Goal: Task Accomplishment & Management: Manage account settings

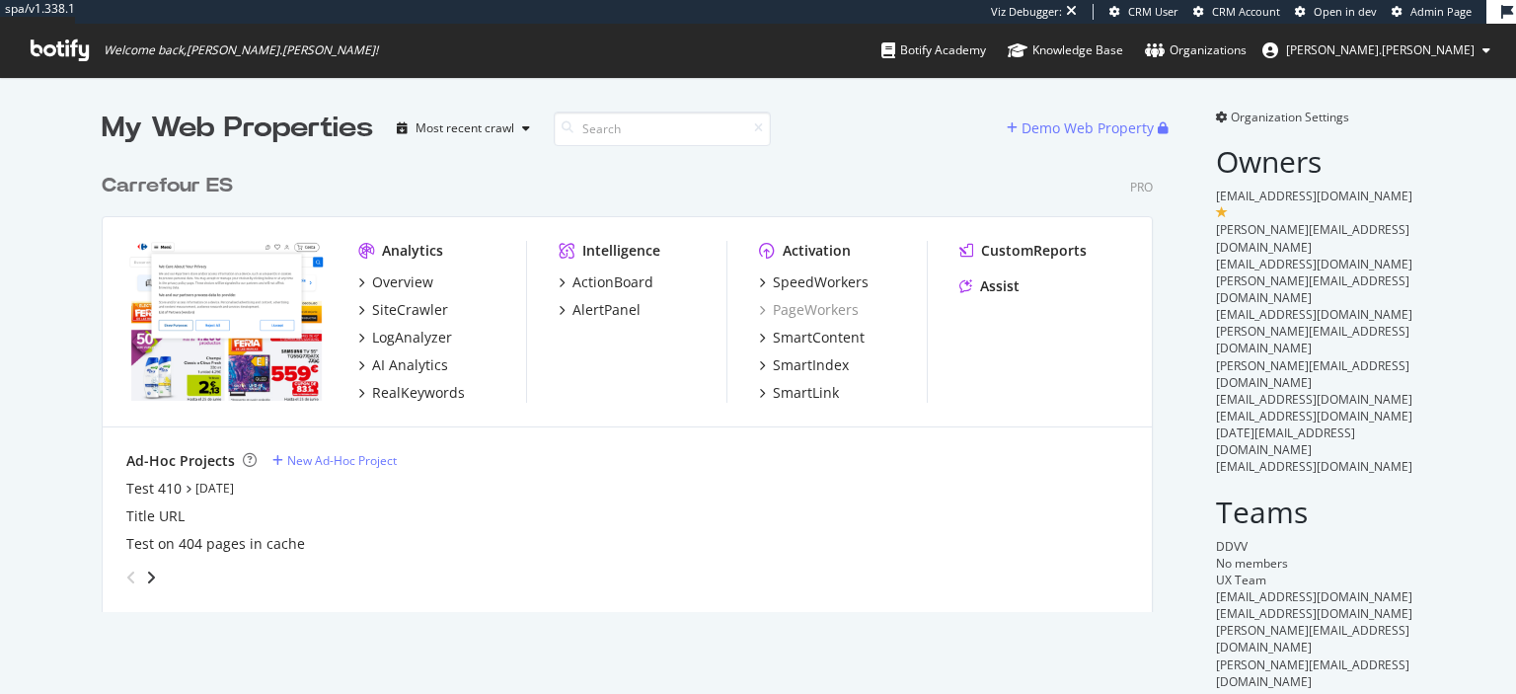
scroll to position [694, 1516]
click at [416, 337] on div "LogAnalyzer" at bounding box center [412, 338] width 80 height 20
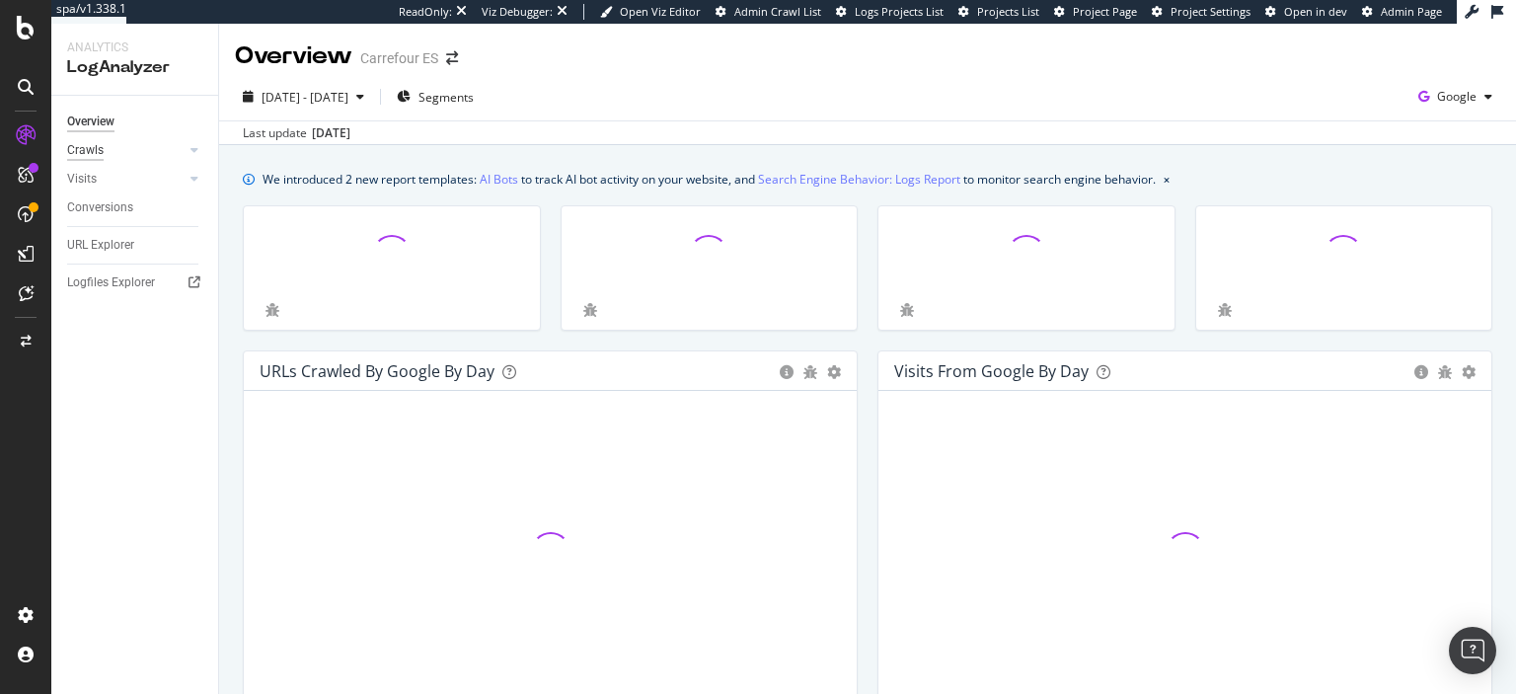
click at [100, 148] on div "Crawls" at bounding box center [85, 150] width 37 height 21
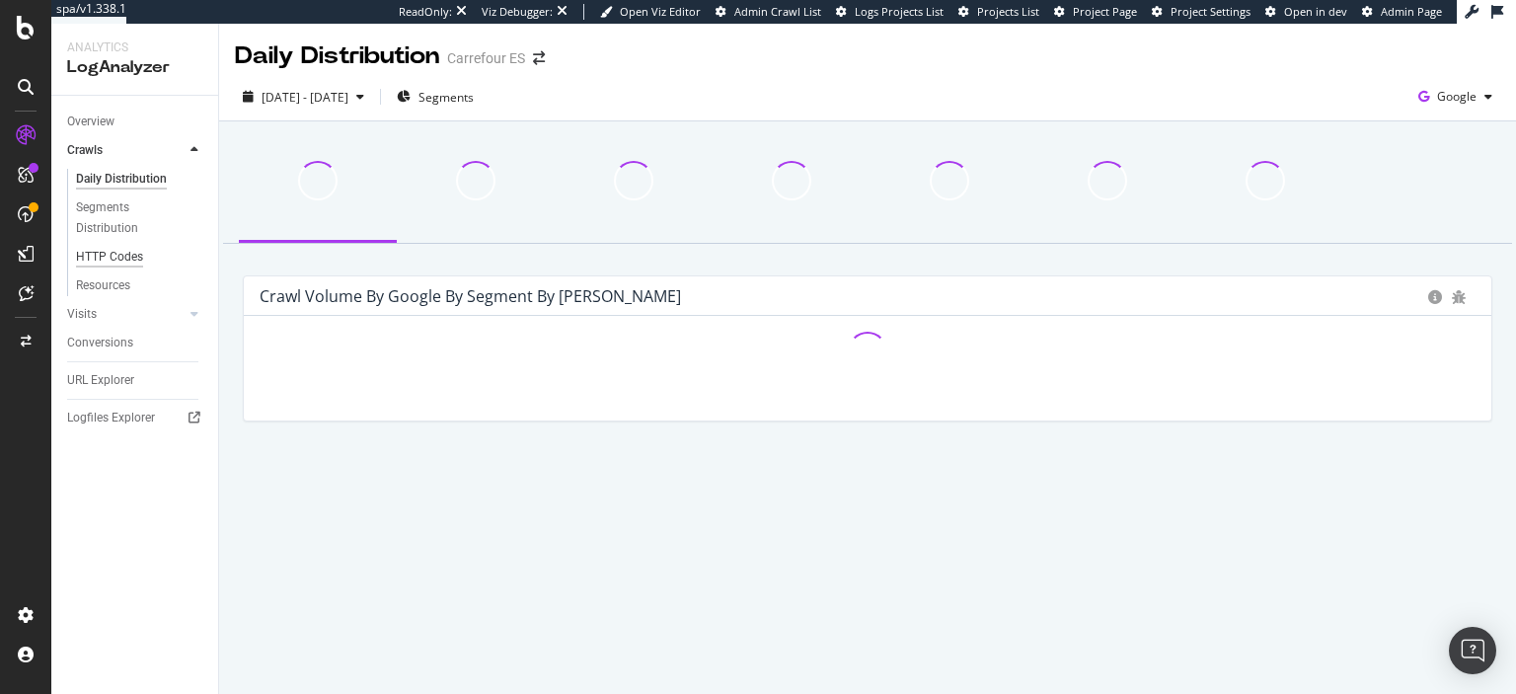
click at [125, 260] on div "HTTP Codes" at bounding box center [109, 257] width 67 height 21
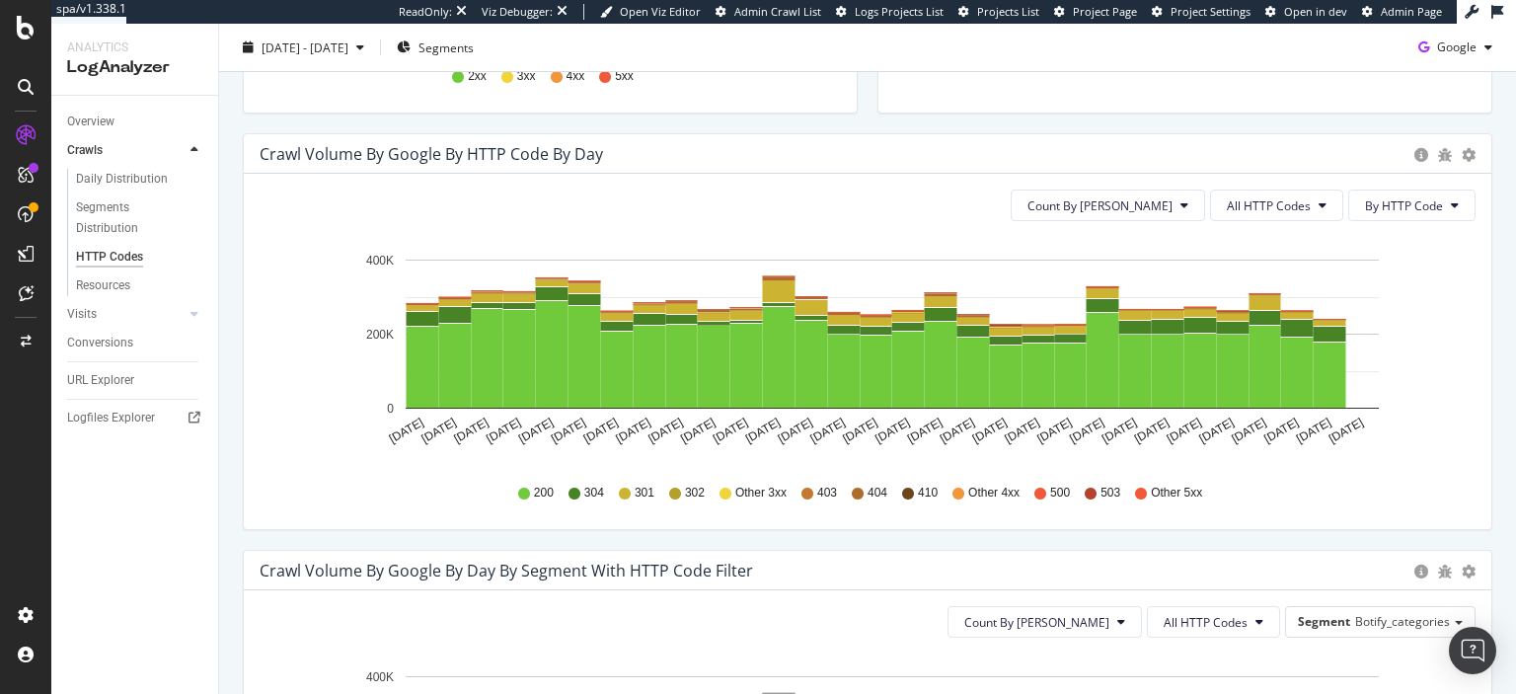
scroll to position [574, 0]
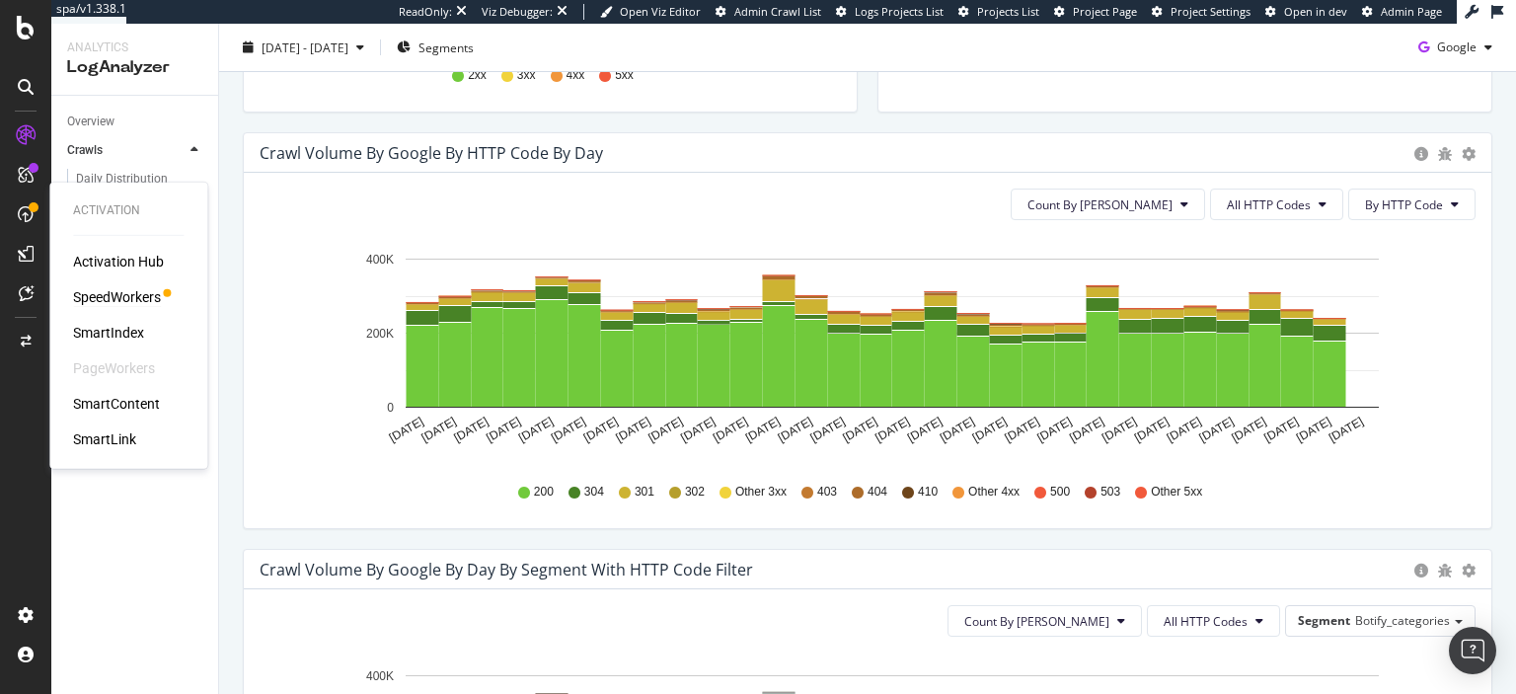
click at [121, 298] on div "SpeedWorkers" at bounding box center [117, 297] width 88 height 20
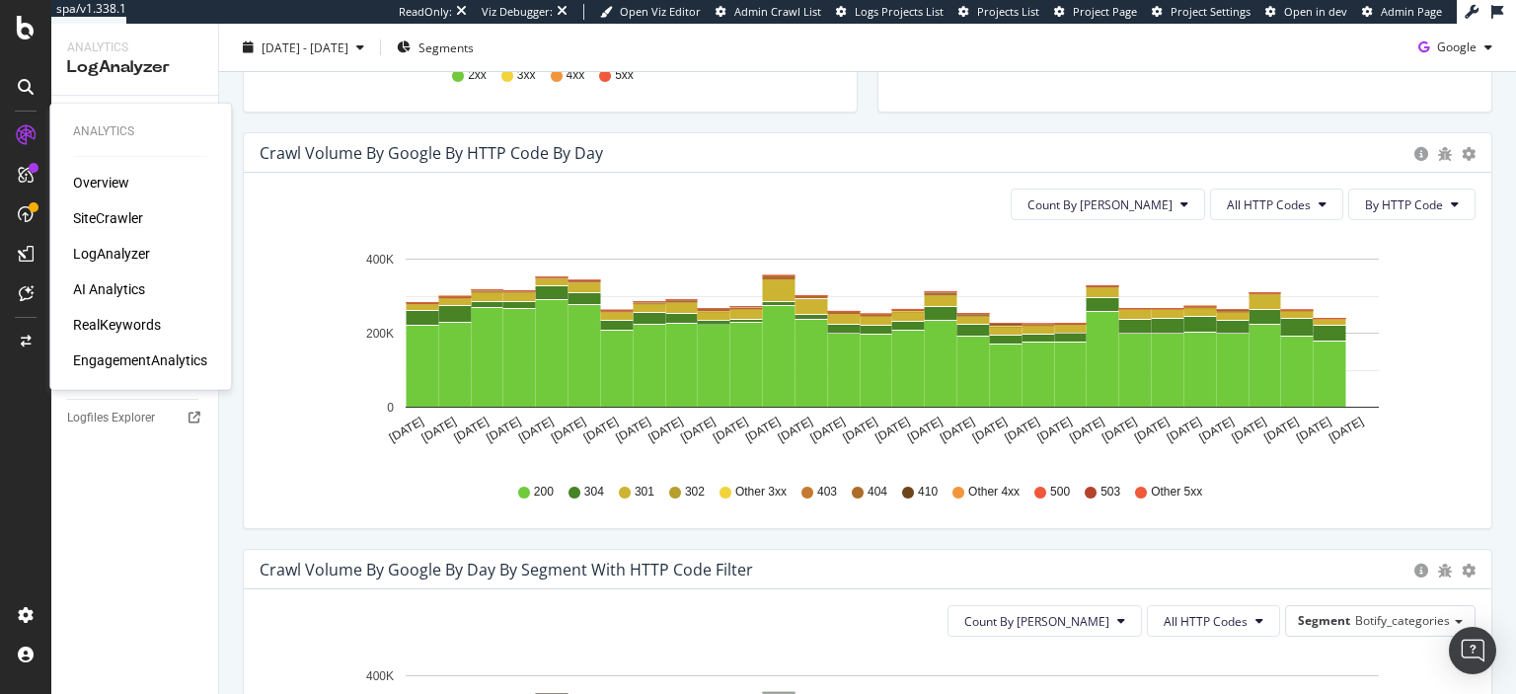
click at [132, 224] on div "SiteCrawler" at bounding box center [108, 218] width 70 height 20
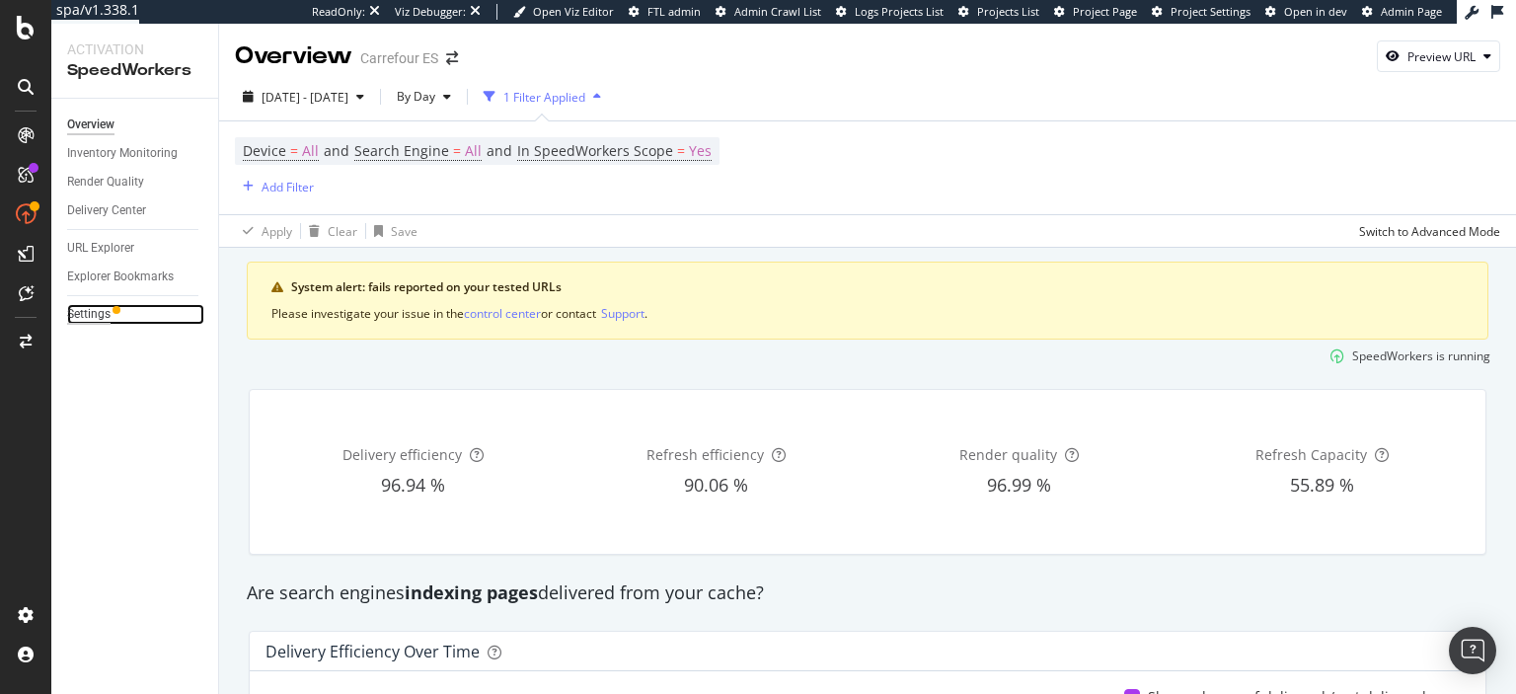
click at [84, 315] on div "Settings" at bounding box center [88, 314] width 43 height 21
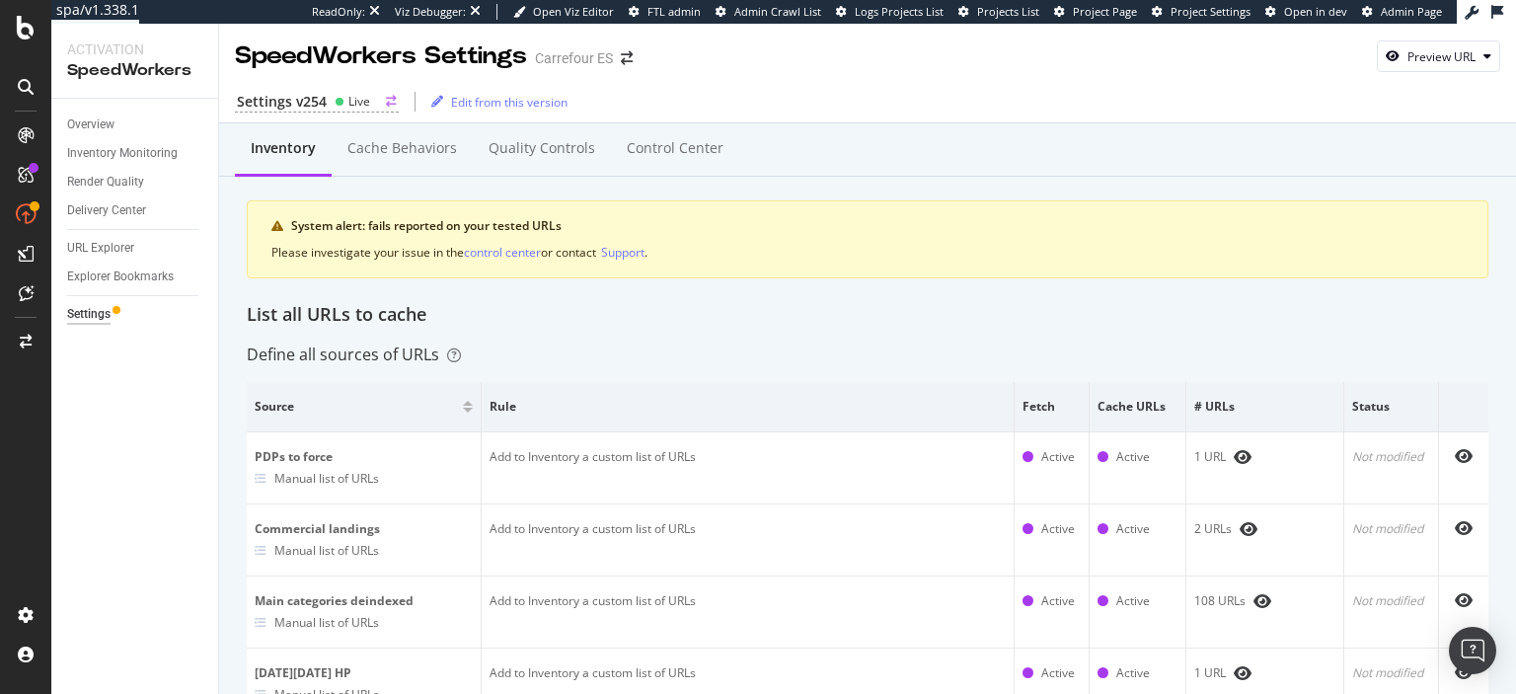
click at [342, 101] on icon at bounding box center [340, 102] width 10 height 10
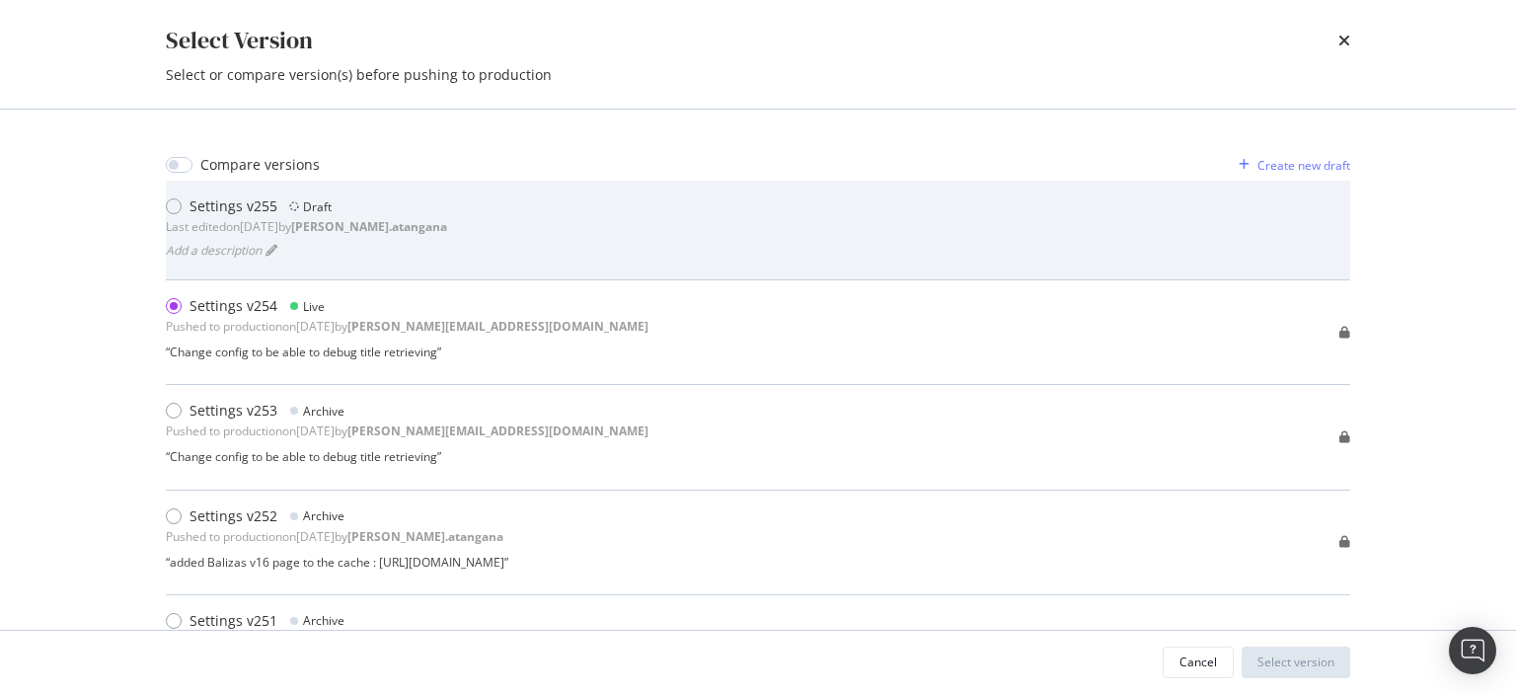
click at [285, 207] on div "Settings v255 Draft" at bounding box center [306, 206] width 281 height 20
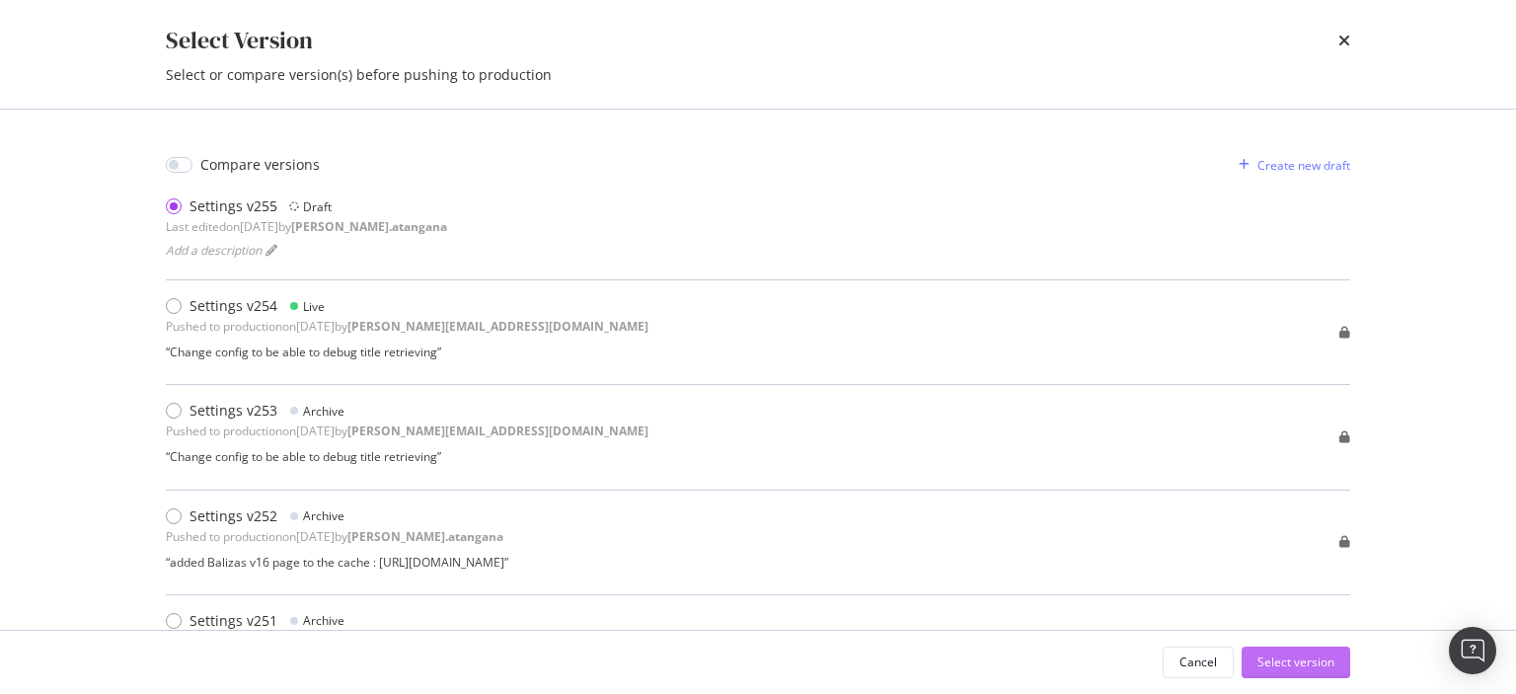
click at [1298, 646] on button "Select version" at bounding box center [1295, 662] width 109 height 32
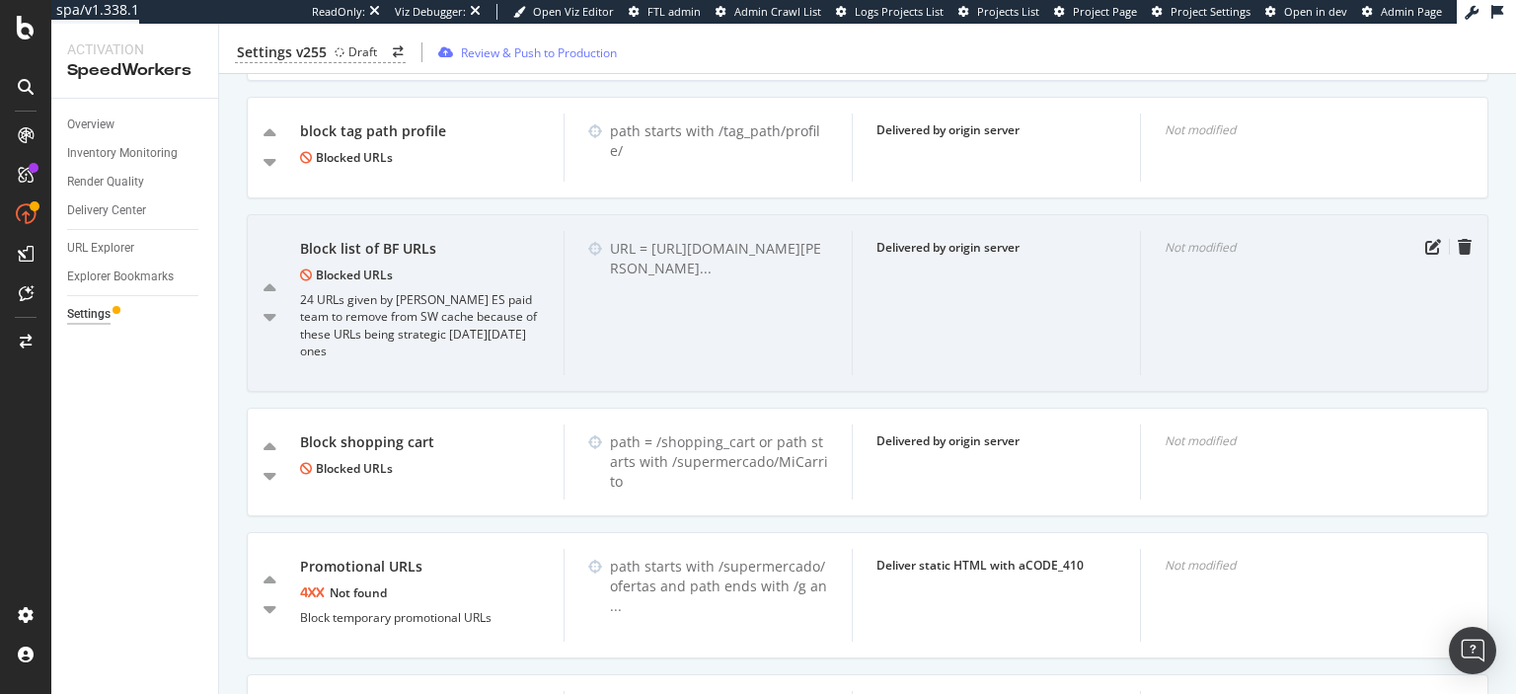
scroll to position [1735, 0]
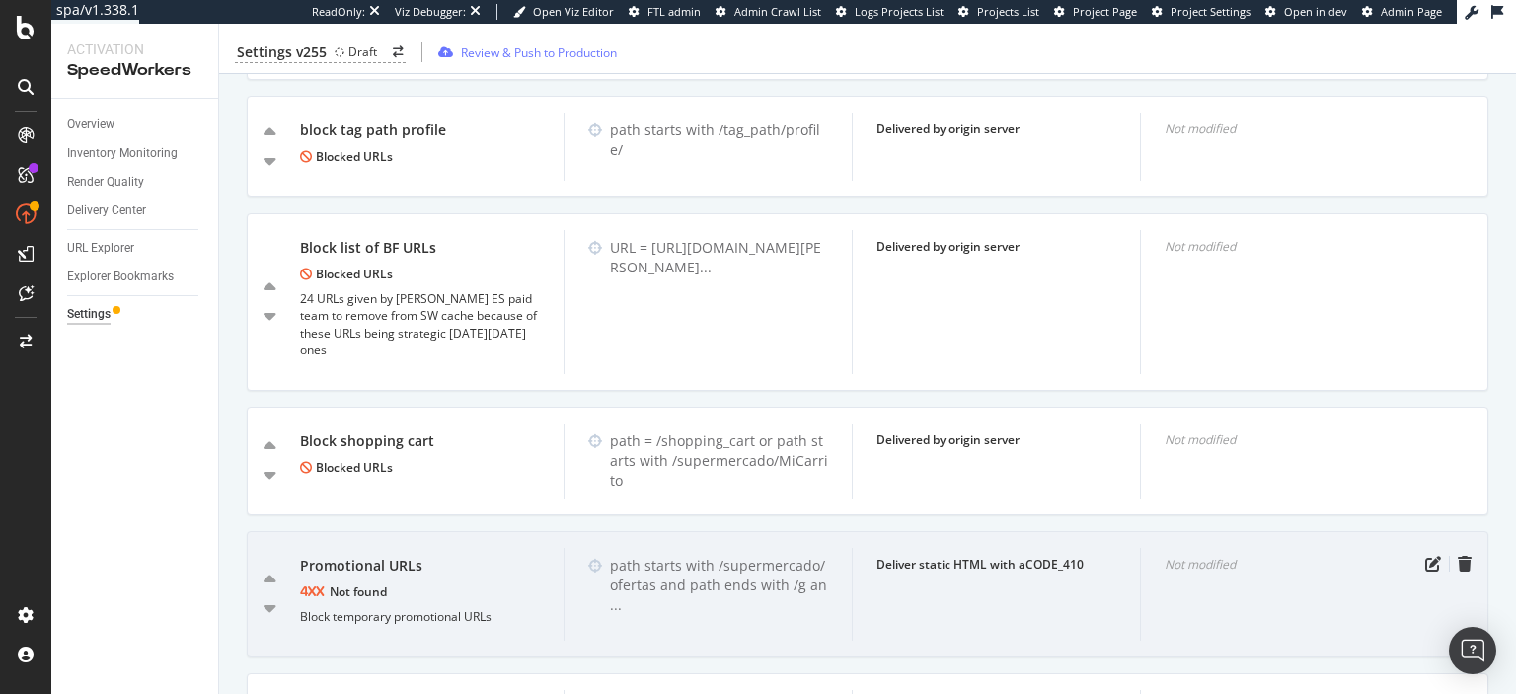
click at [365, 556] on div "Promotional URLs" at bounding box center [420, 566] width 240 height 20
click at [1434, 556] on icon "pen-to-square" at bounding box center [1433, 564] width 16 height 16
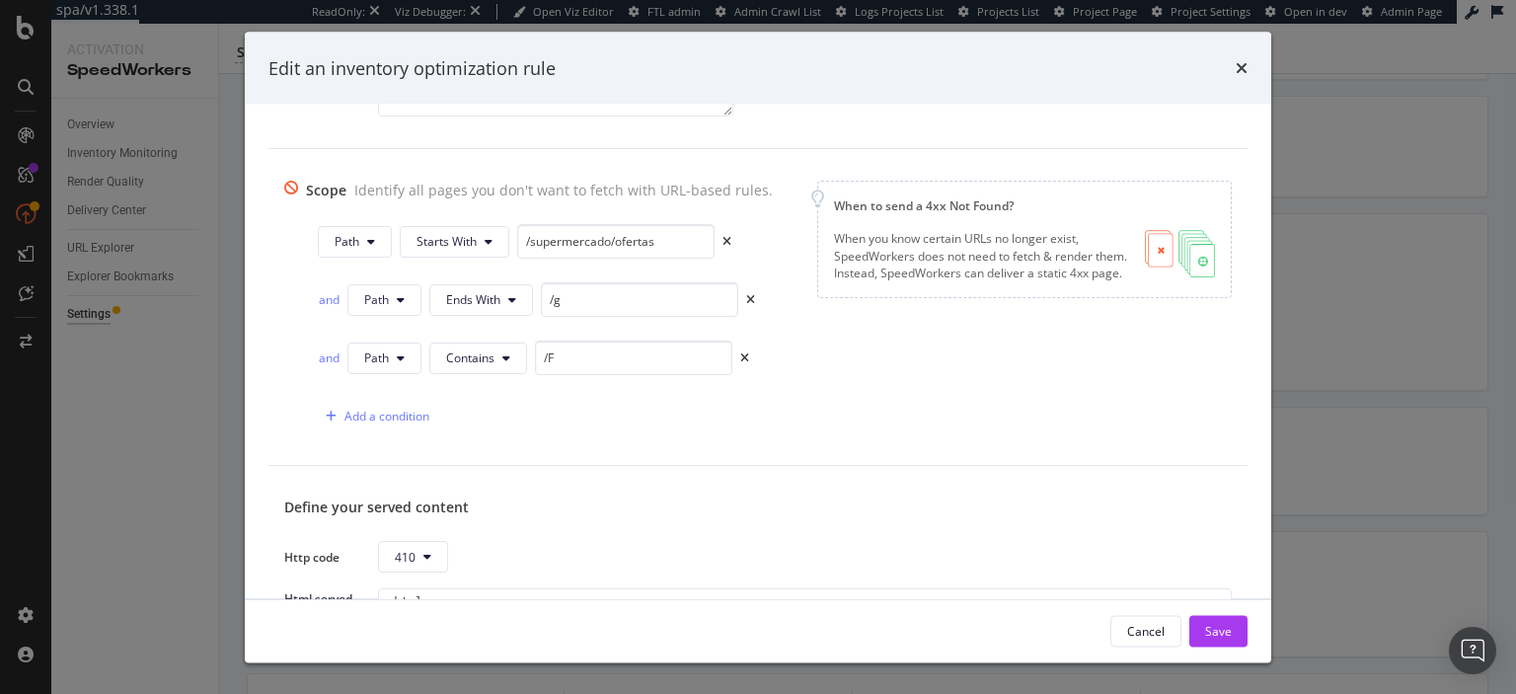
scroll to position [263, 0]
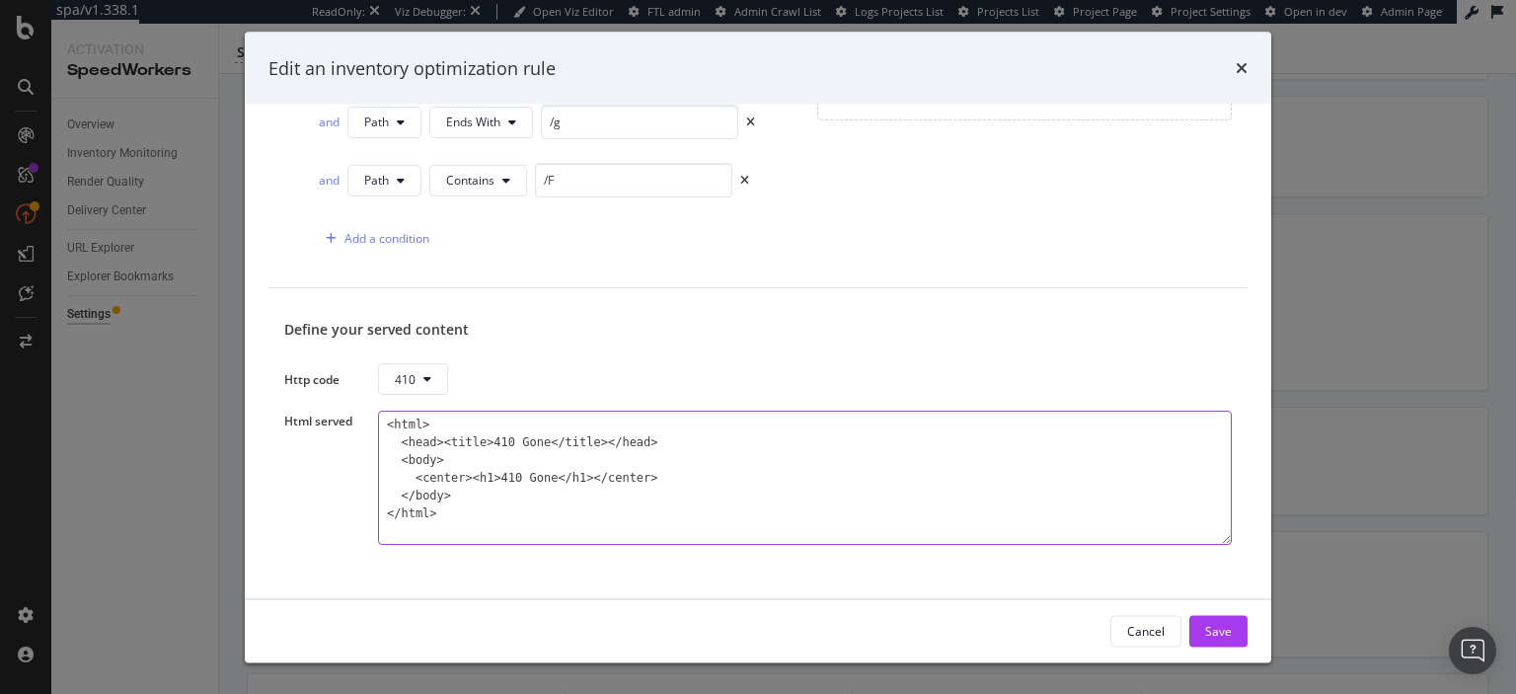
click at [653, 473] on textarea "<html> <head><title>410 Gone</title></head> <body> <center><h1>410 Gone</h1></c…" at bounding box center [805, 479] width 854 height 134
paste textarea "Promotional URLs"
type textarea "<html> <head><title>410 Gone</title></head> <body> <center><h1>410 Gone</h1></c…"
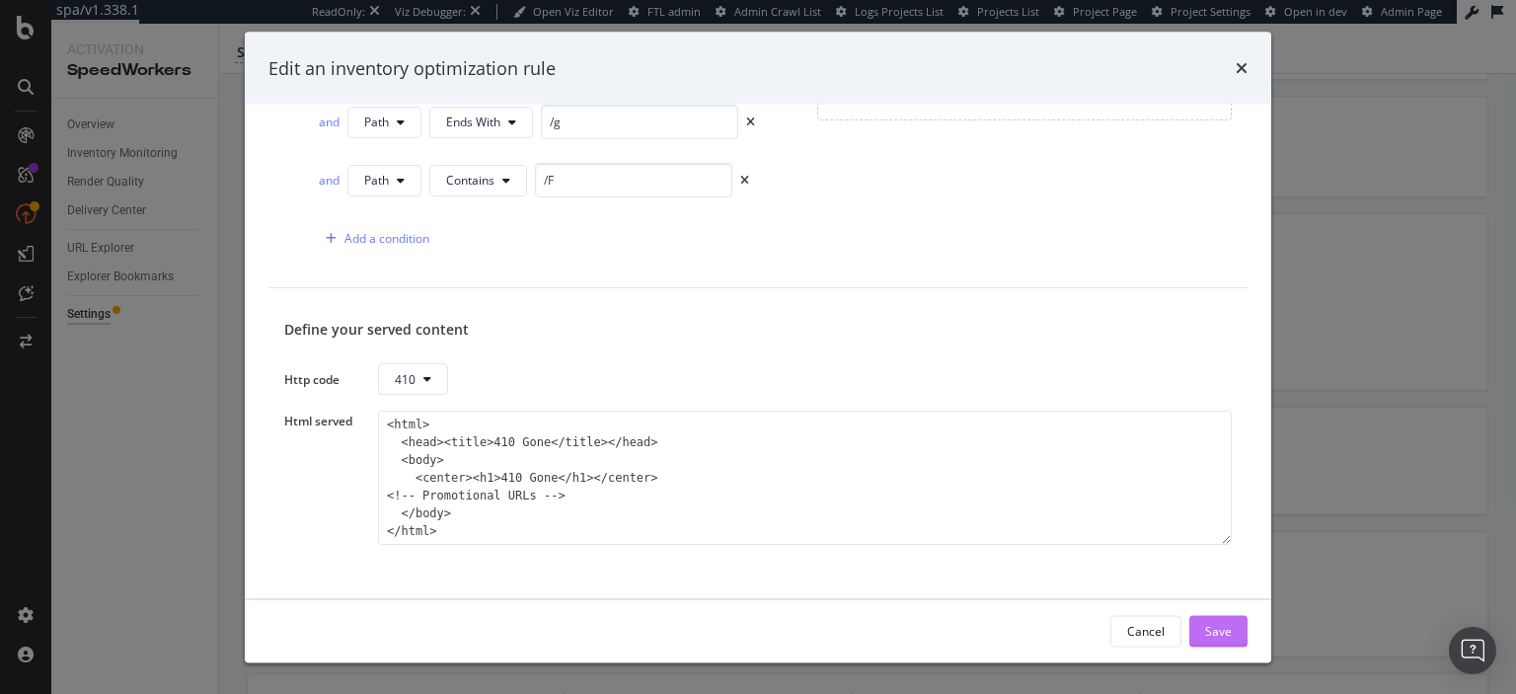
click at [1216, 627] on div "Save" at bounding box center [1218, 630] width 27 height 17
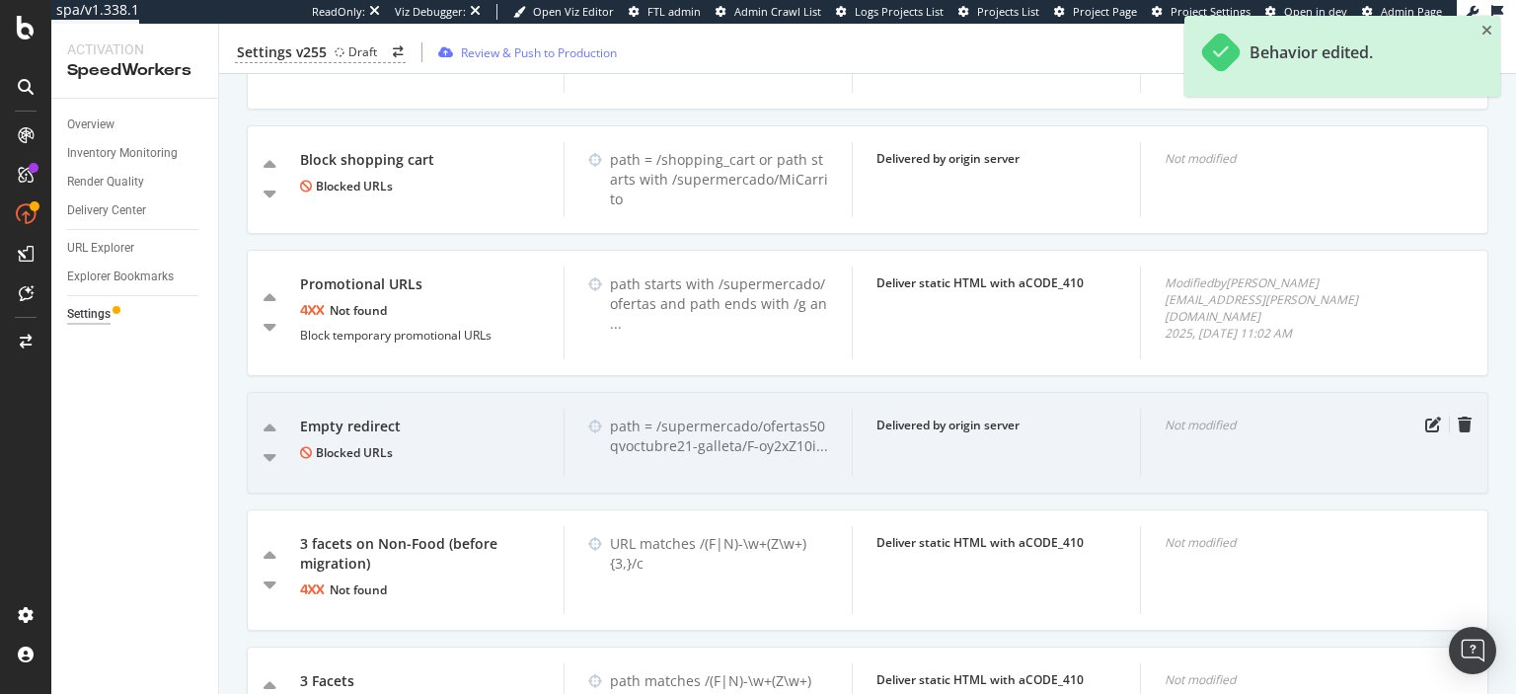
scroll to position [2017, 0]
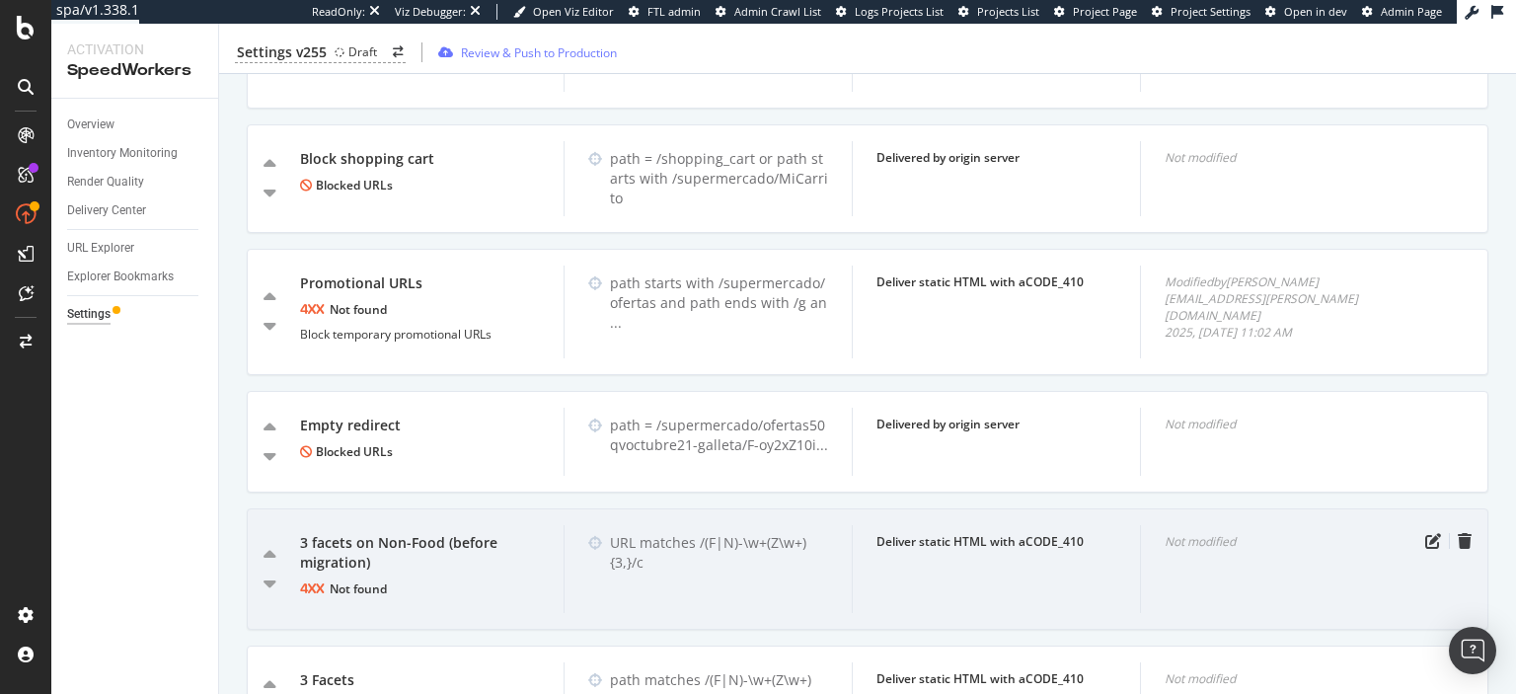
click at [444, 533] on div "3 facets on Non-Food (before migration)" at bounding box center [420, 552] width 240 height 39
click at [1430, 533] on icon "pen-to-square" at bounding box center [1433, 541] width 16 height 16
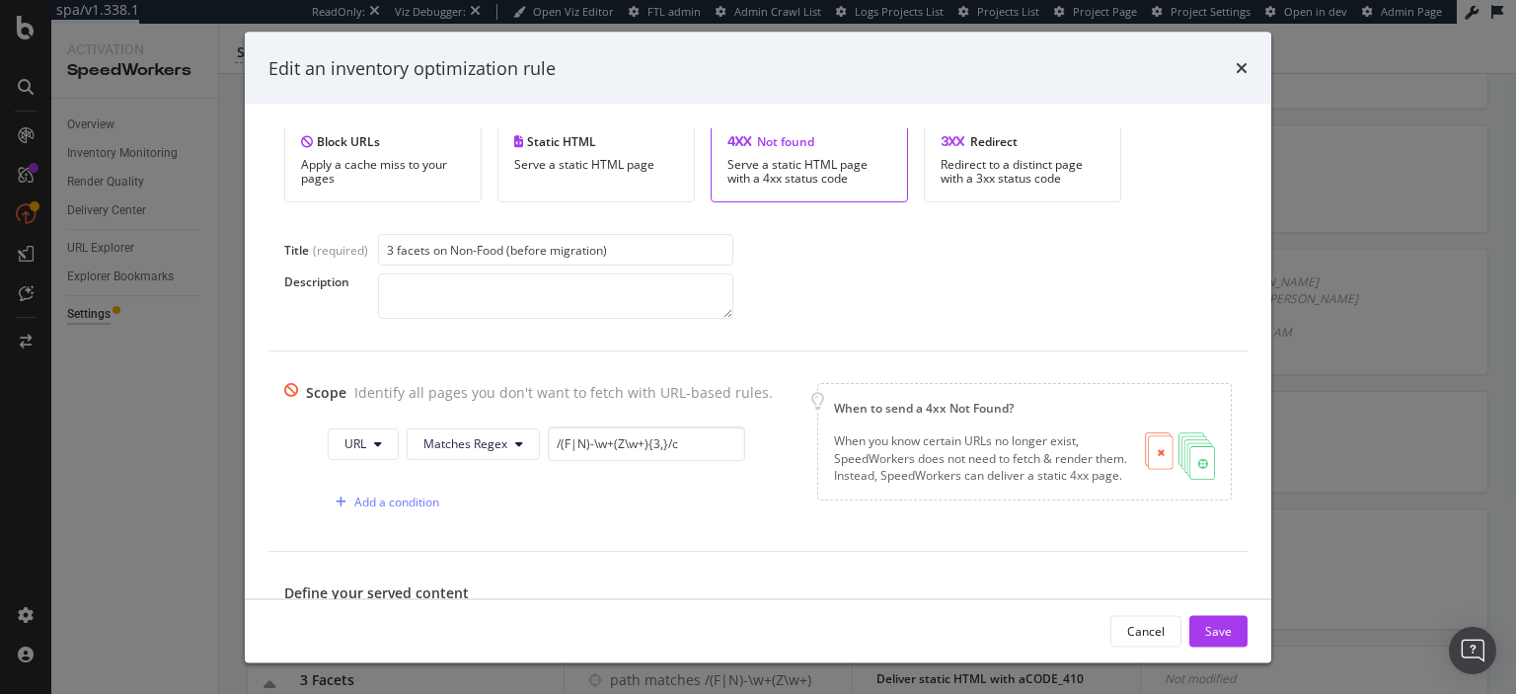
scroll to position [263, 0]
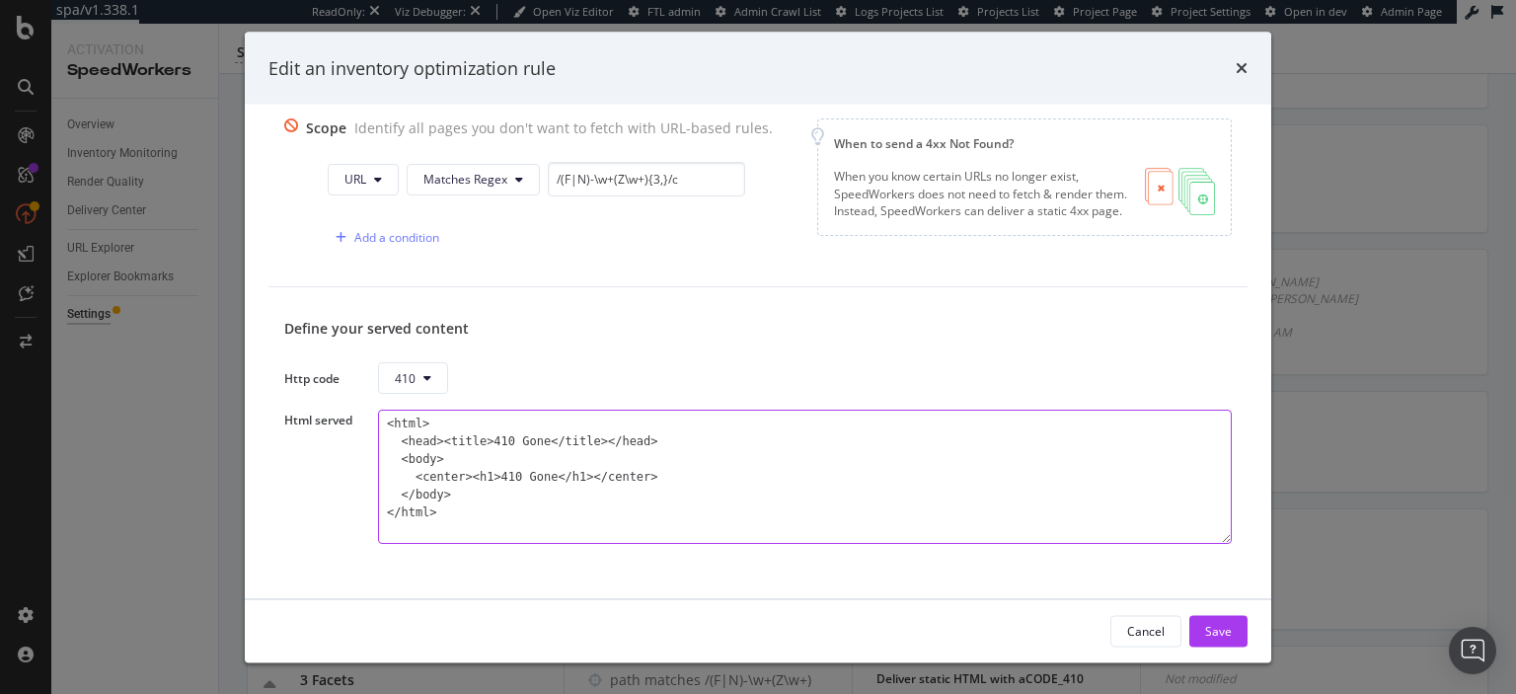
click at [705, 463] on textarea "<html> <head><title>410 Gone</title></head> <body> <center><h1>410 Gone</h1></c…" at bounding box center [805, 478] width 854 height 134
paste textarea "3 facets on Non-Food (before migration)"
type textarea "<html> <head><title>410 Gone</title></head> <body> <center><h1>410 Gone</h1></c…"
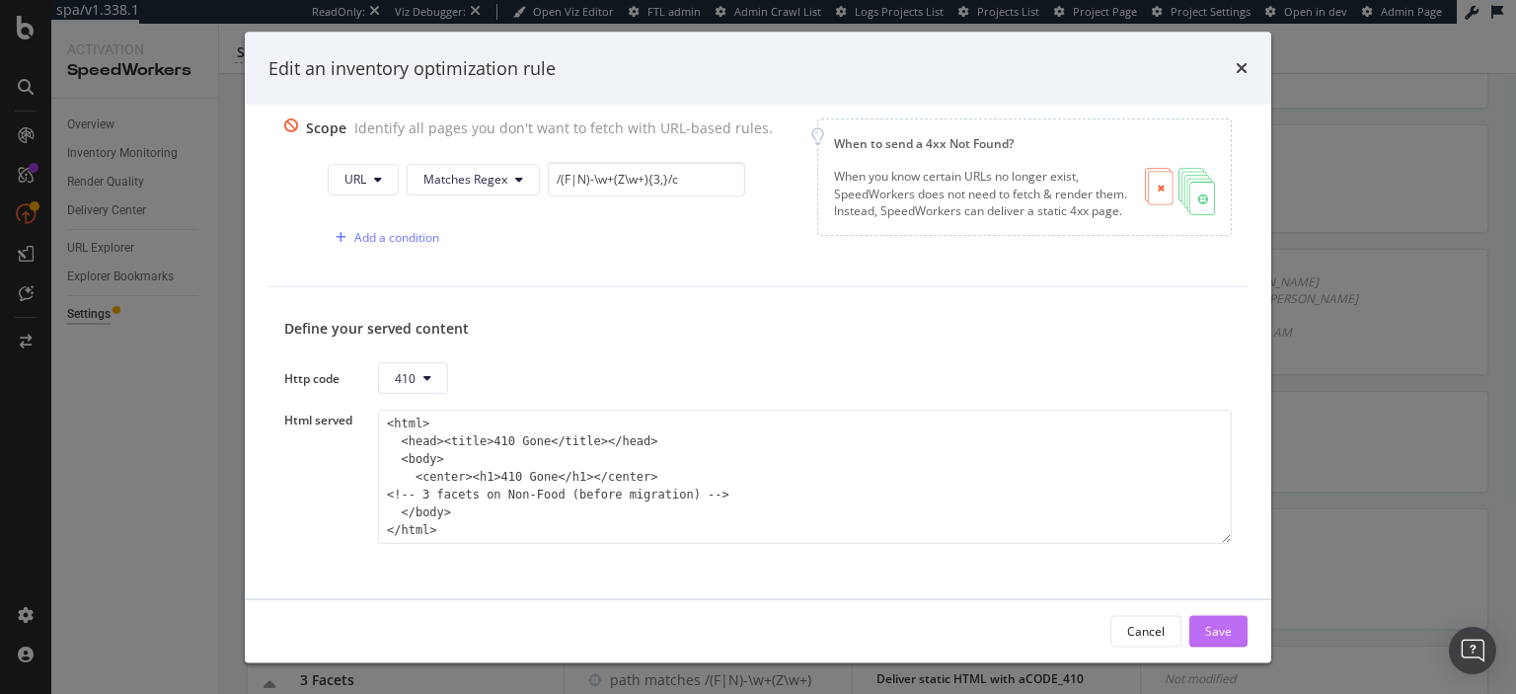
click at [1212, 625] on div "Save" at bounding box center [1218, 630] width 27 height 17
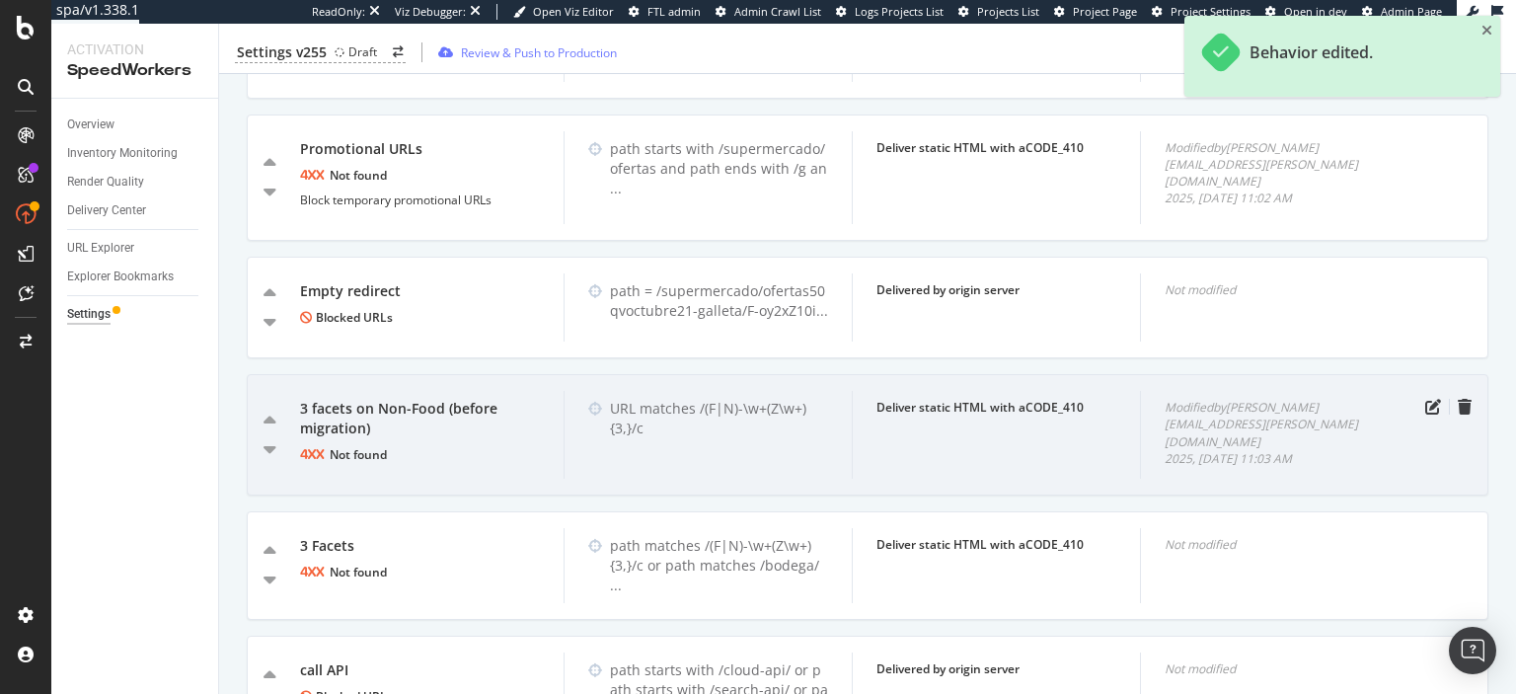
scroll to position [2176, 0]
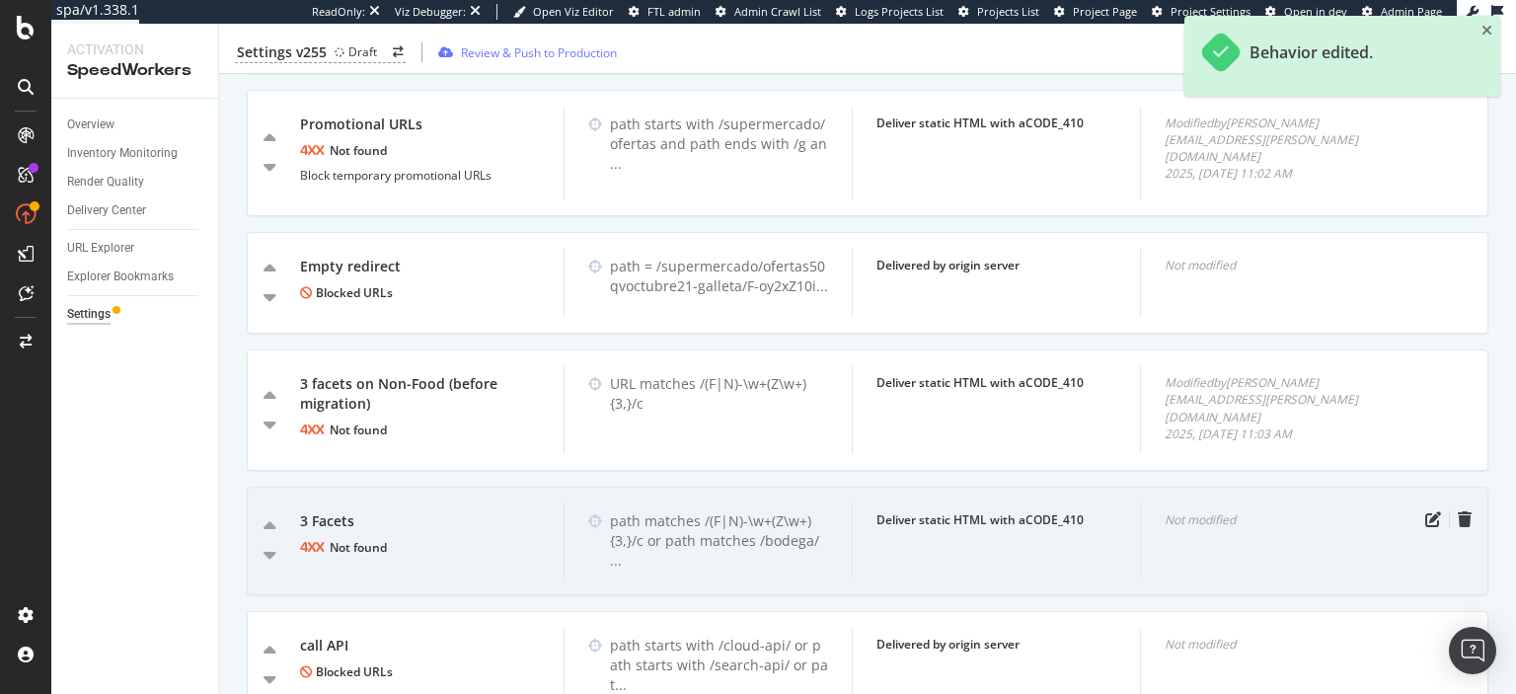
click at [340, 511] on div "3 Facets" at bounding box center [420, 521] width 240 height 20
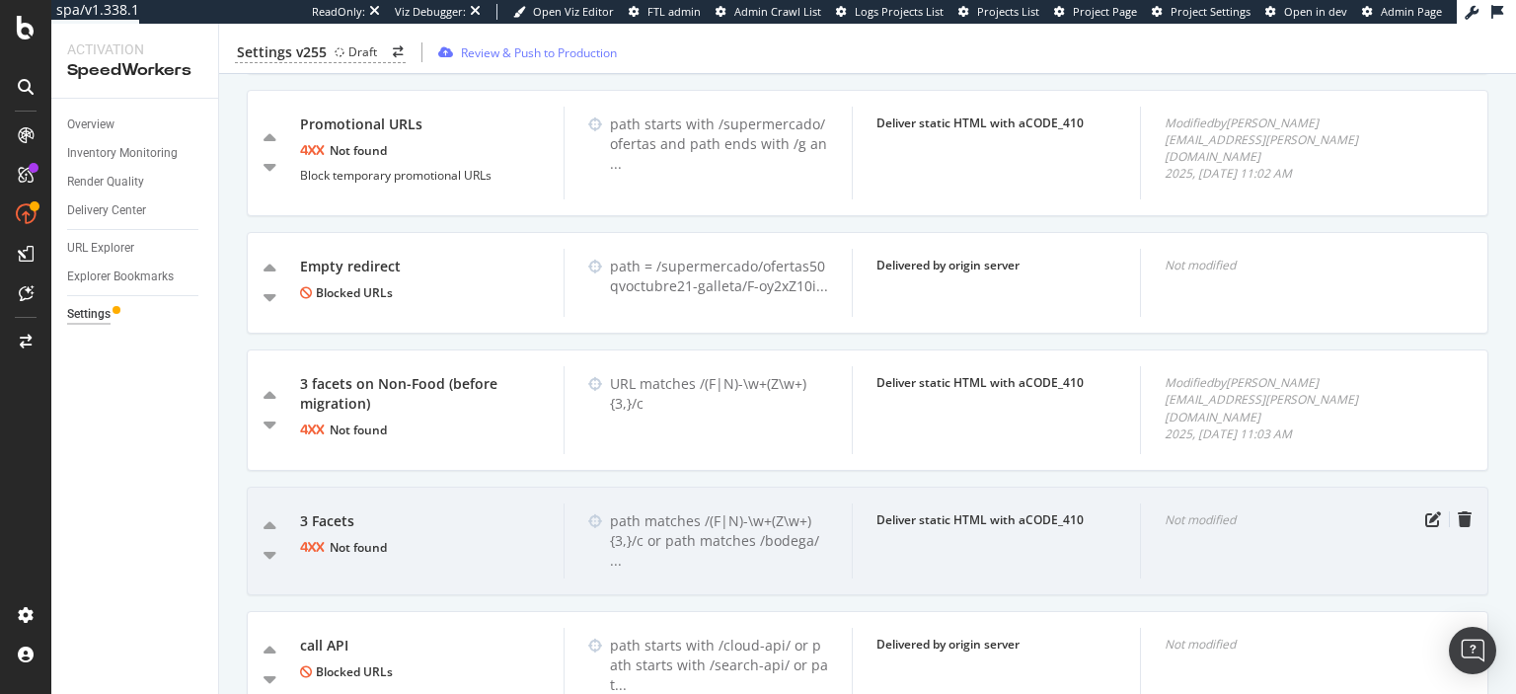
click at [340, 511] on div "3 Facets" at bounding box center [420, 521] width 240 height 20
click at [1428, 511] on icon "pen-to-square" at bounding box center [1433, 519] width 16 height 16
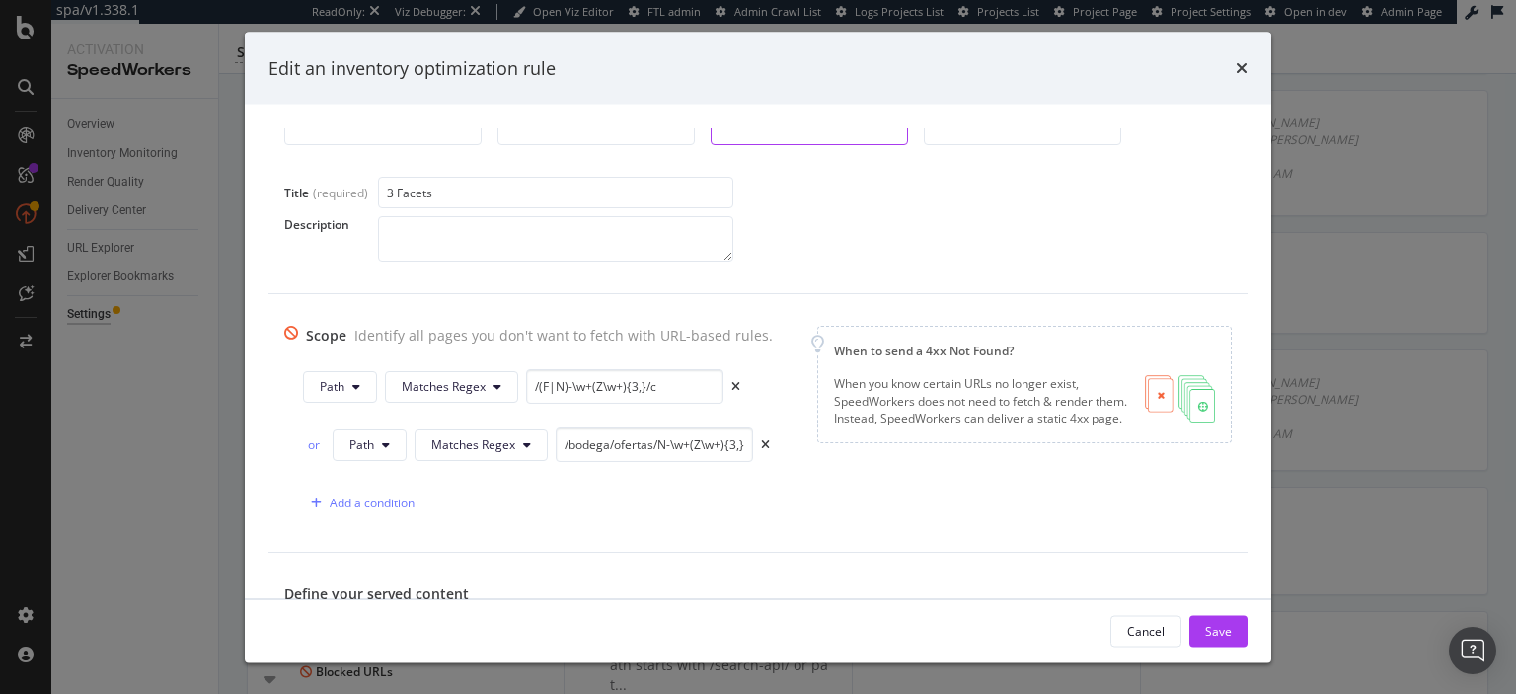
scroll to position [263, 0]
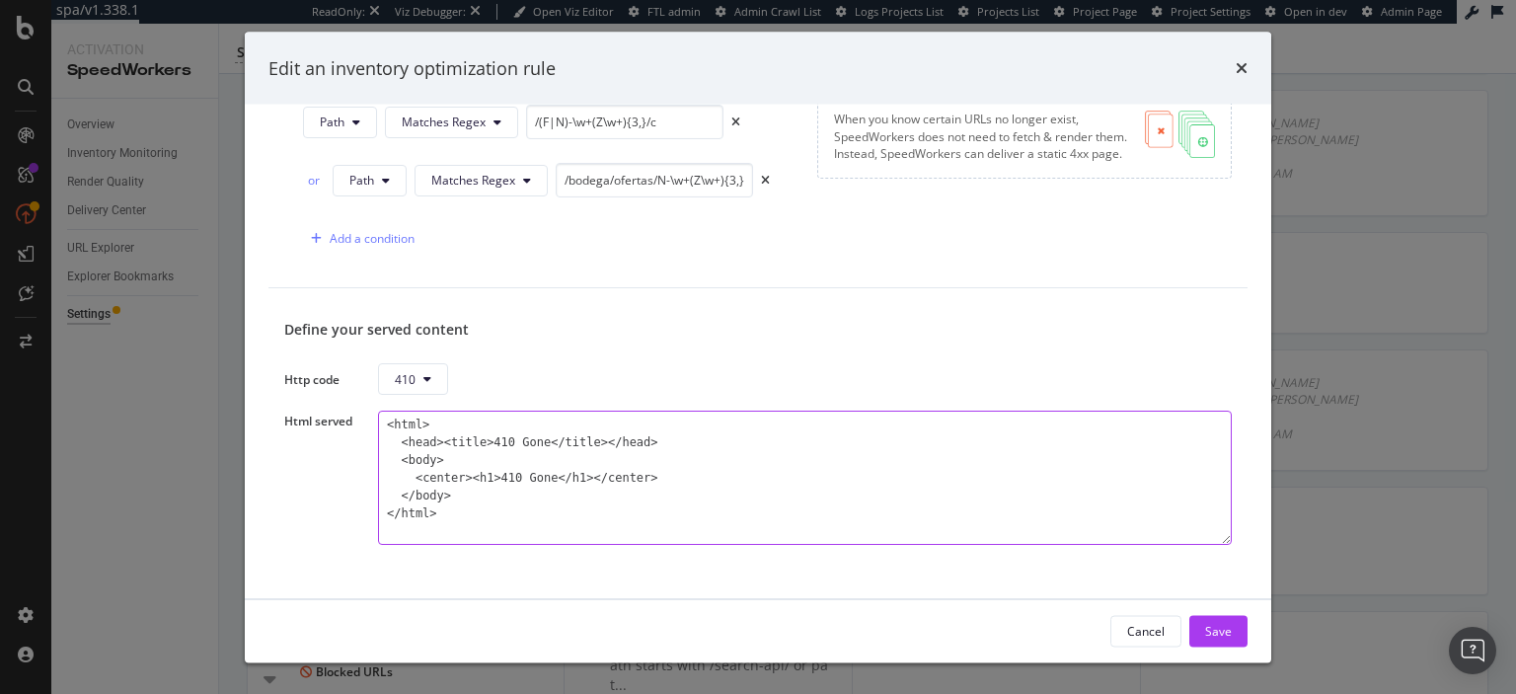
click at [652, 514] on textarea "<html> <head><title>410 Gone</title></head> <body> <center><h1>410 Gone</h1></c…" at bounding box center [805, 479] width 854 height 134
paste textarea "3 Facets"
type textarea "<html> <head><title>410 Gone</title></head> <body> <center><h1>410 Gone</h1></c…"
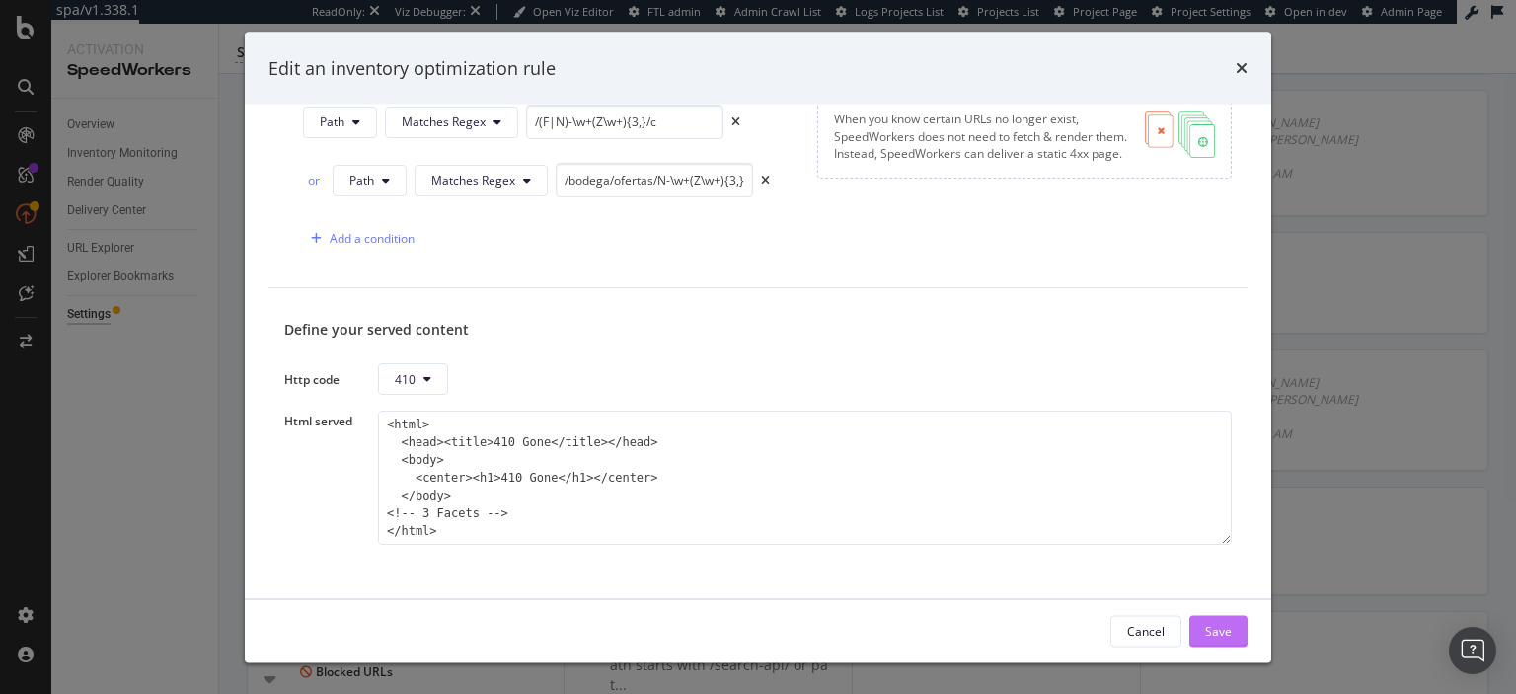
click at [1217, 629] on div "Save" at bounding box center [1218, 630] width 27 height 17
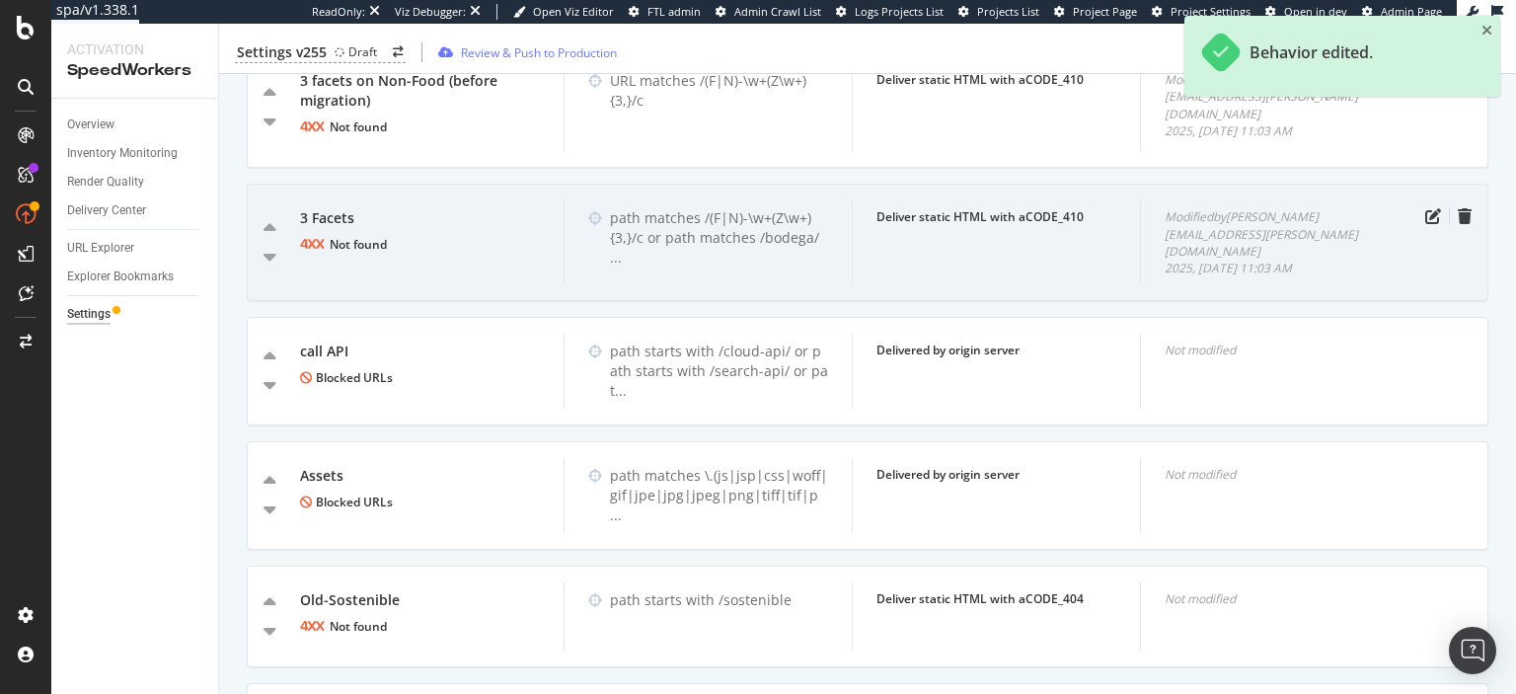
scroll to position [2487, 0]
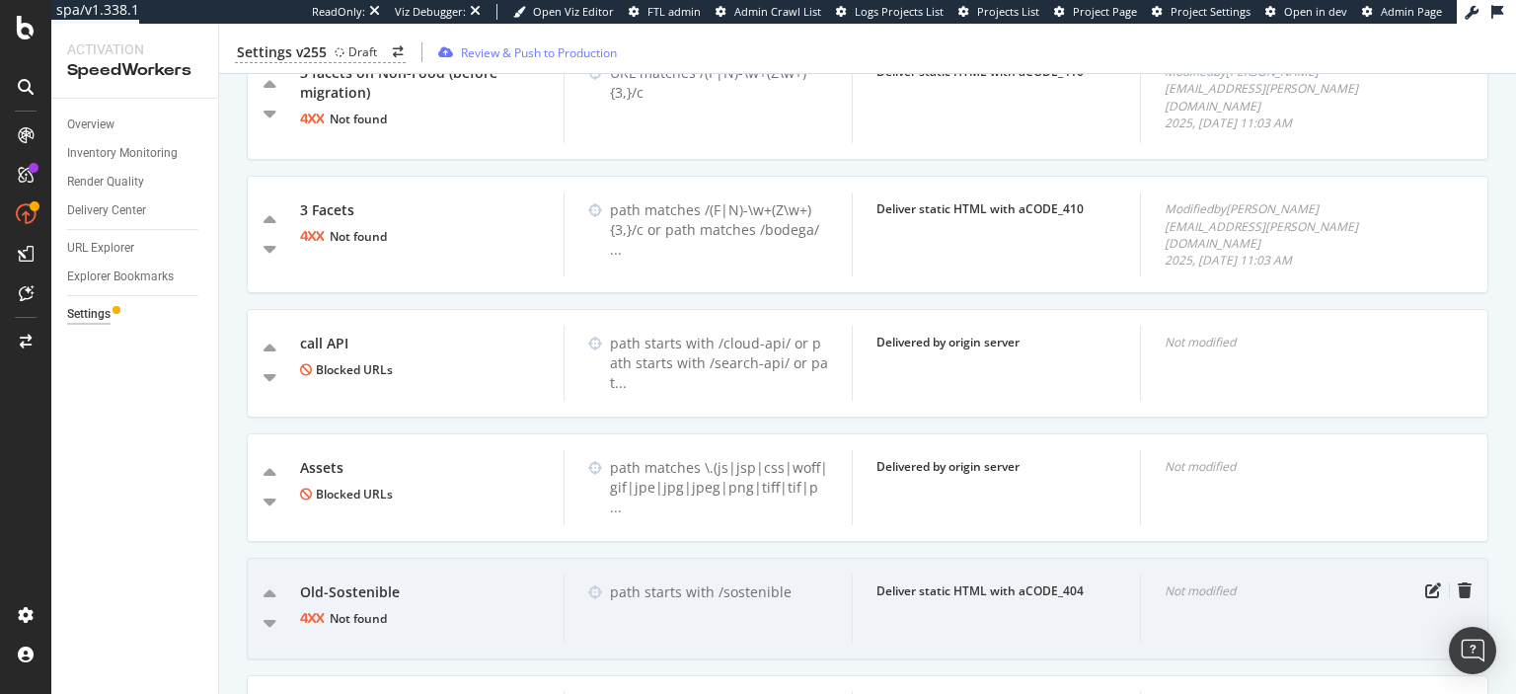
click at [348, 582] on div "Old-Sostenible" at bounding box center [420, 592] width 240 height 20
click at [1439, 582] on icon "pen-to-square" at bounding box center [1433, 590] width 16 height 16
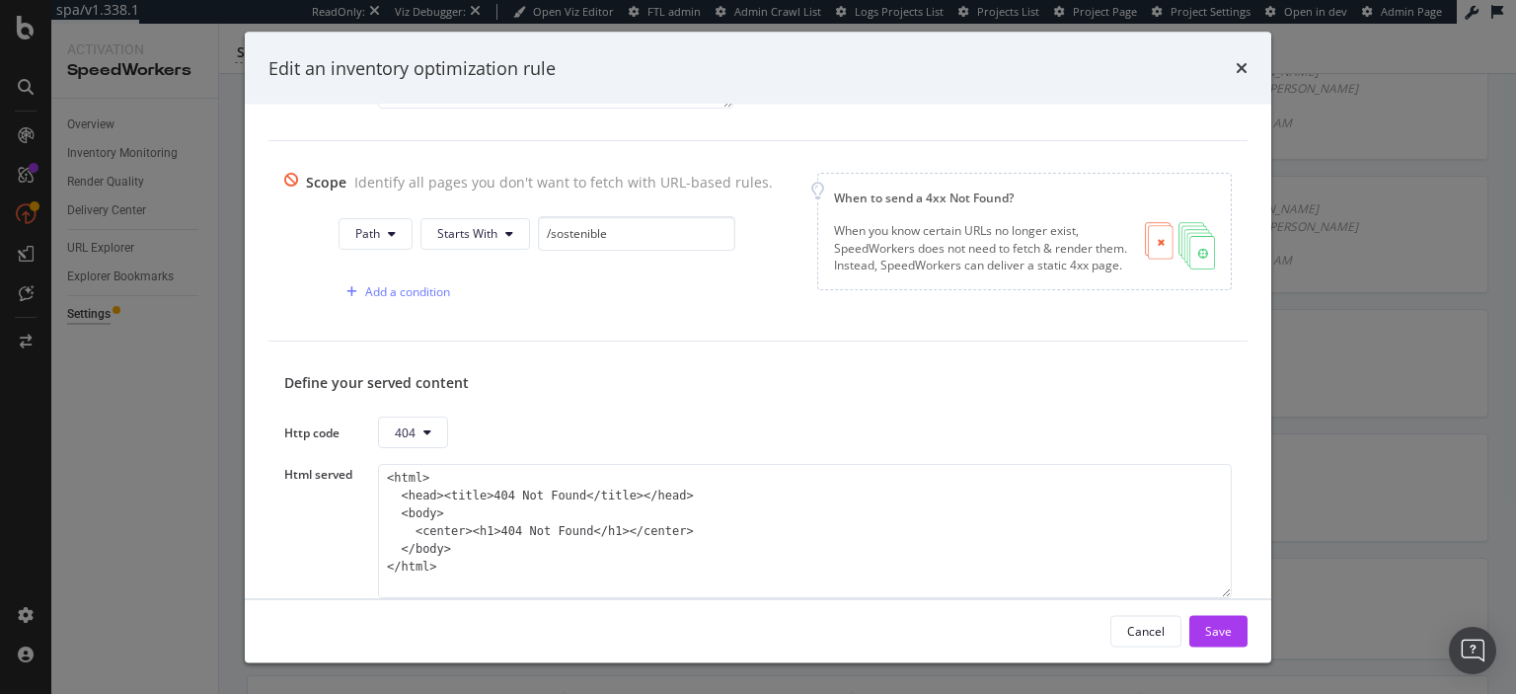
scroll to position [263, 0]
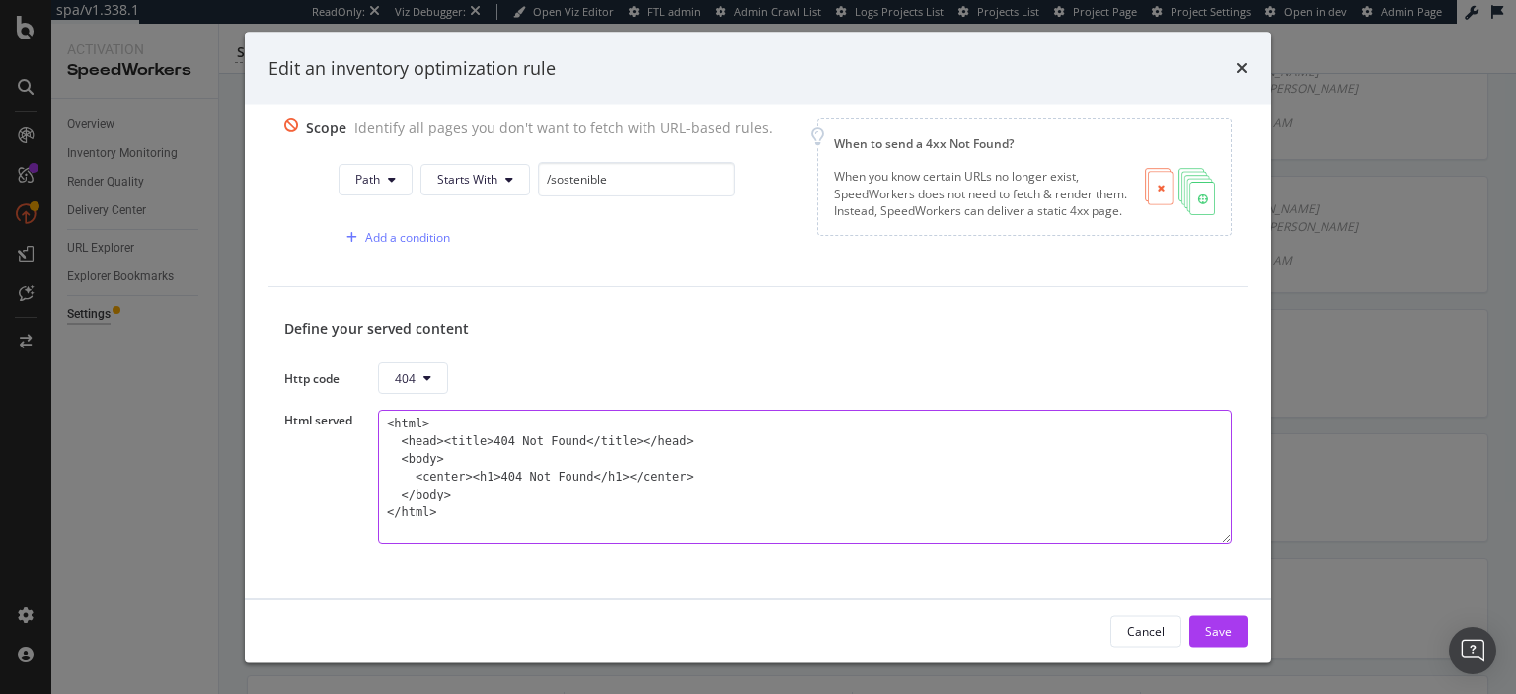
click at [649, 490] on textarea "<html> <head><title>404 Not Found</title></head> <body> <center><h1>404 Not Fou…" at bounding box center [805, 478] width 854 height 134
click at [703, 474] on textarea "<html> <head><title>404 Not Found</title></head> <body> <center><h1>404 Not Fou…" at bounding box center [805, 478] width 854 height 134
paste textarea "Old-Sostenible"
type textarea "<html> <head><title>404 Not Found</title></head> <body> <center><h1>404 Not Fou…"
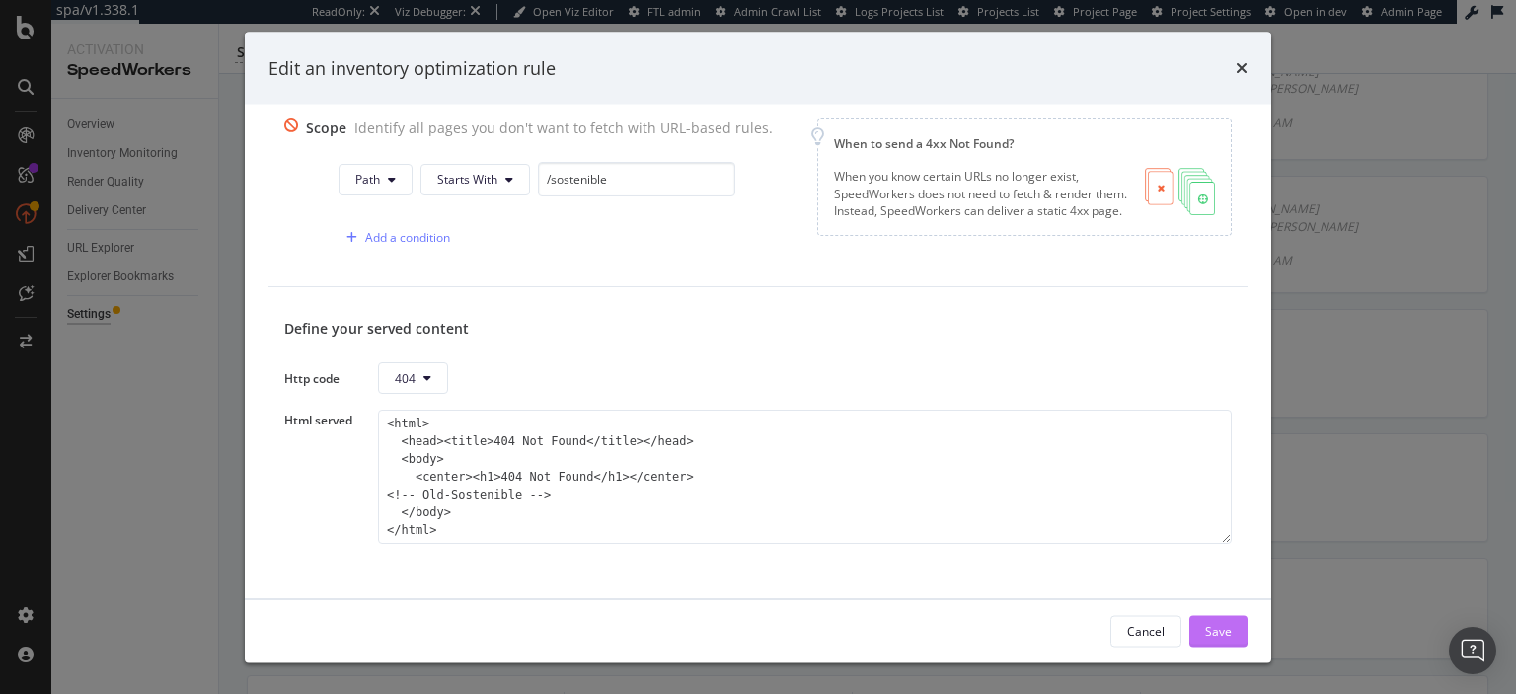
click at [1213, 624] on div "Save" at bounding box center [1218, 630] width 27 height 17
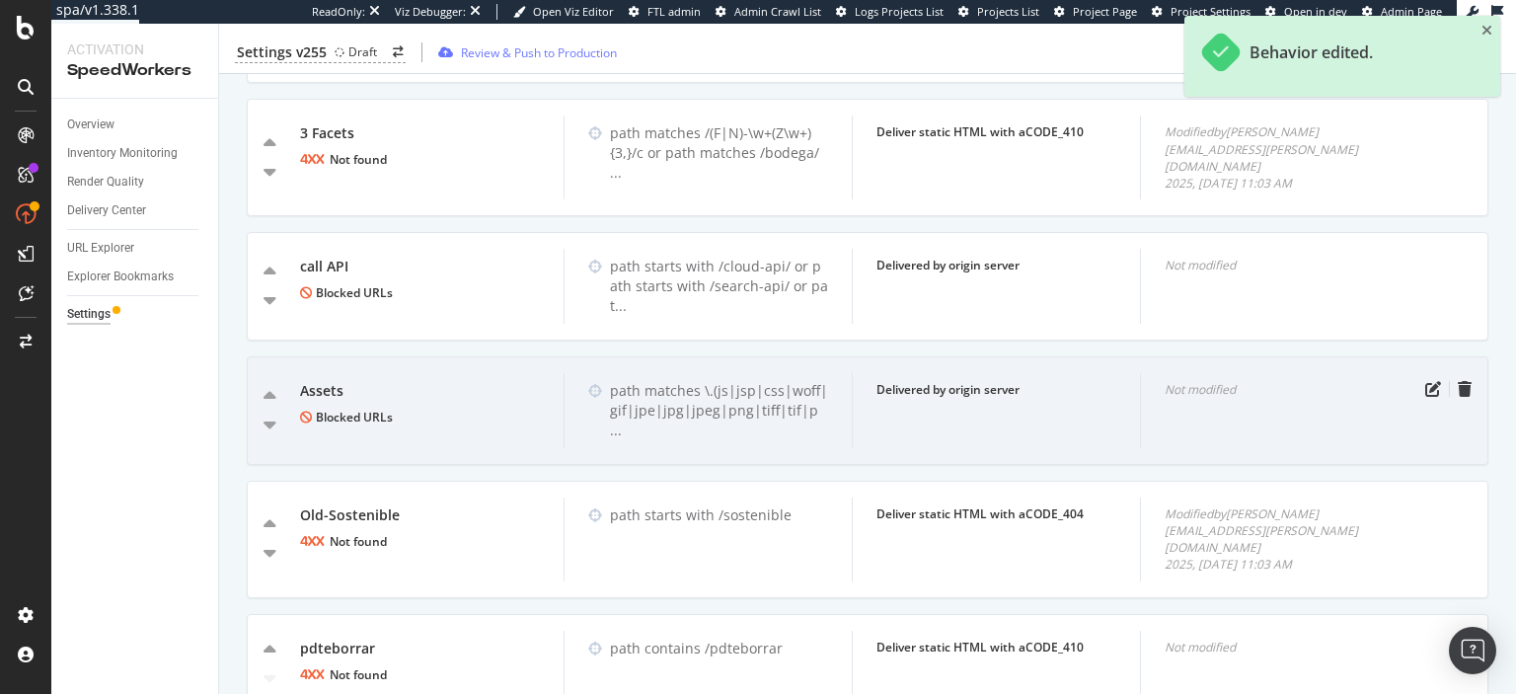
scroll to position [2578, 0]
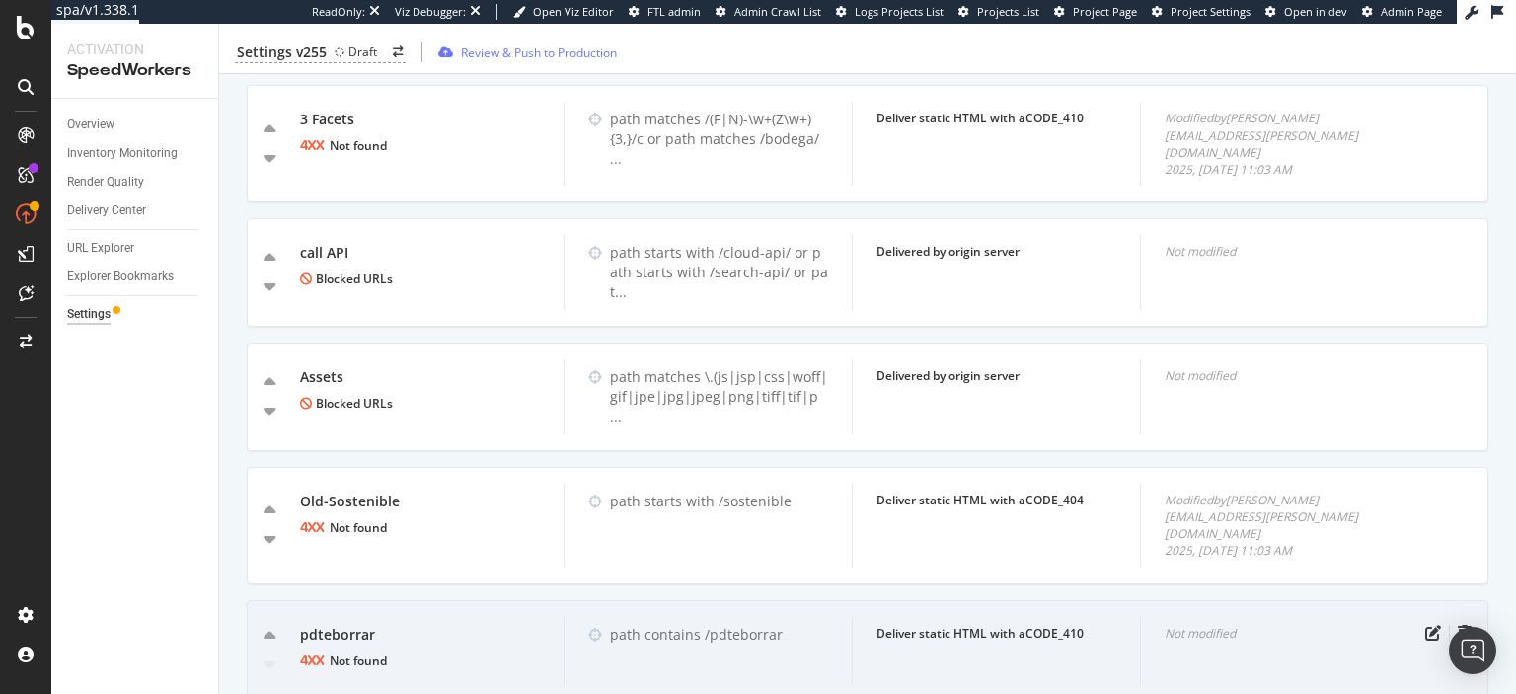
click at [322, 625] on div "pdteborrar" at bounding box center [420, 635] width 240 height 20
copy div "pdteborrar"
click at [1430, 625] on icon "pen-to-square" at bounding box center [1433, 633] width 16 height 16
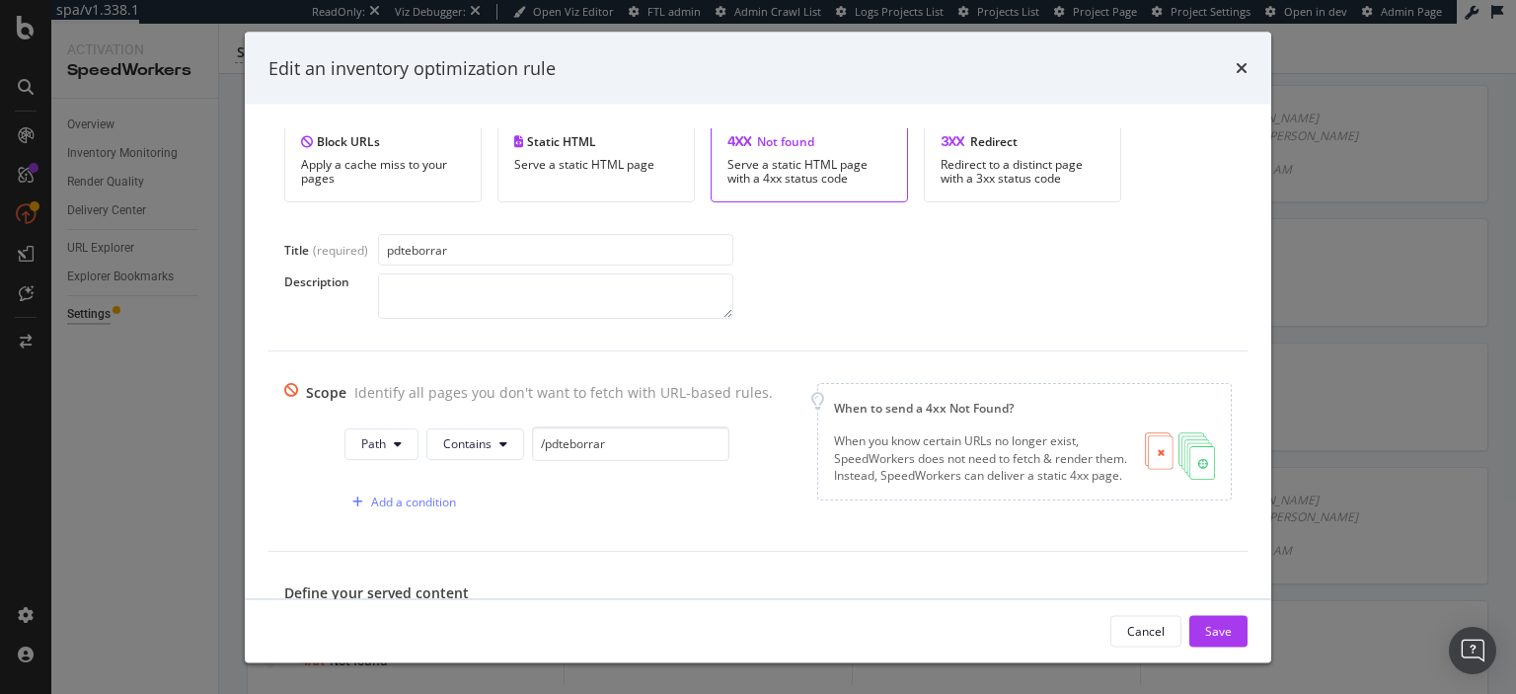
scroll to position [263, 0]
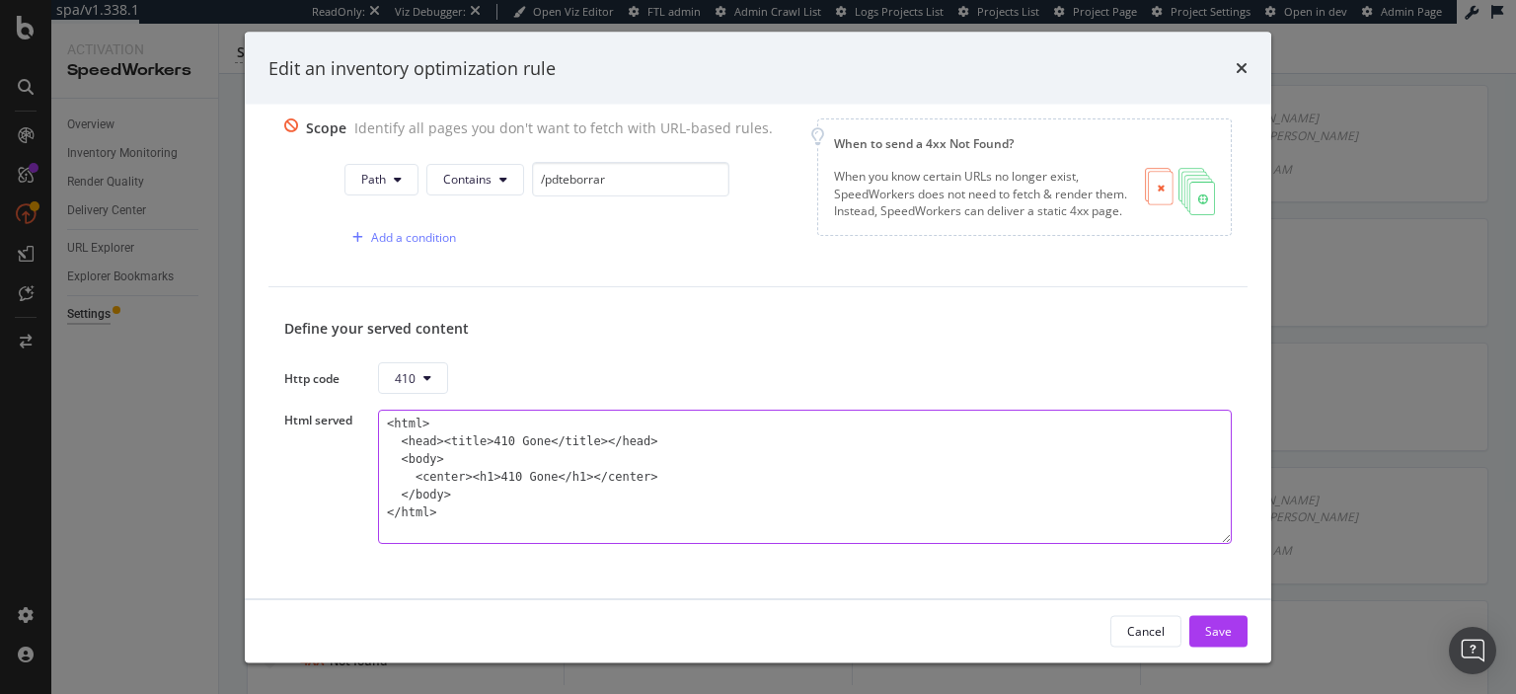
click at [768, 448] on textarea "<html> <head><title>410 Gone</title></head> <body> <center><h1>410 Gone</h1></c…" at bounding box center [805, 478] width 854 height 134
paste textarea "pdteborrar"
type textarea "<html> <head><title>410 Gone</title></head> <body> <center><h1>410 Gone</h1></c…"
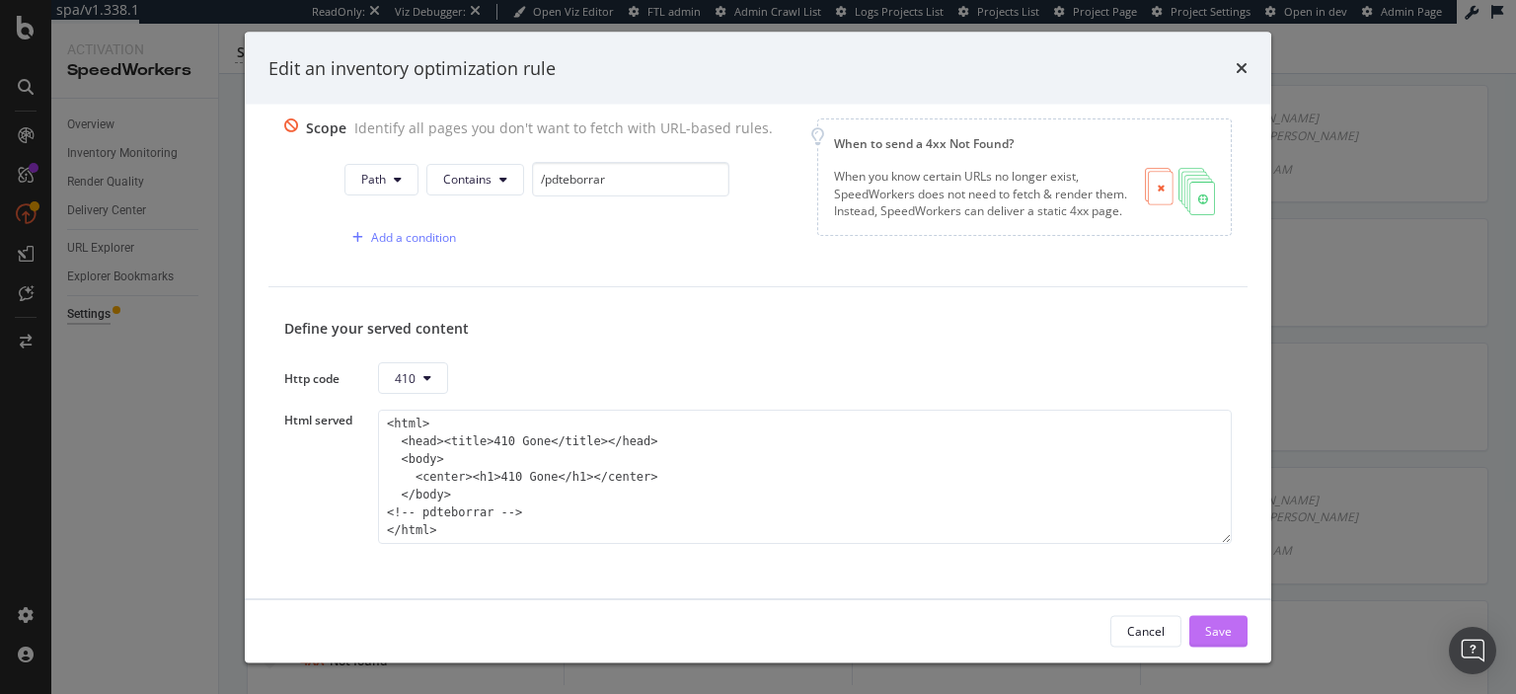
click at [1214, 635] on div "Save" at bounding box center [1218, 630] width 27 height 17
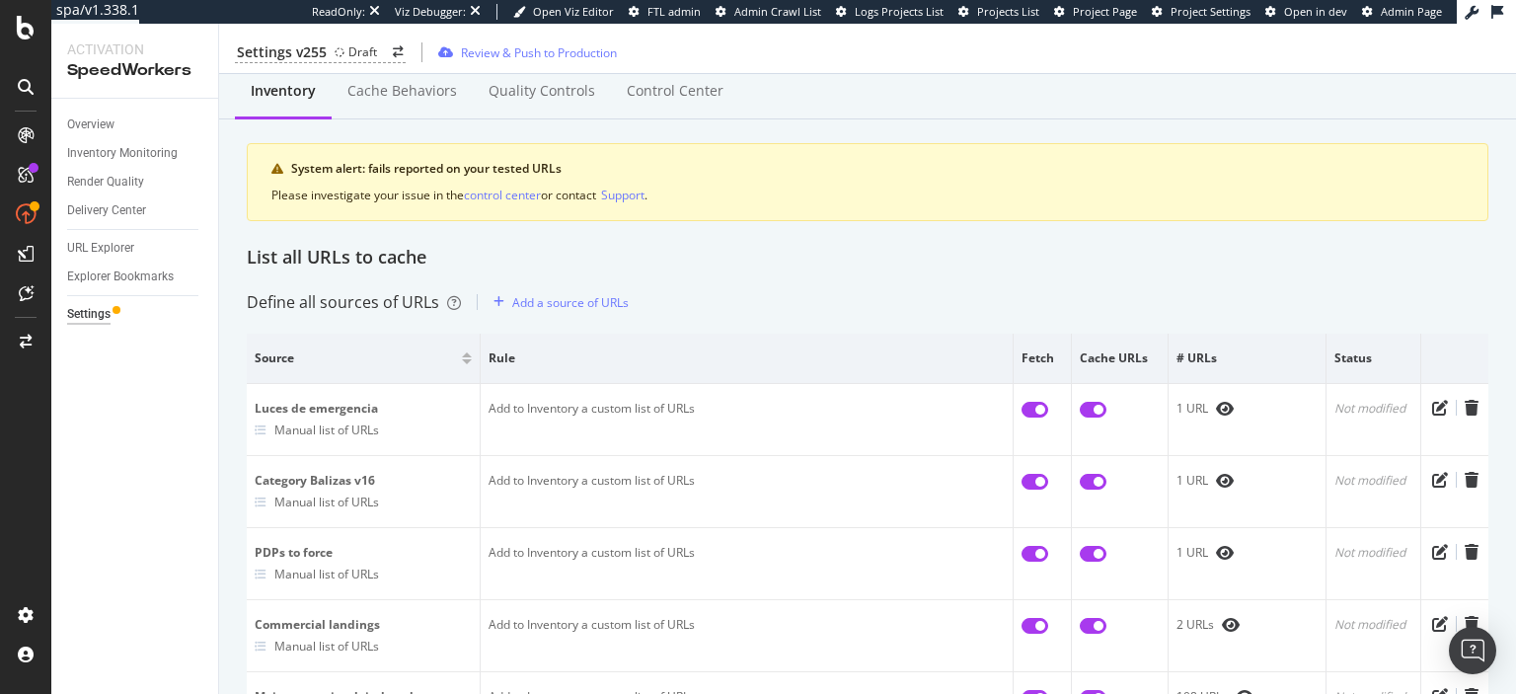
scroll to position [0, 0]
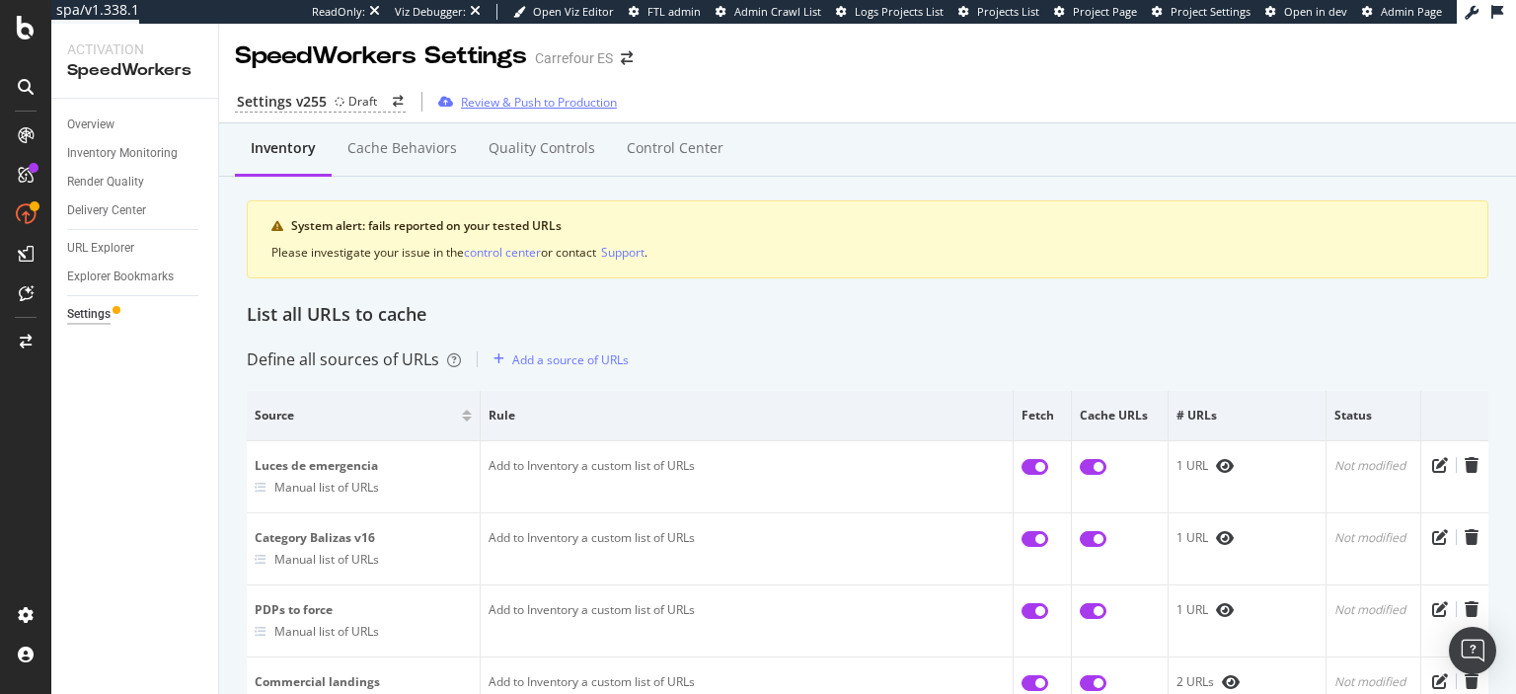
click at [510, 99] on div "Review & Push to Production" at bounding box center [539, 102] width 156 height 17
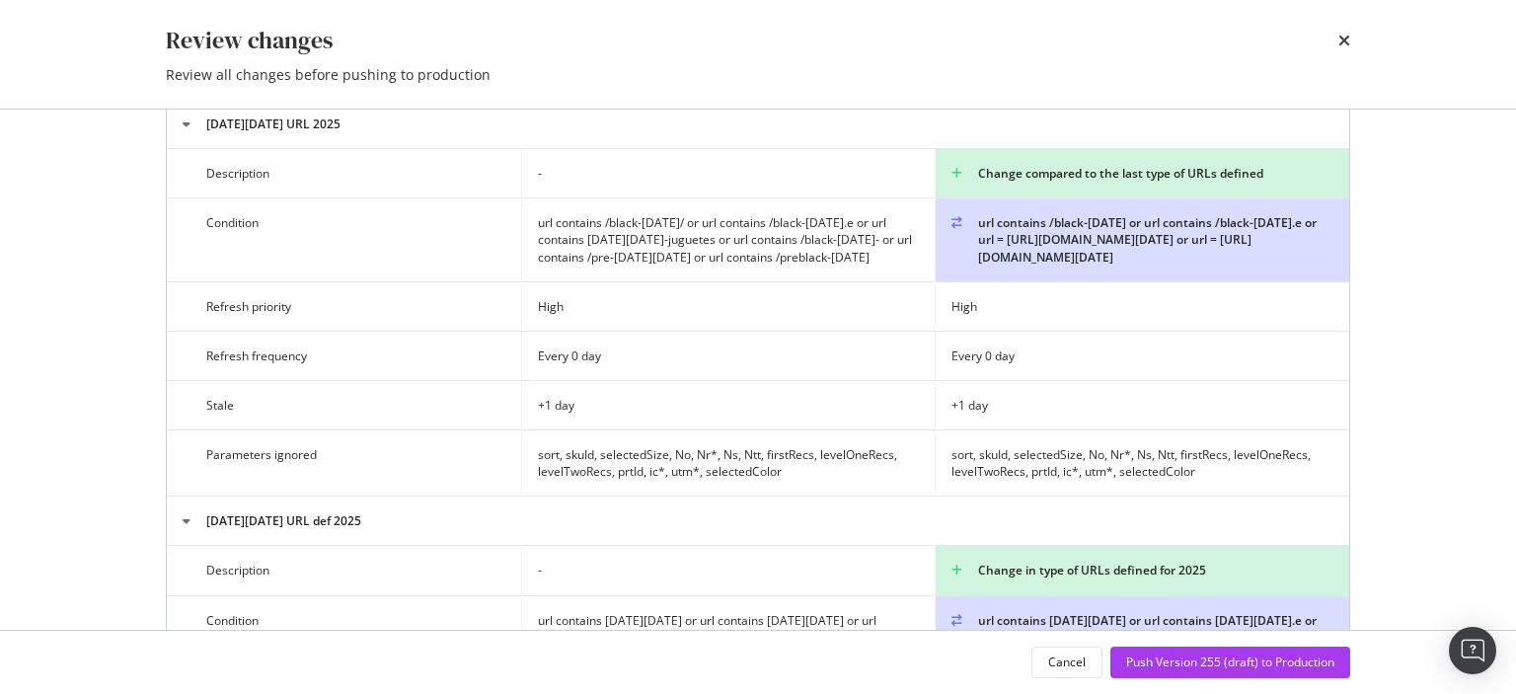
scroll to position [1435, 0]
click at [1167, 658] on div "Push Version 255 (draft) to Production" at bounding box center [1230, 661] width 208 height 17
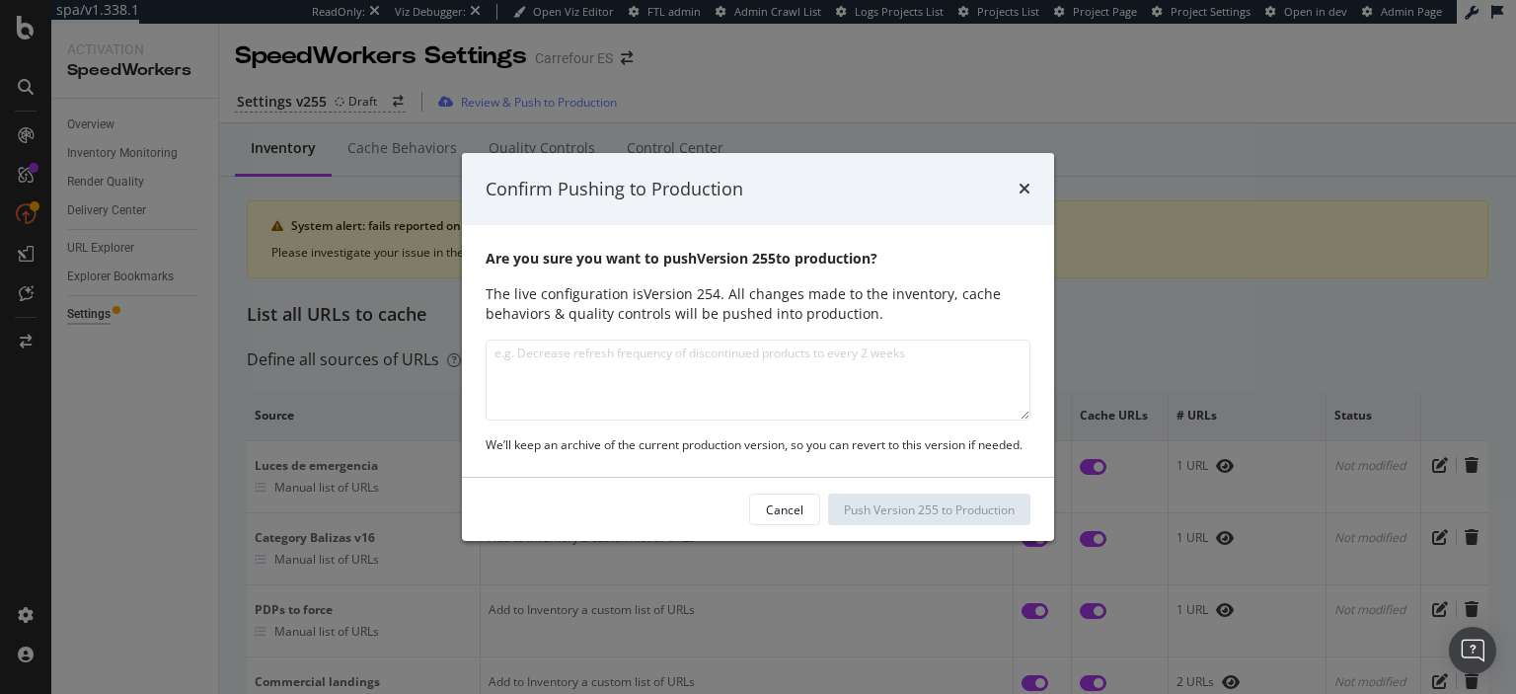
click at [917, 424] on div "Are you sure you want to push Version 255 to production? The live configuration…" at bounding box center [758, 351] width 592 height 252
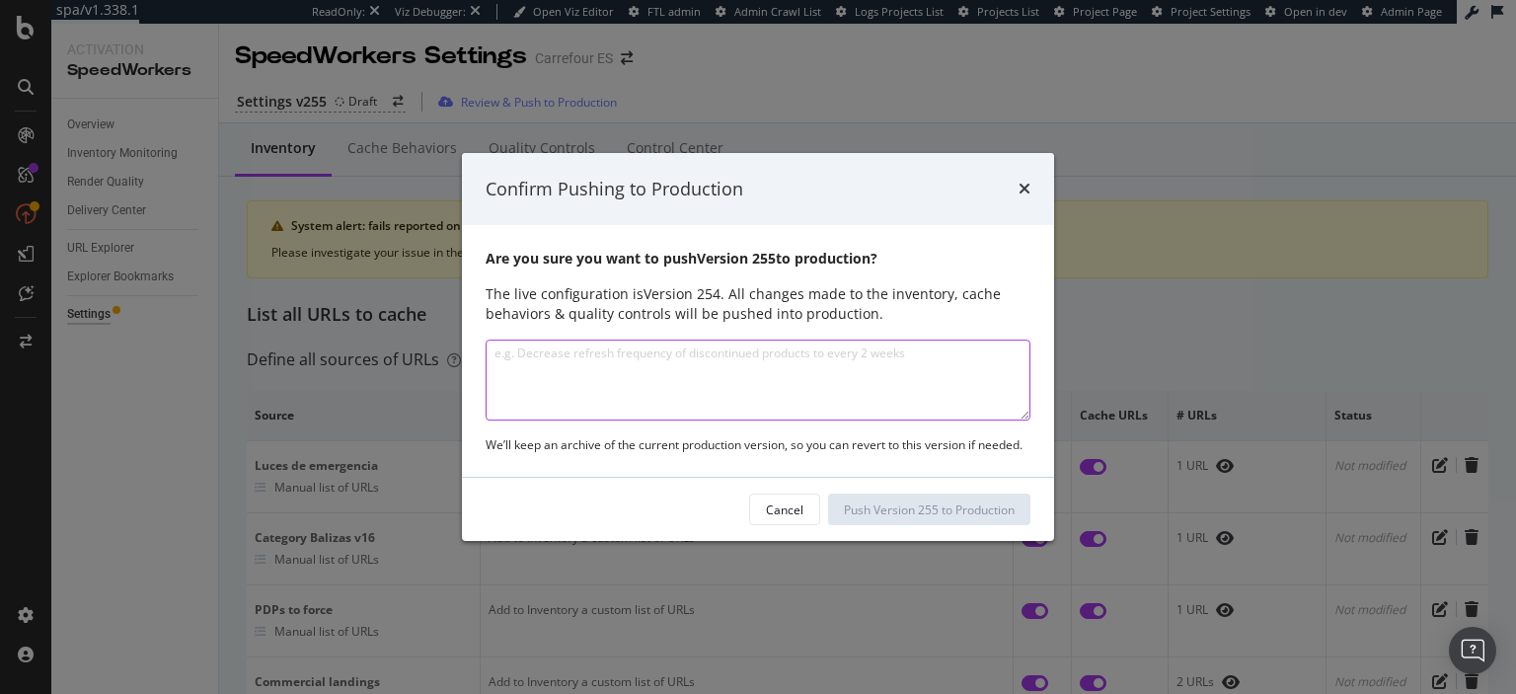
click at [875, 407] on textarea "modal" at bounding box center [758, 379] width 545 height 81
click at [816, 377] on textarea "modal" at bounding box center [758, 379] width 545 height 81
type textarea "C"
type textarea "Add HTML Coments for 410"
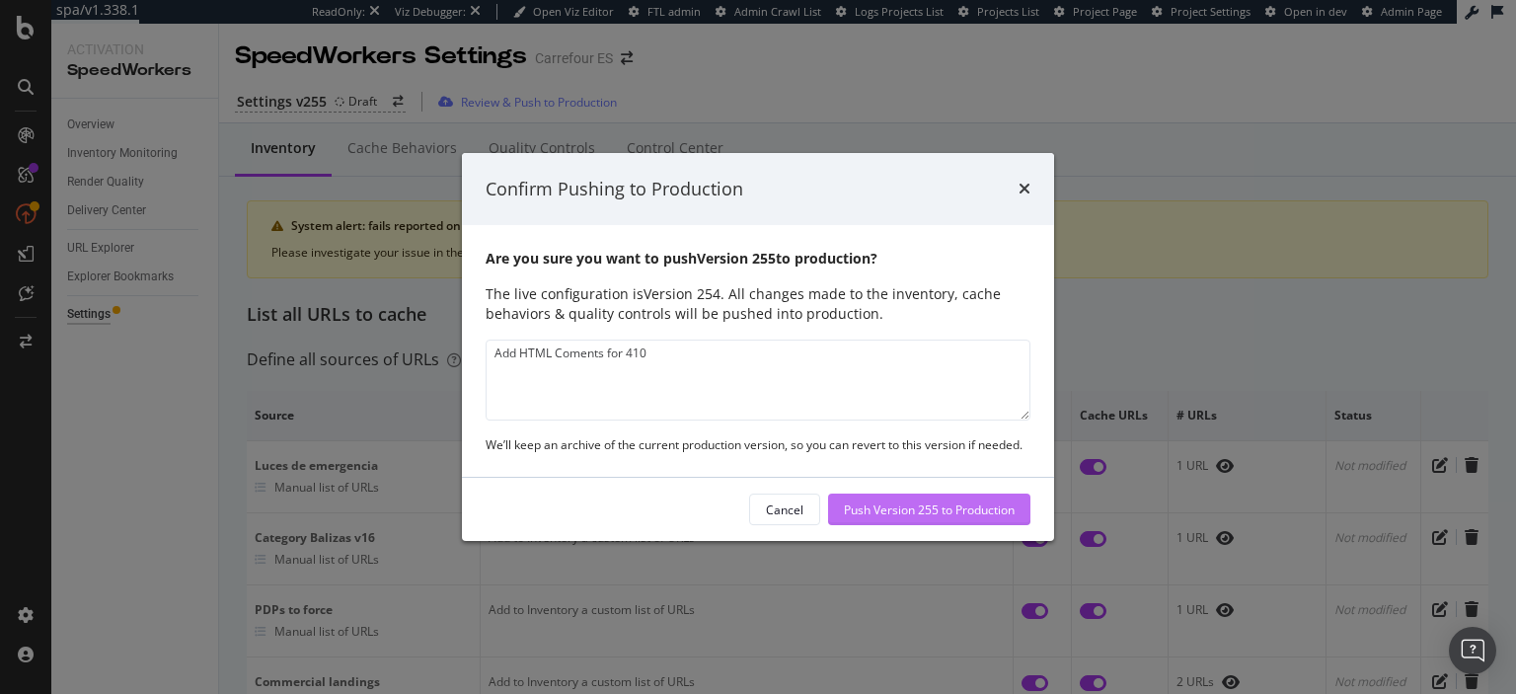
click at [934, 515] on div "Push Version 255 to Production" at bounding box center [929, 509] width 171 height 17
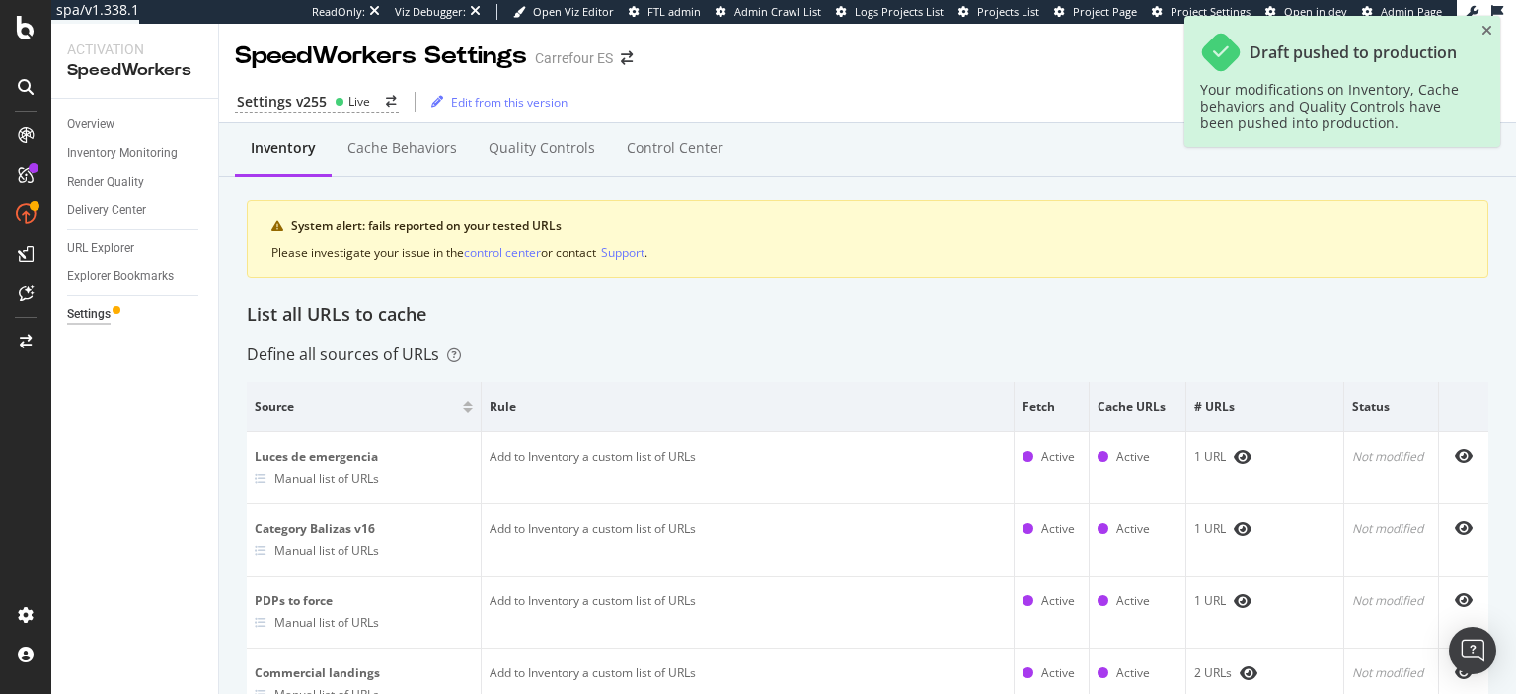
click at [725, 85] on div "Settings v255 Live Edit from this version" at bounding box center [867, 101] width 1297 height 41
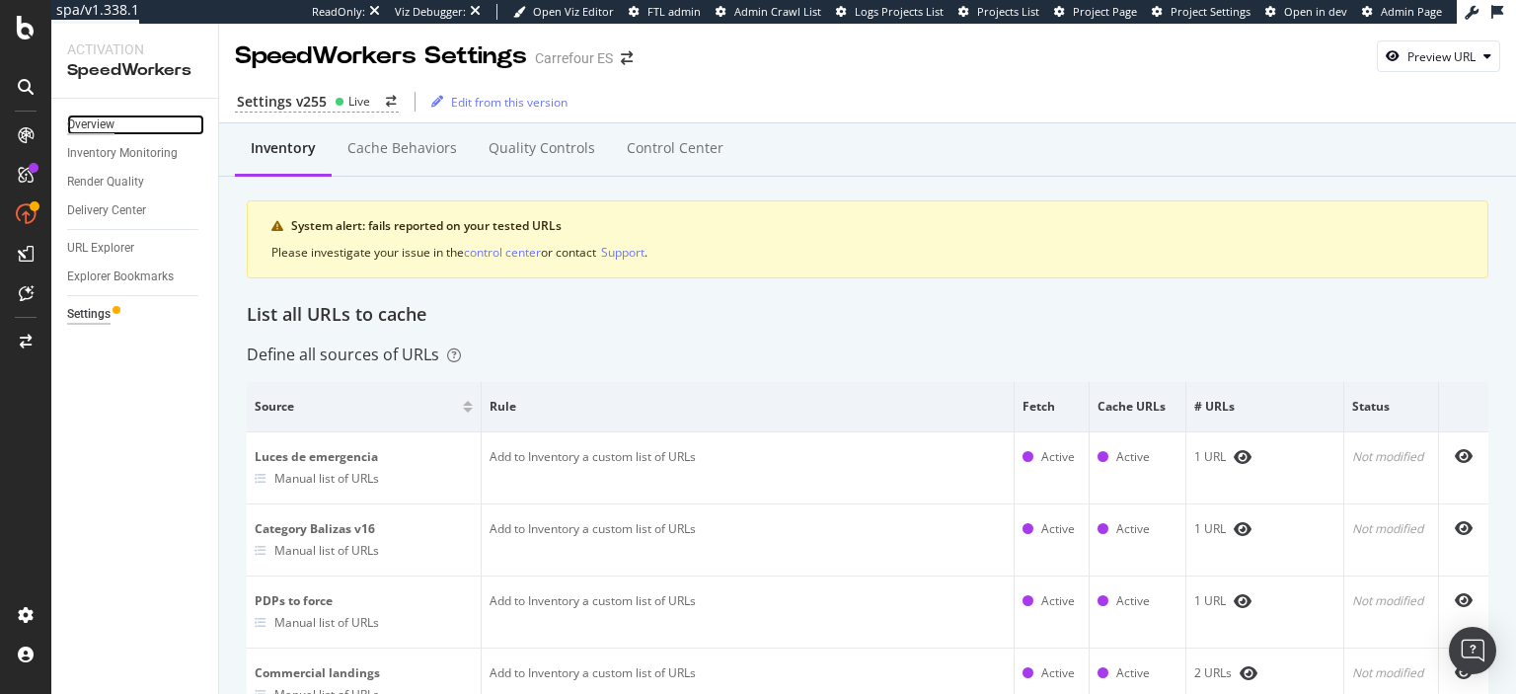
click at [111, 116] on div "Overview" at bounding box center [90, 124] width 47 height 21
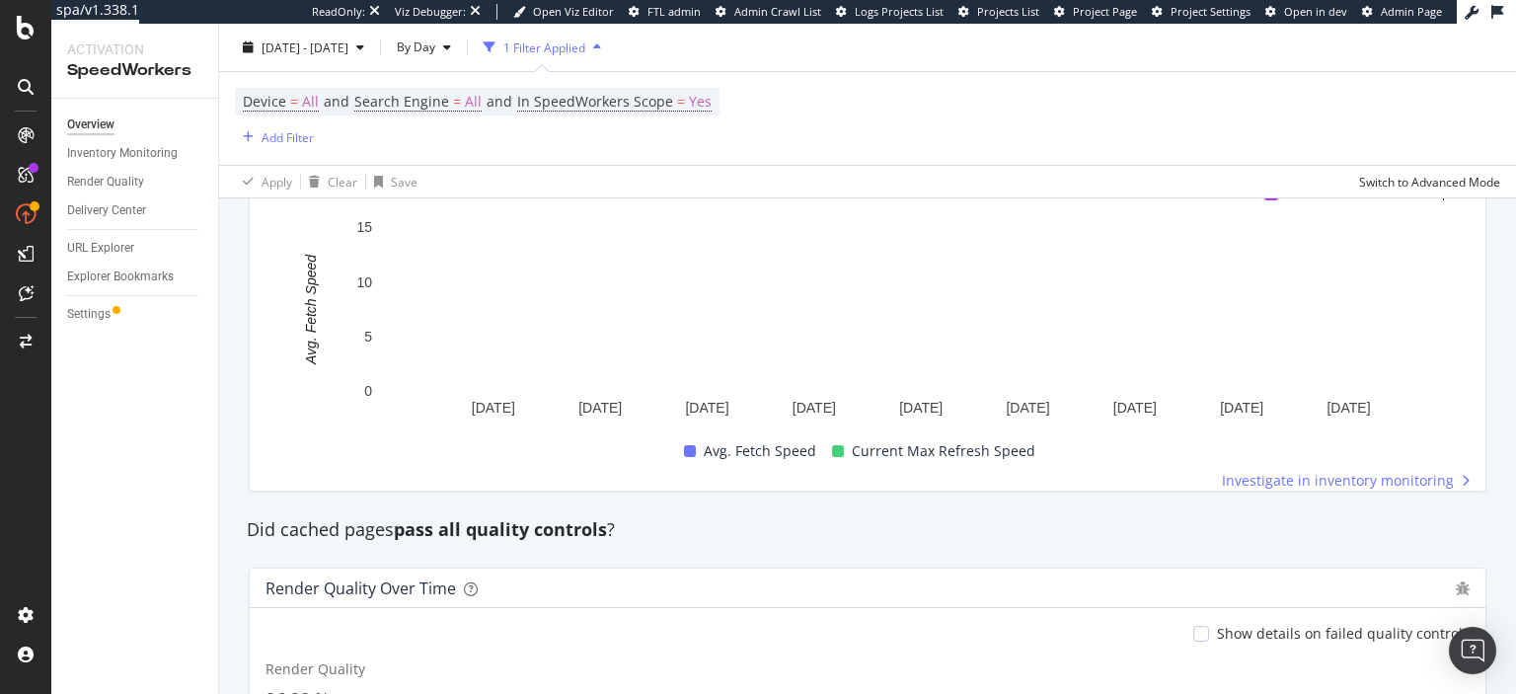
scroll to position [1702, 0]
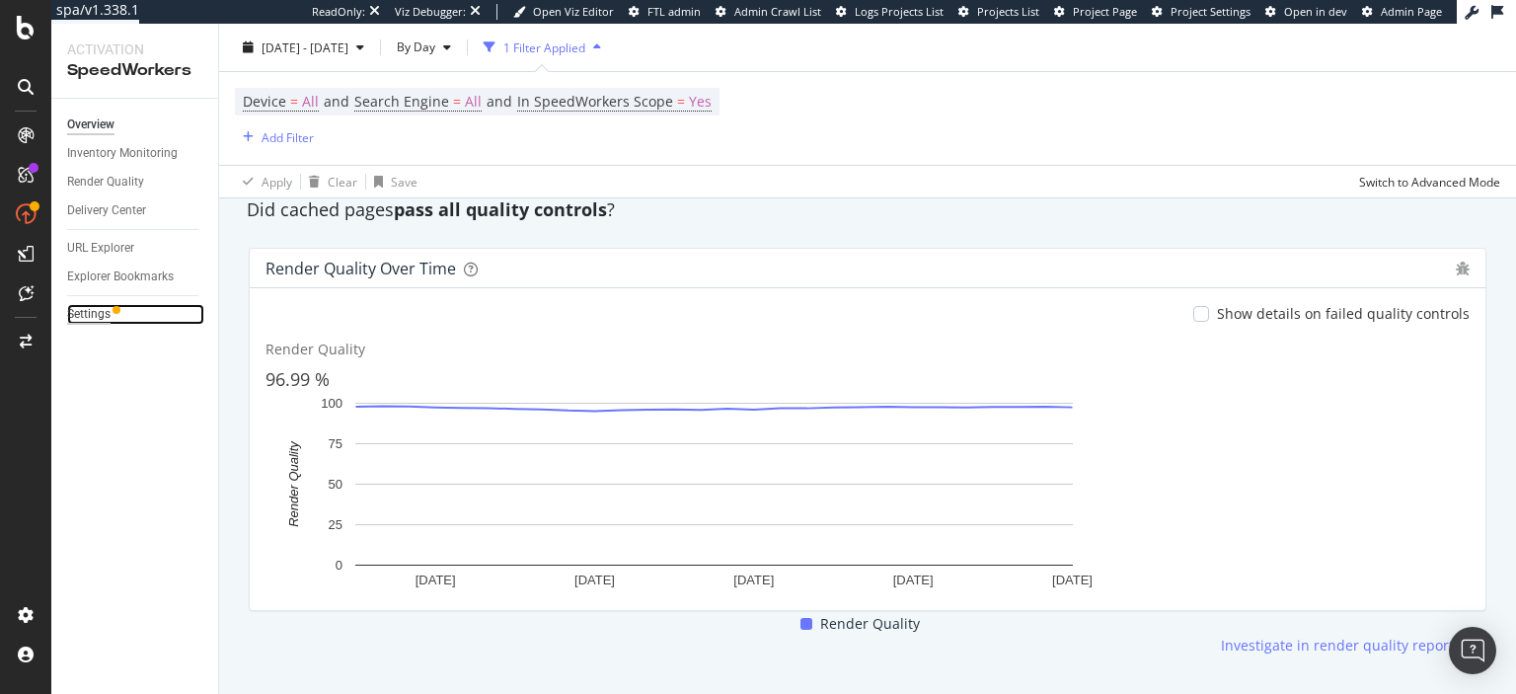
click at [94, 321] on div "Settings" at bounding box center [88, 314] width 43 height 21
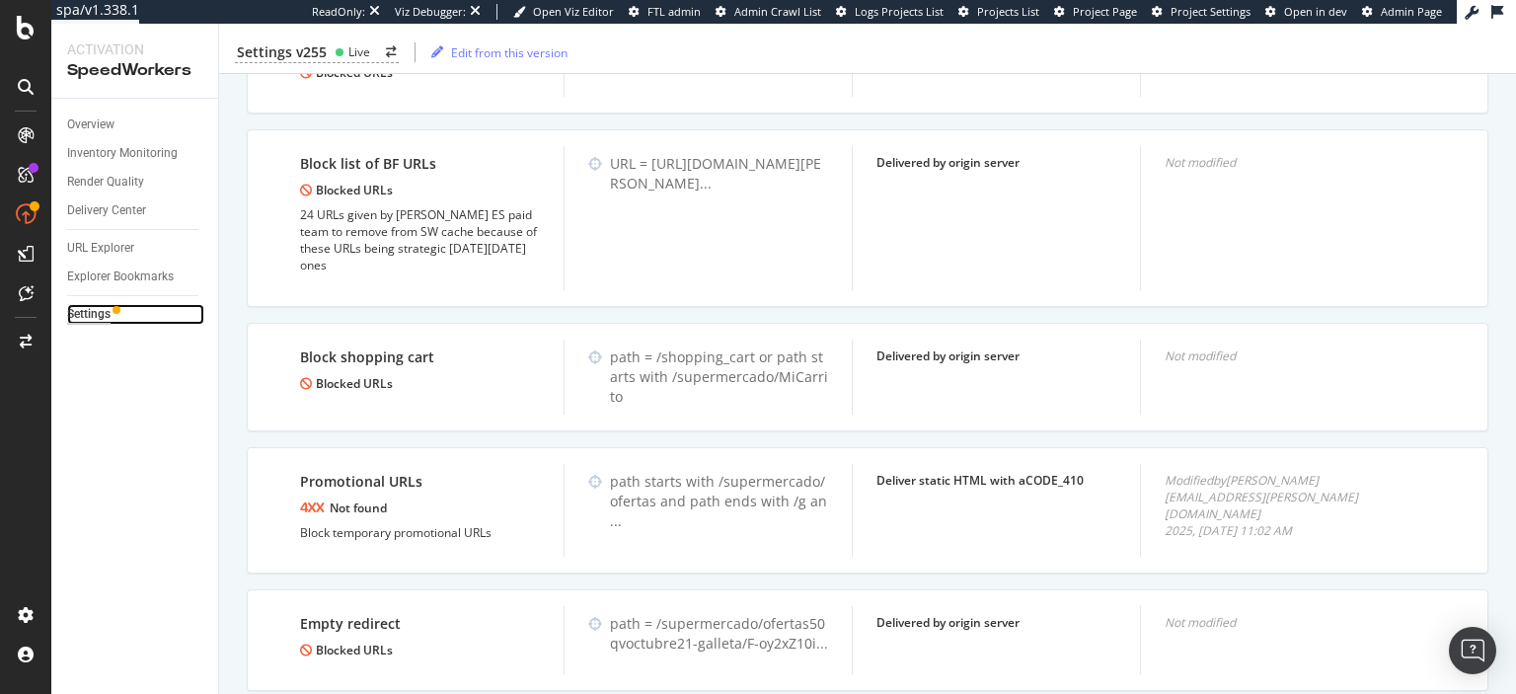
scroll to position [1775, 0]
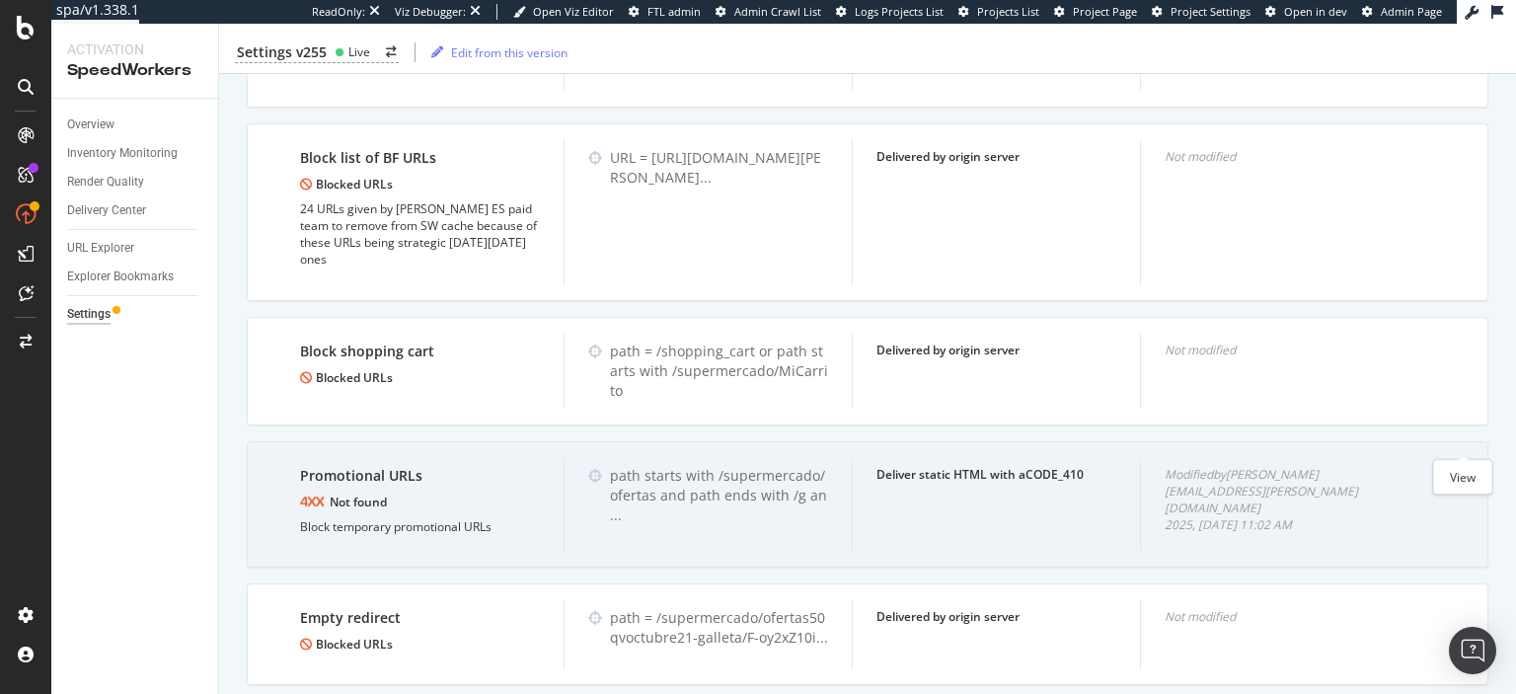
click at [1457, 466] on icon "eye" at bounding box center [1463, 474] width 18 height 16
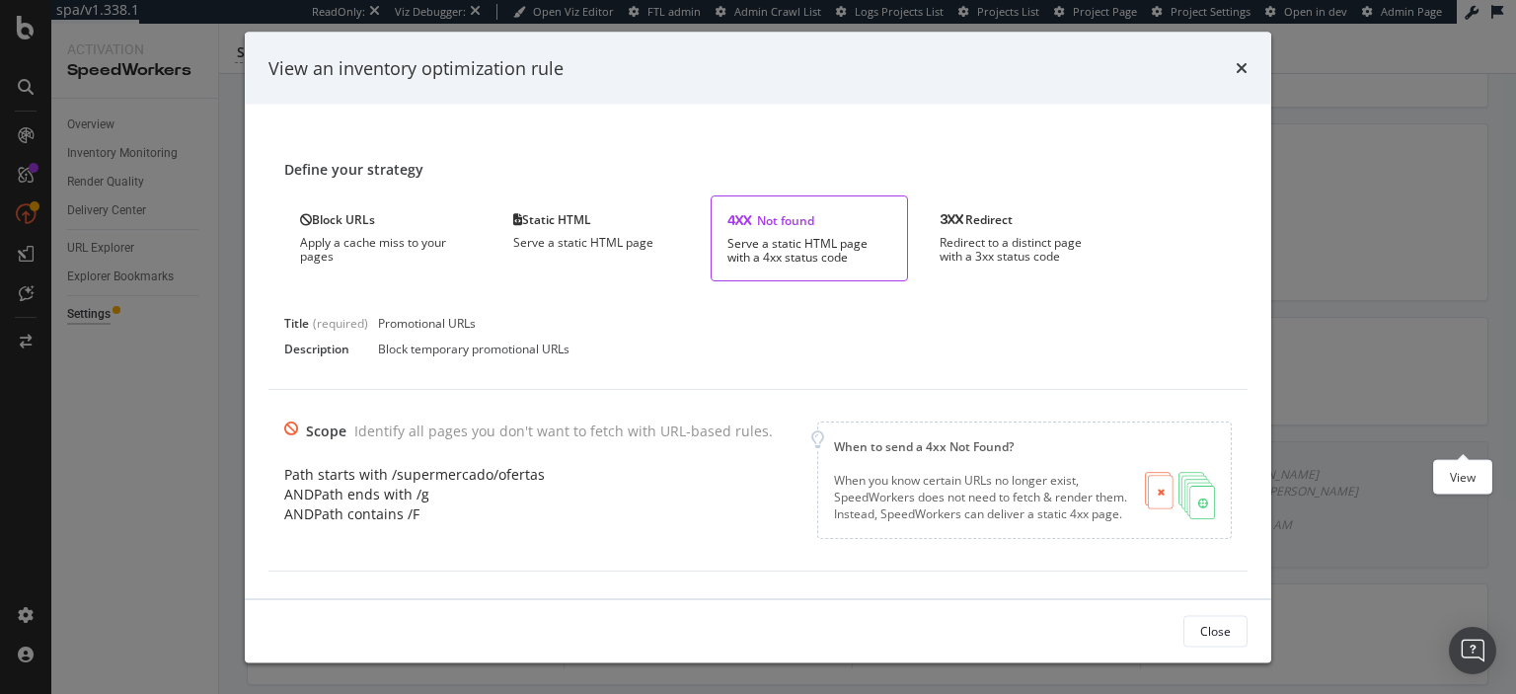
scroll to position [8, 0]
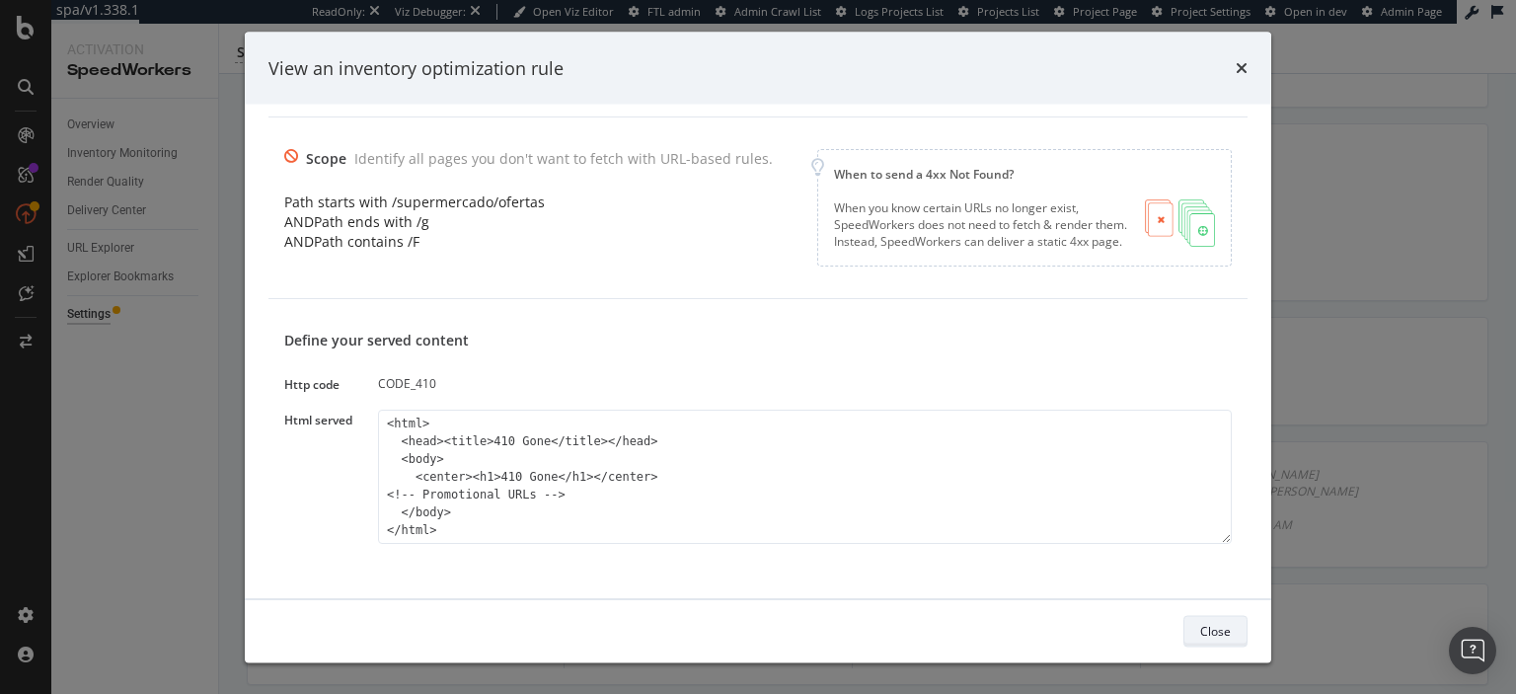
click at [1207, 626] on div "Close" at bounding box center [1215, 630] width 31 height 17
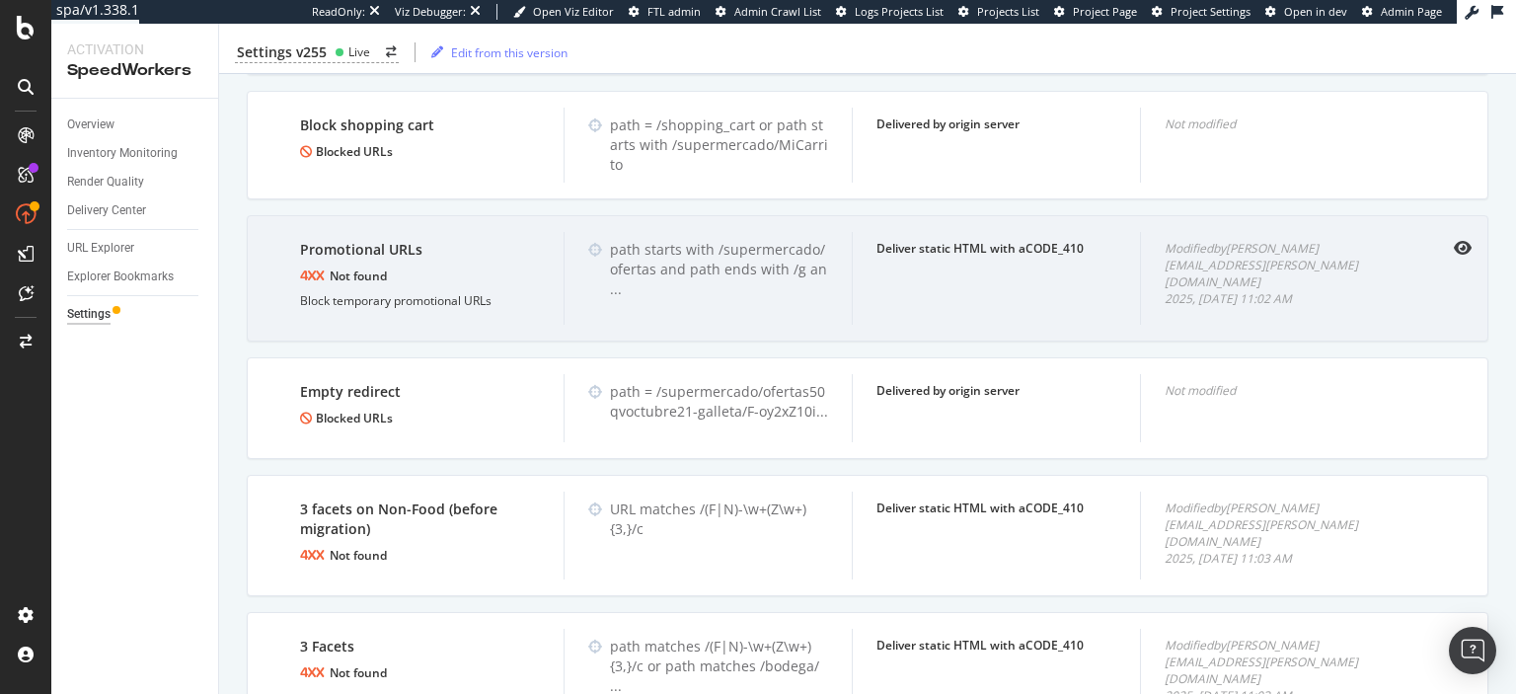
scroll to position [2008, 0]
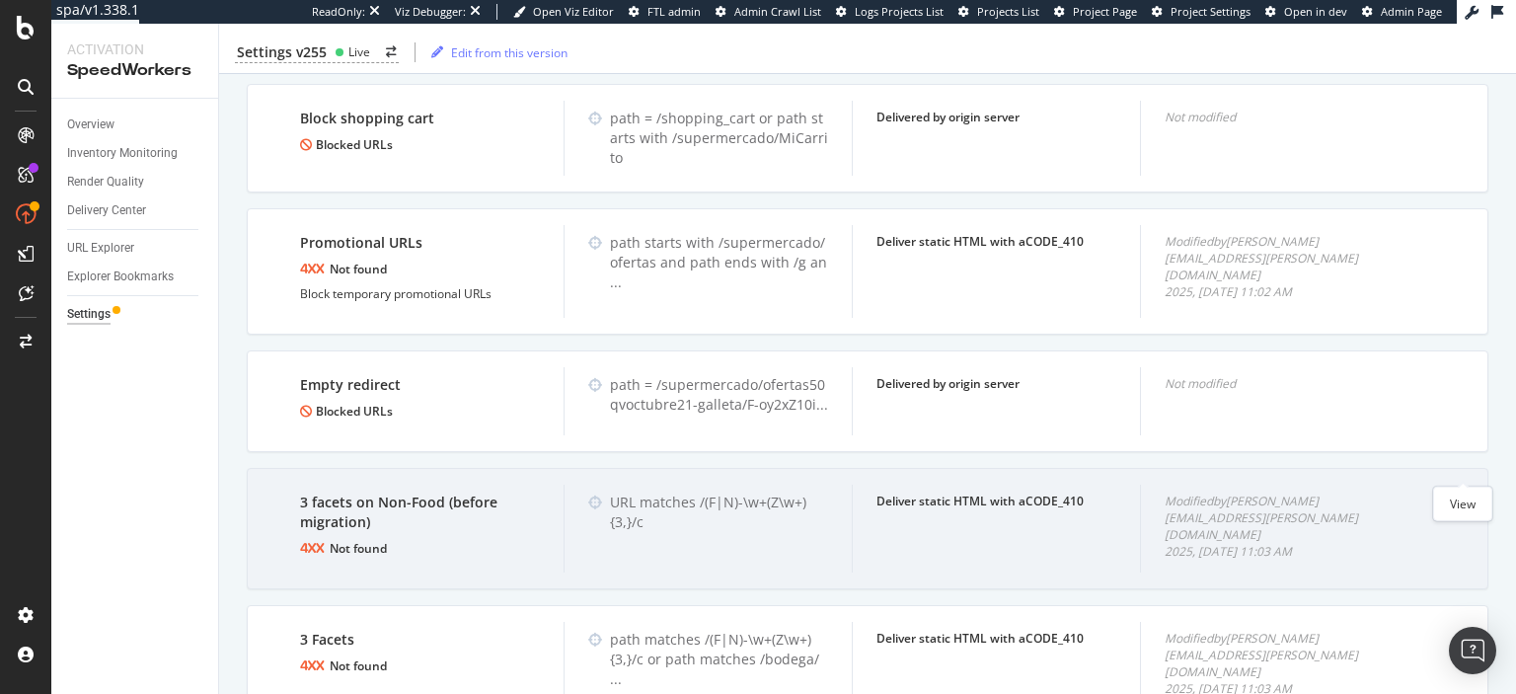
click at [1462, 492] on icon "eye" at bounding box center [1463, 500] width 18 height 16
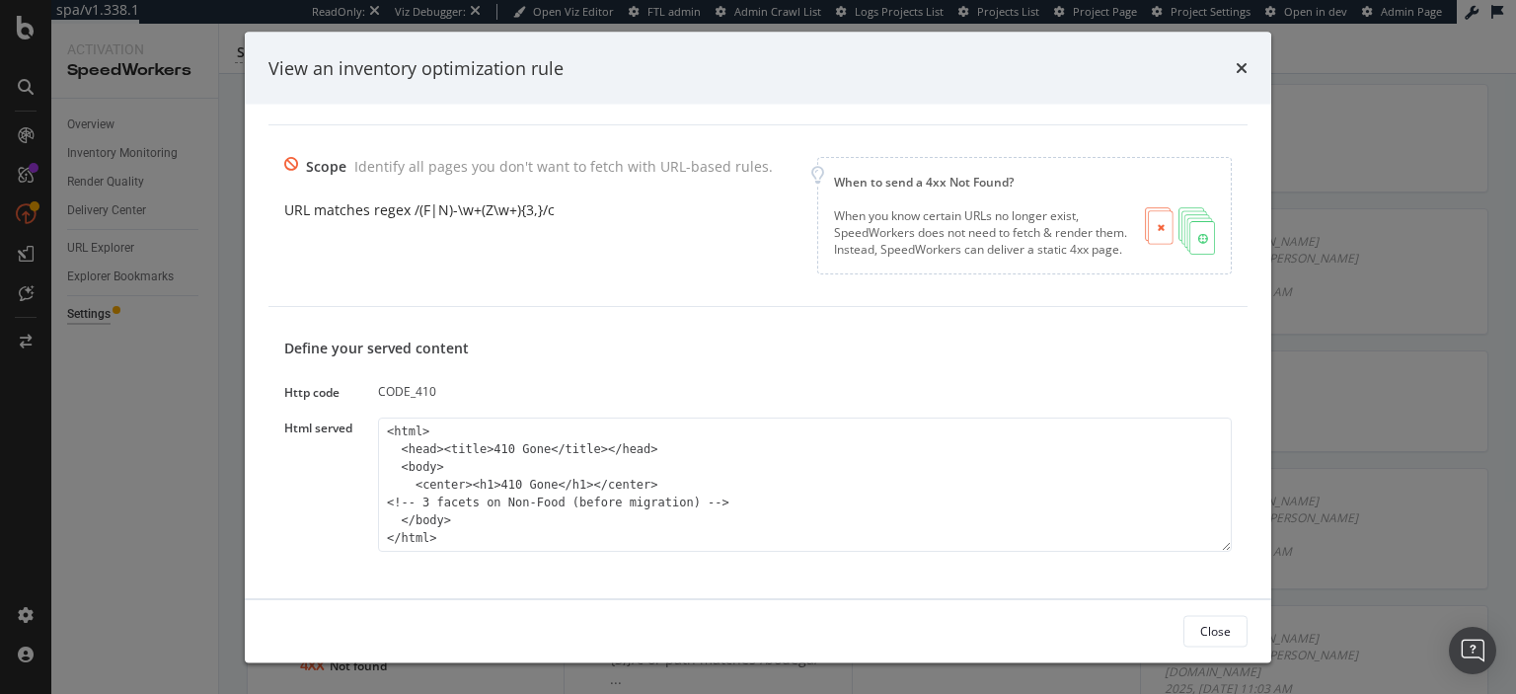
scroll to position [8, 0]
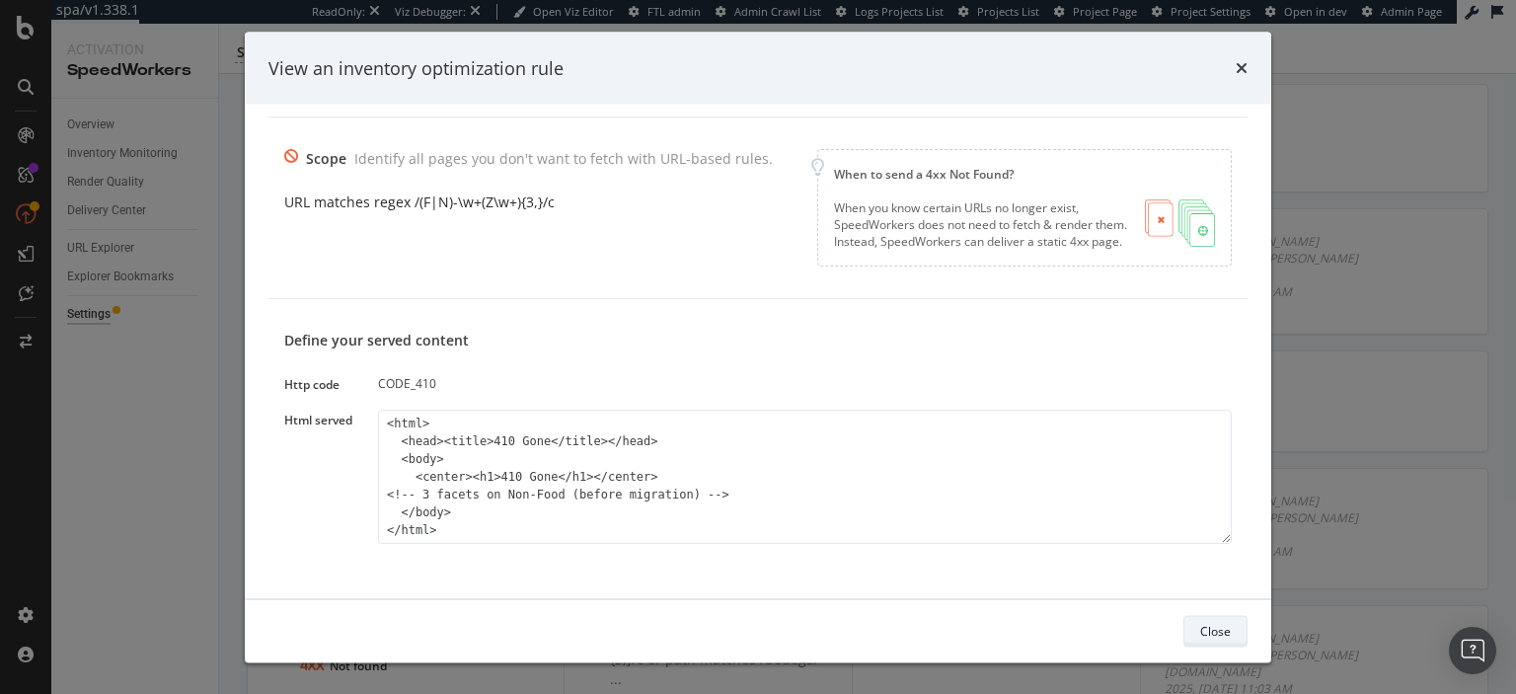
click at [1211, 638] on div "Close" at bounding box center [1215, 630] width 31 height 17
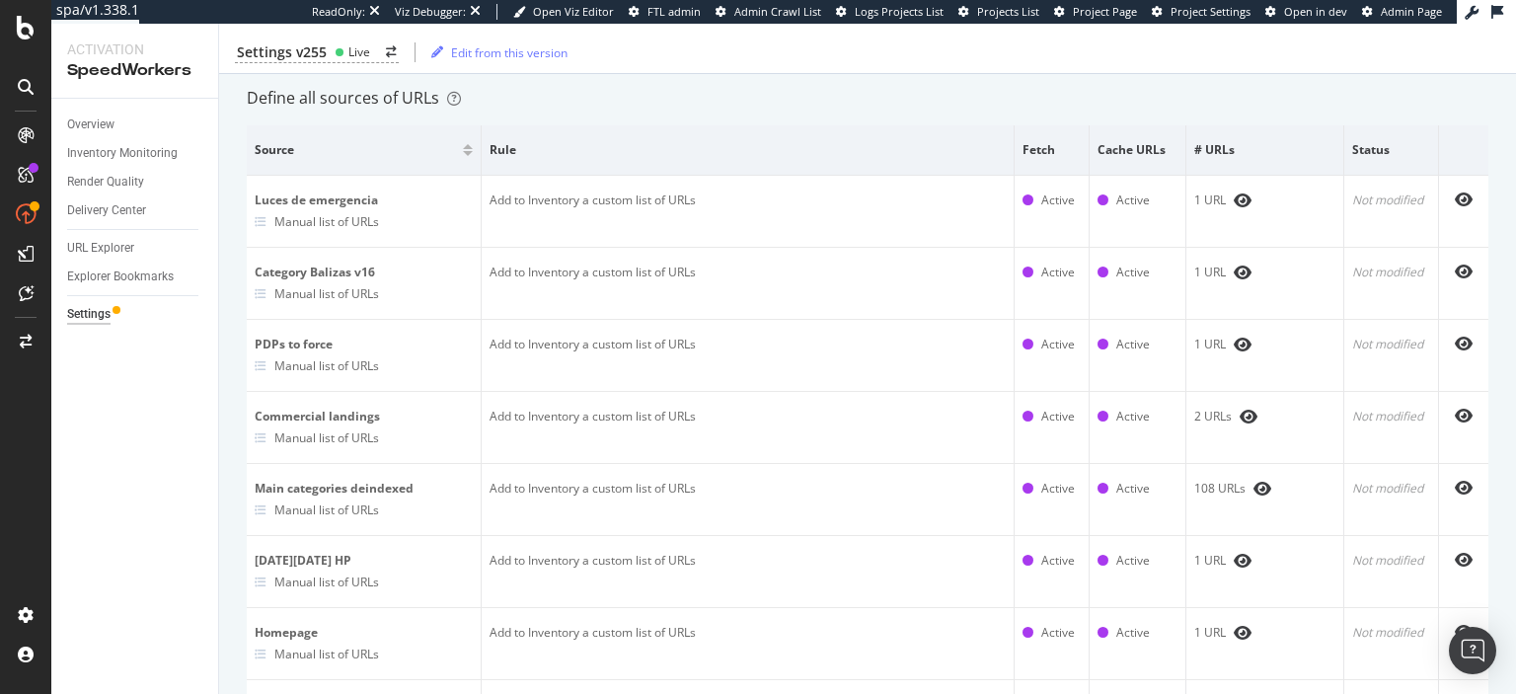
scroll to position [0, 0]
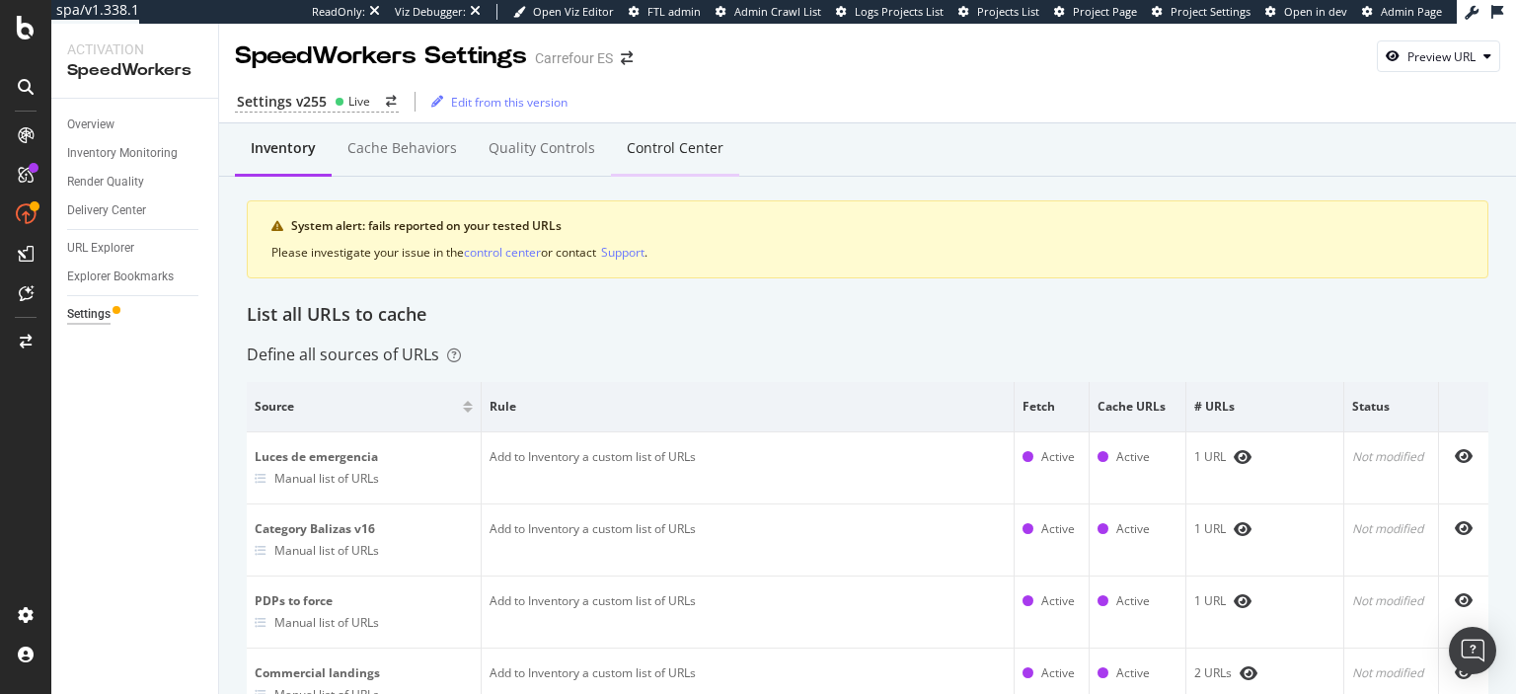
click at [685, 154] on div "Control Center" at bounding box center [675, 148] width 97 height 20
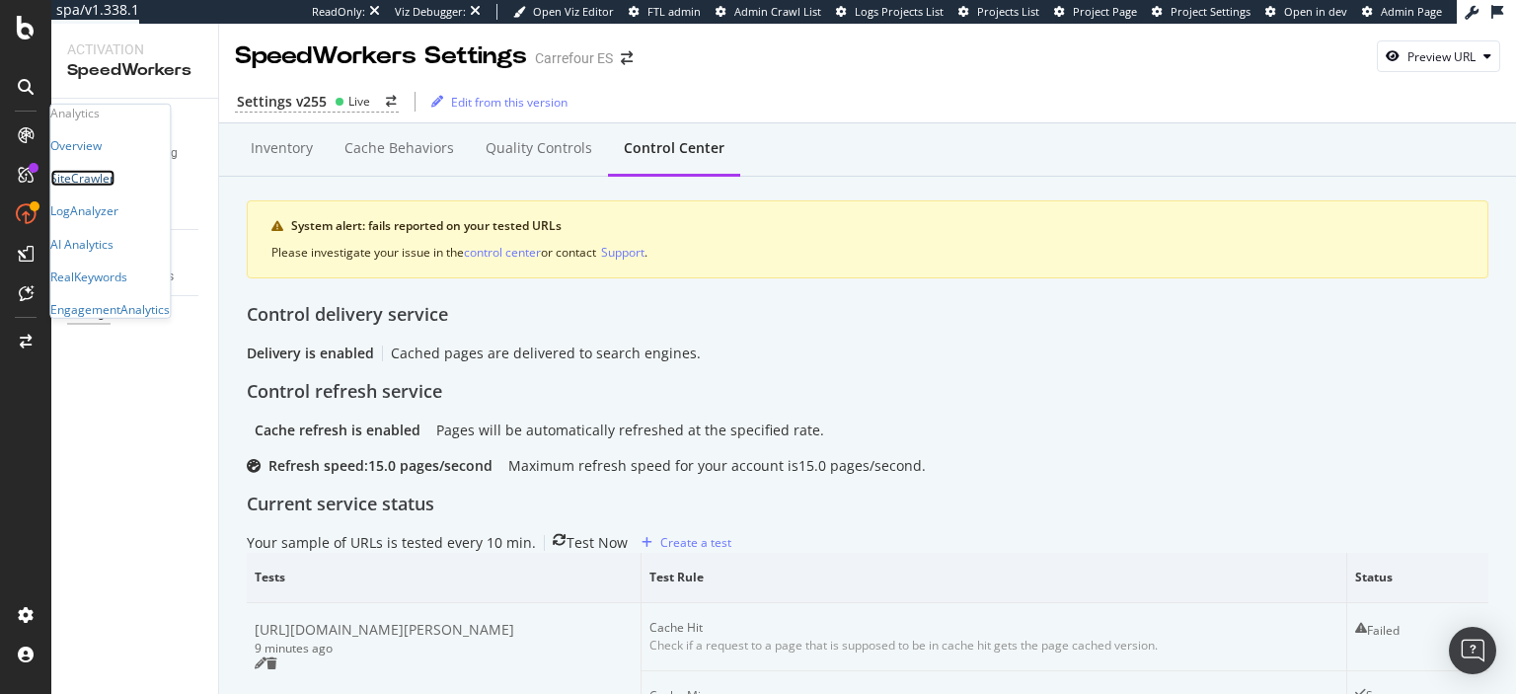
click at [106, 187] on div "SiteCrawler" at bounding box center [82, 178] width 64 height 17
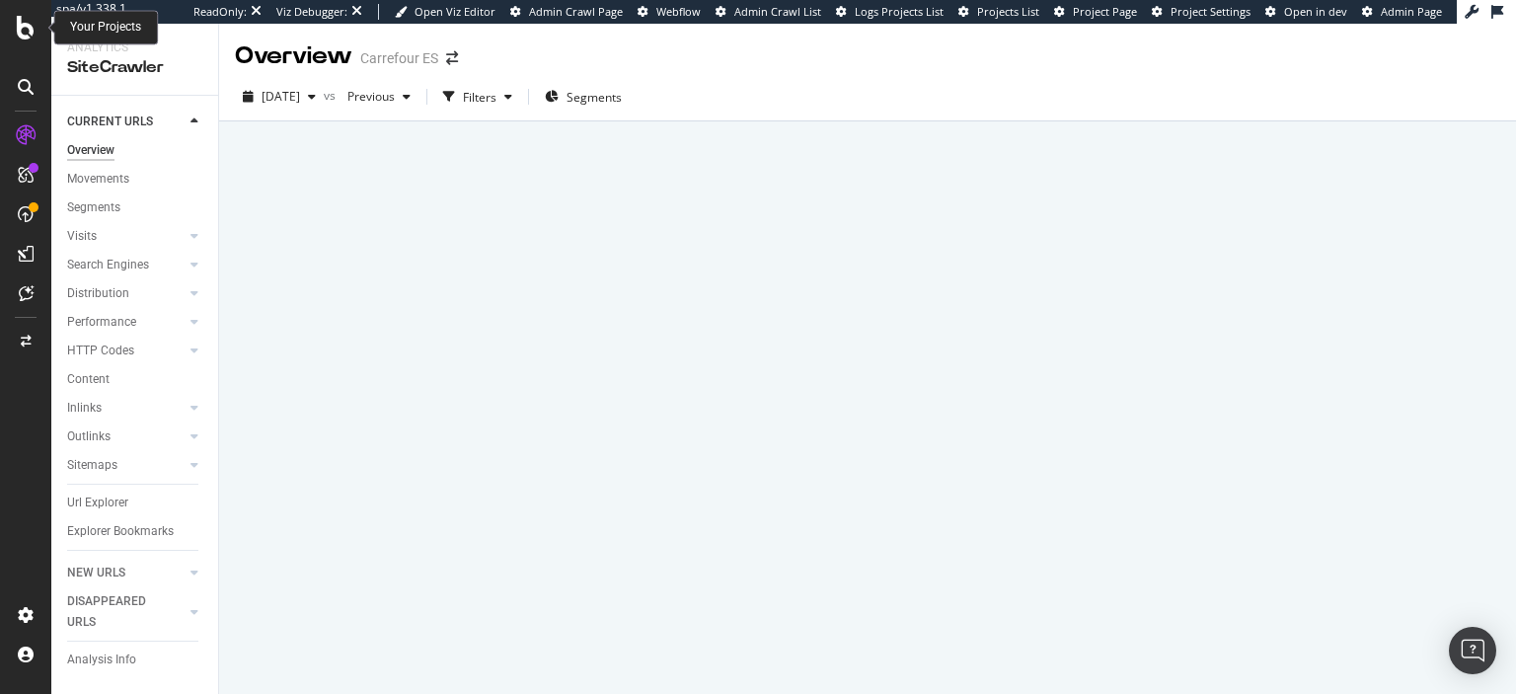
click at [26, 34] on icon at bounding box center [26, 28] width 18 height 24
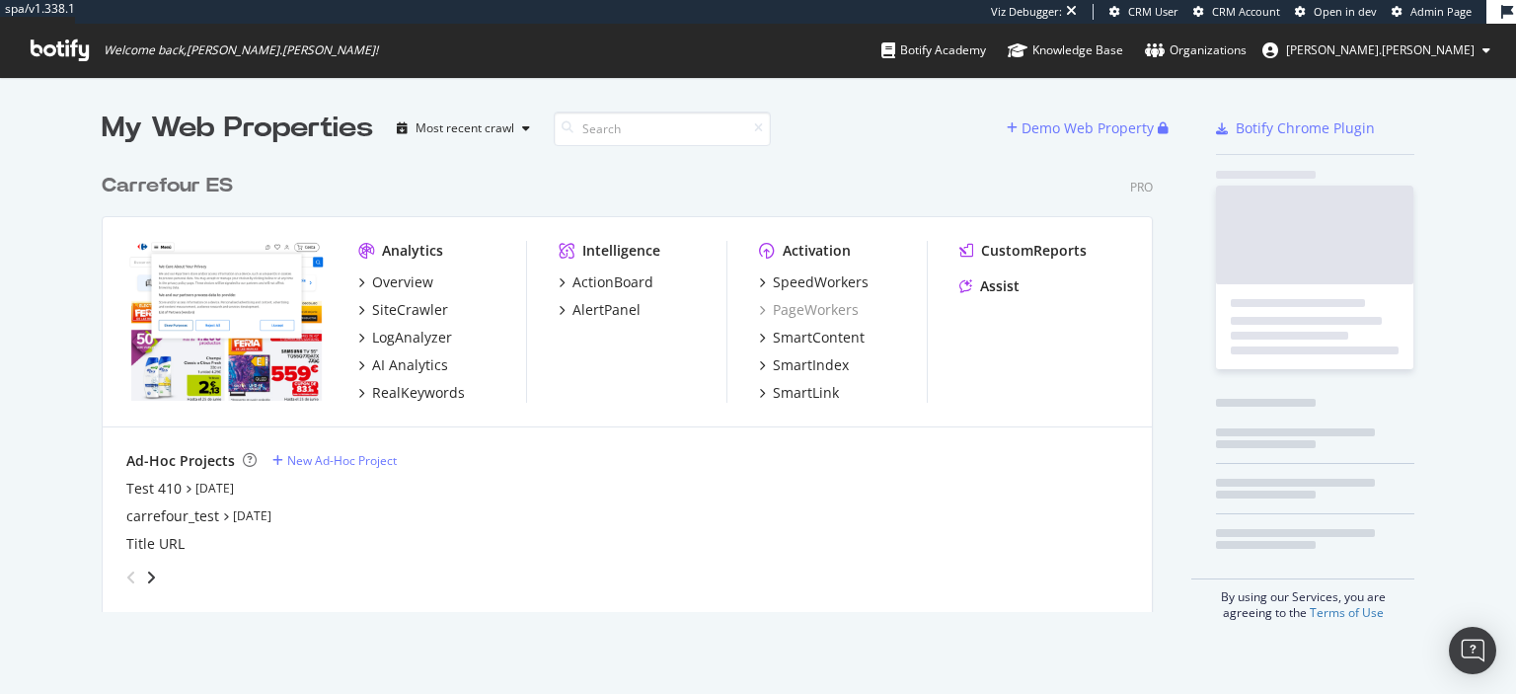
scroll to position [694, 1516]
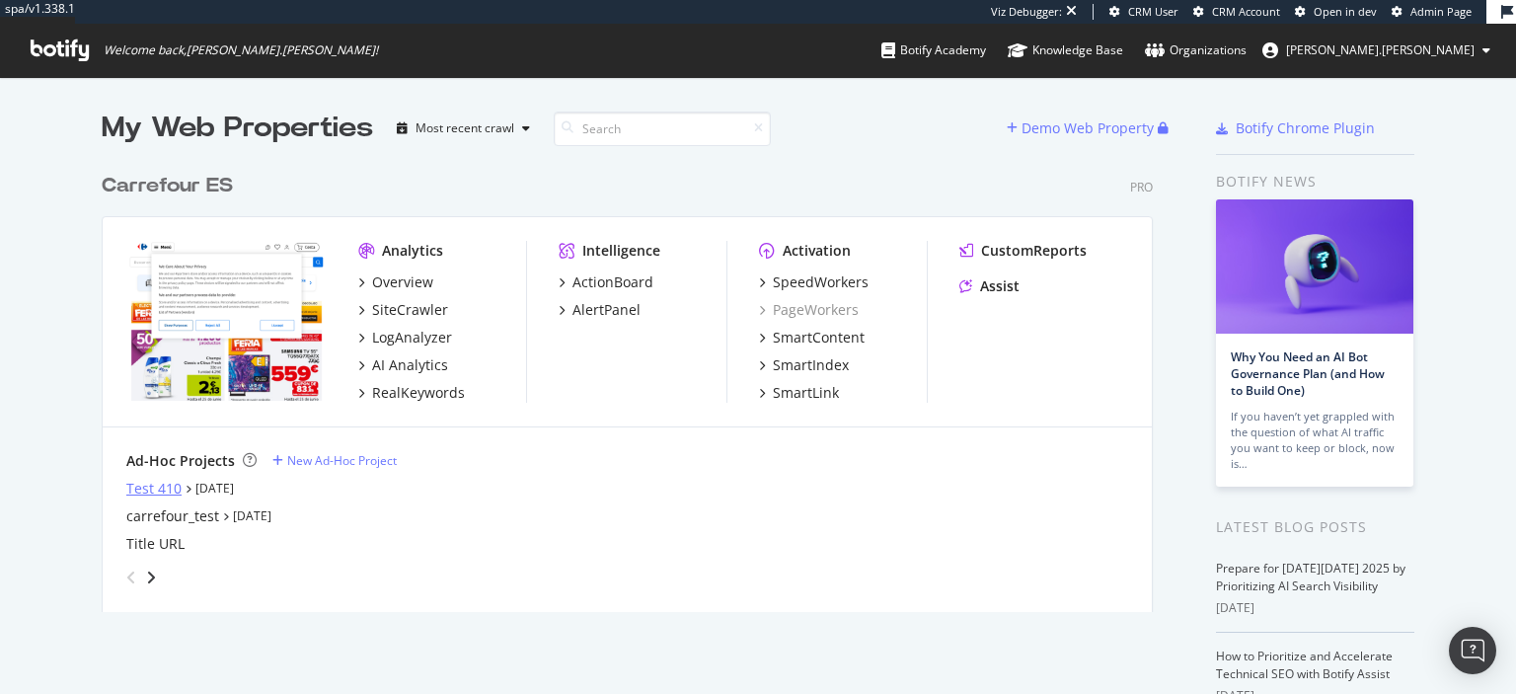
click at [162, 488] on div "Test 410" at bounding box center [153, 489] width 55 height 20
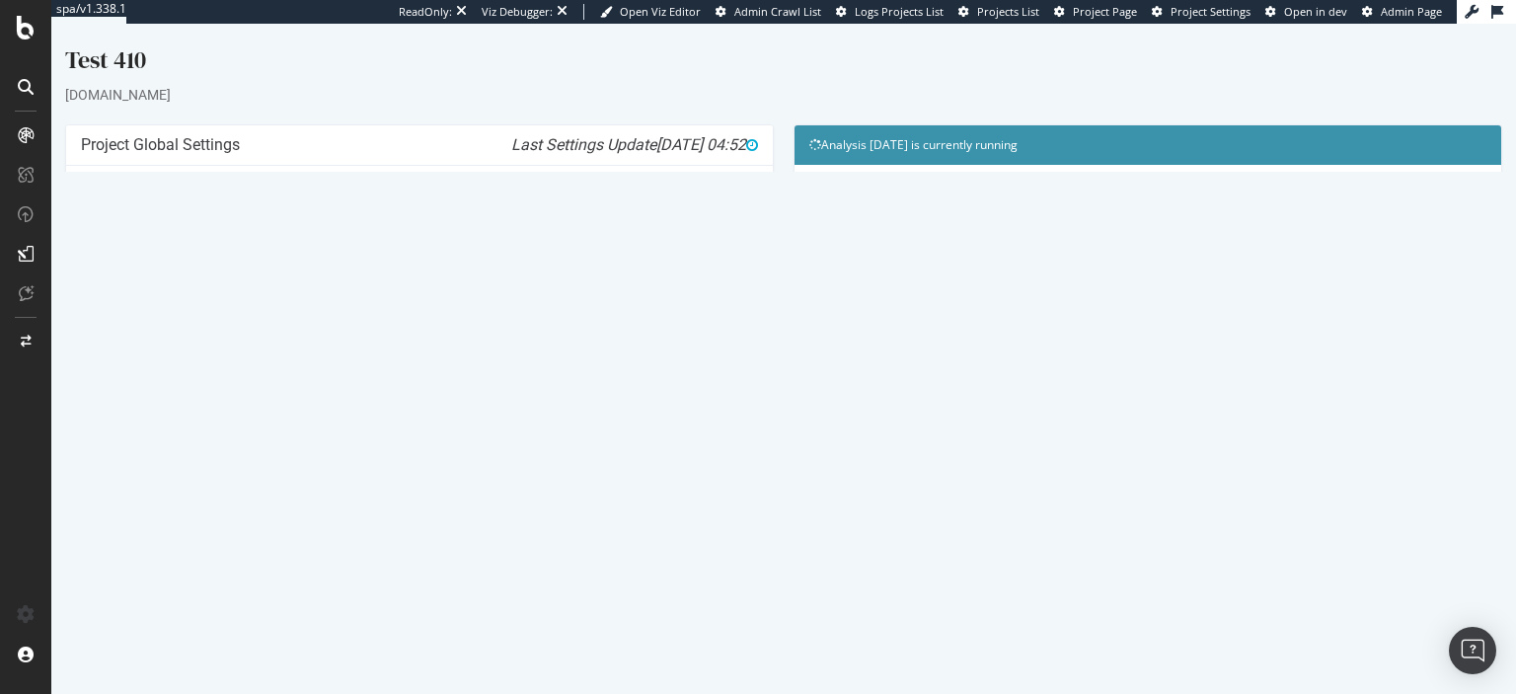
scroll to position [98, 0]
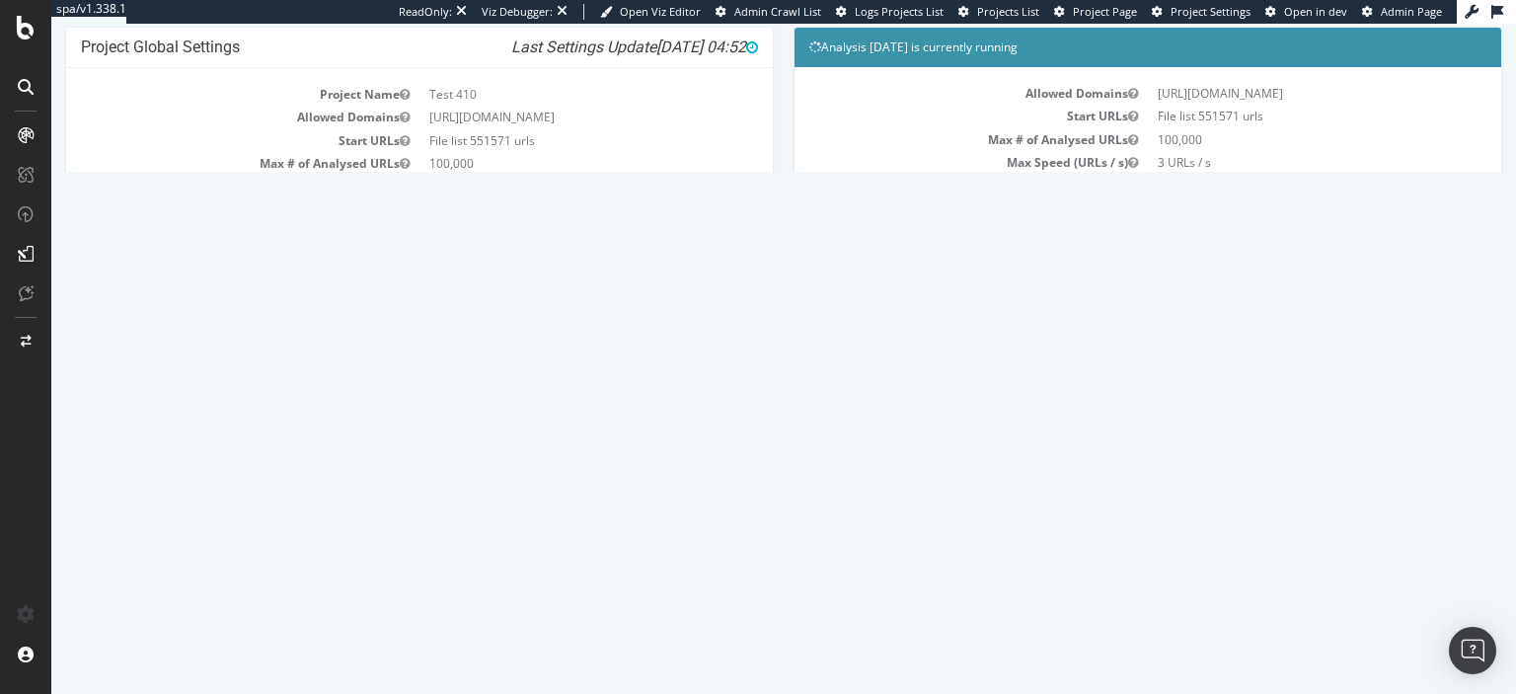
click at [538, 543] on link "Crawling" at bounding box center [512, 543] width 52 height 17
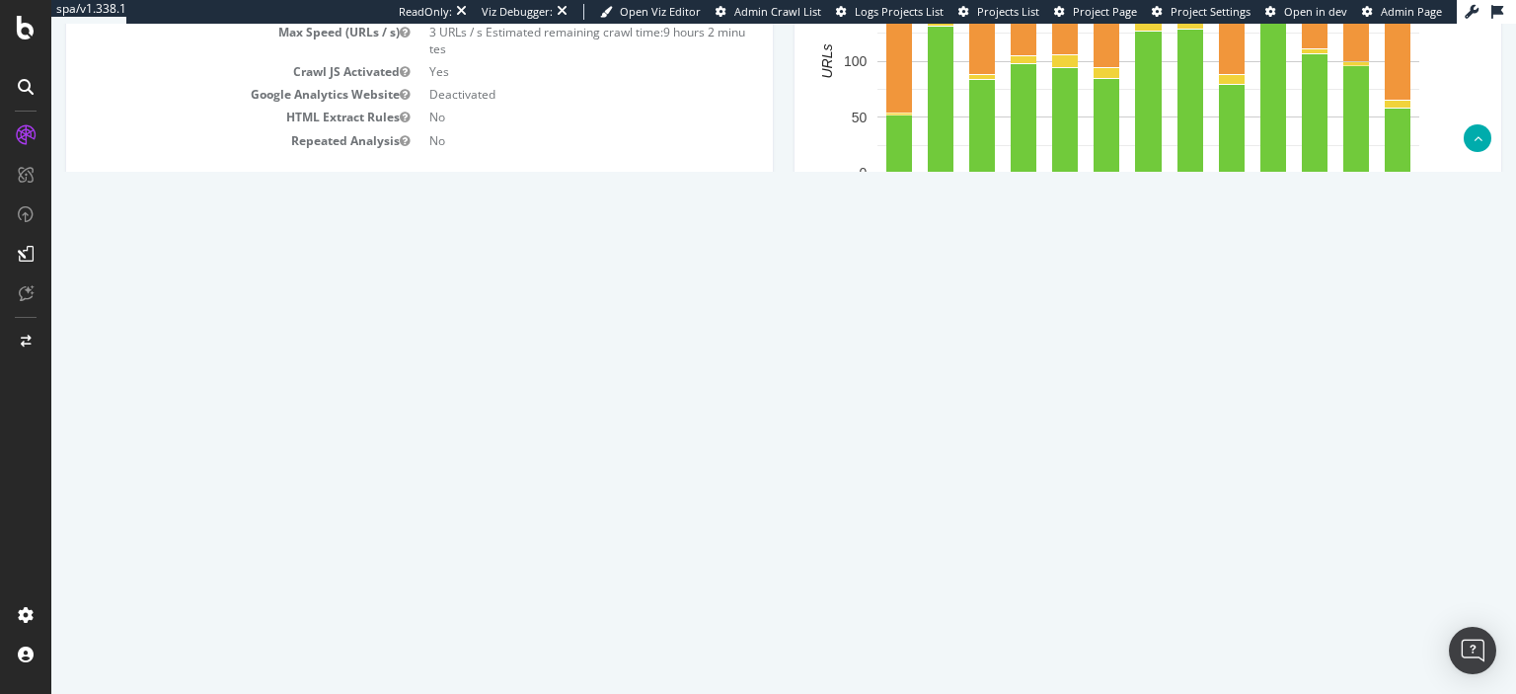
scroll to position [322, 0]
click at [271, 421] on link "Latest Errors Found" at bounding box center [280, 421] width 137 height 39
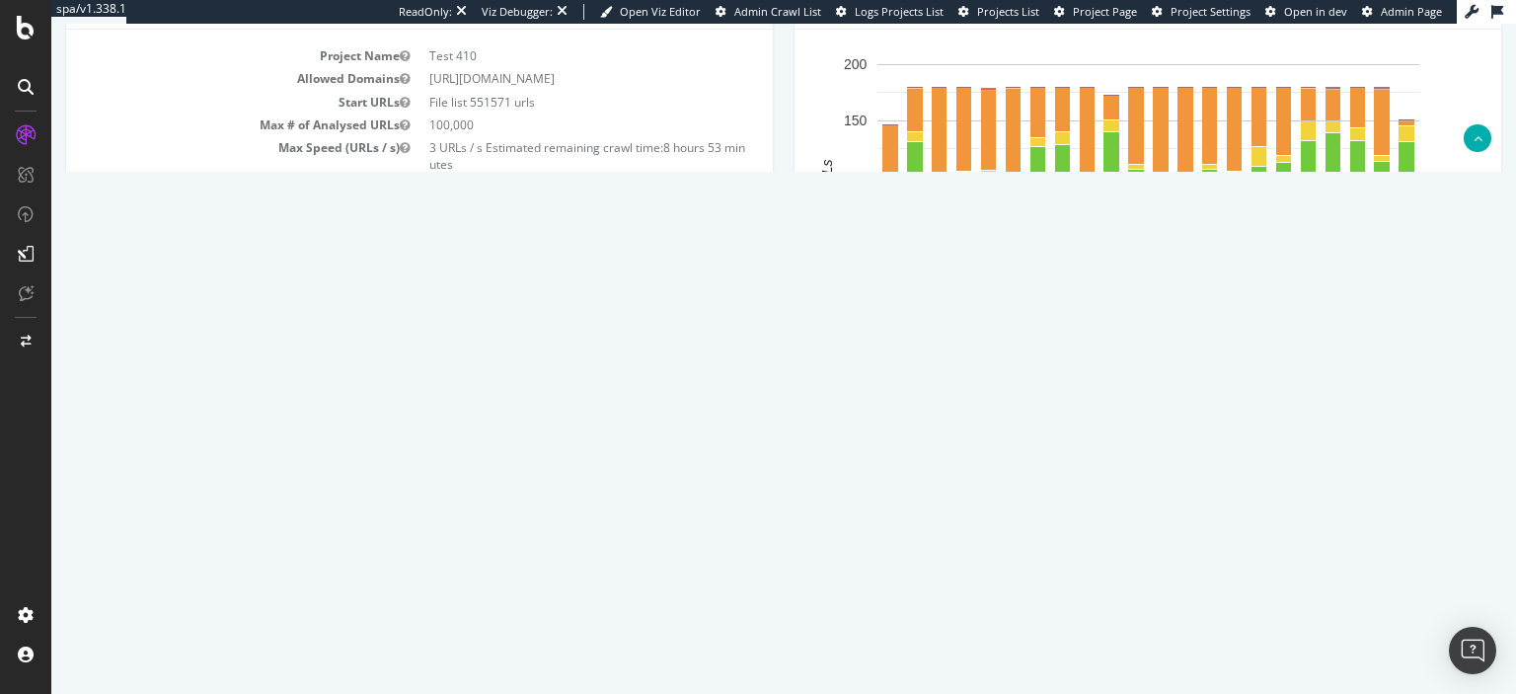
scroll to position [200, 0]
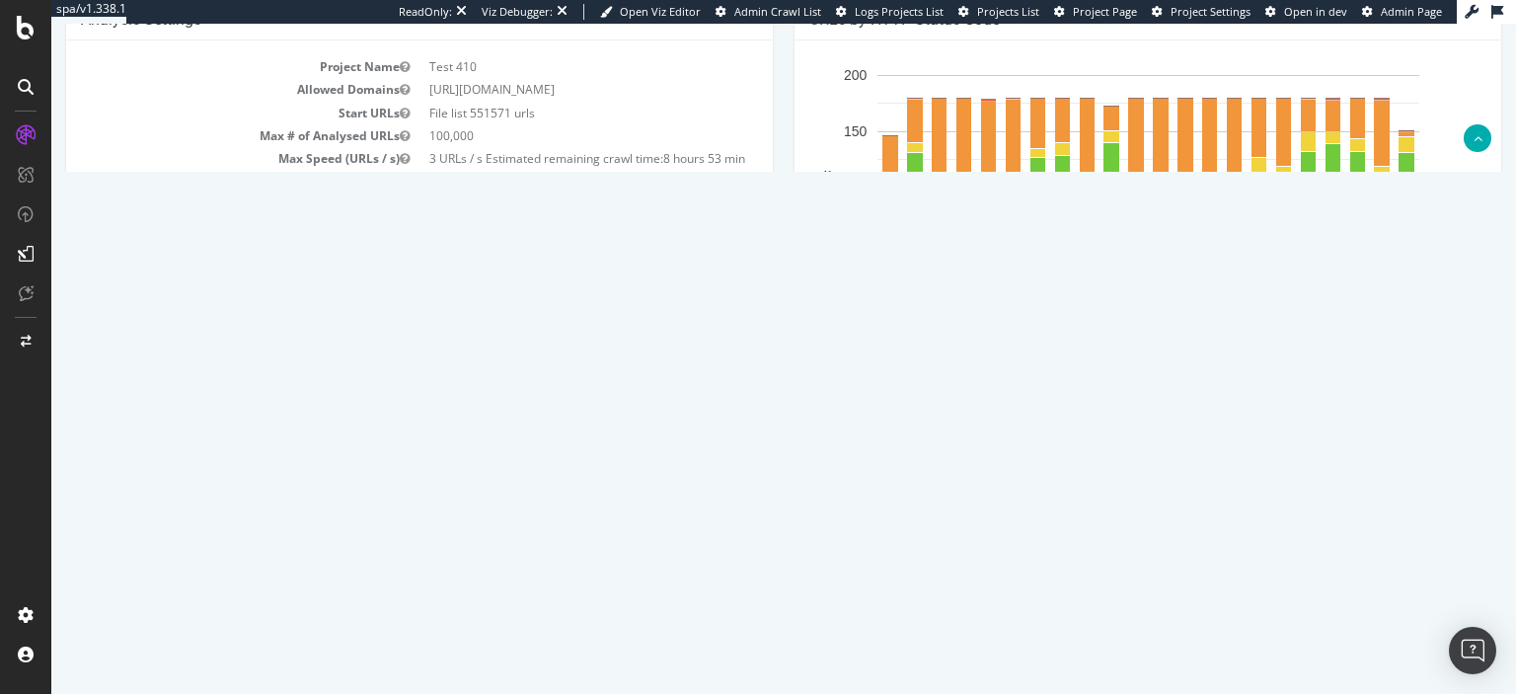
click at [495, 350] on icon "button" at bounding box center [501, 349] width 15 height 26
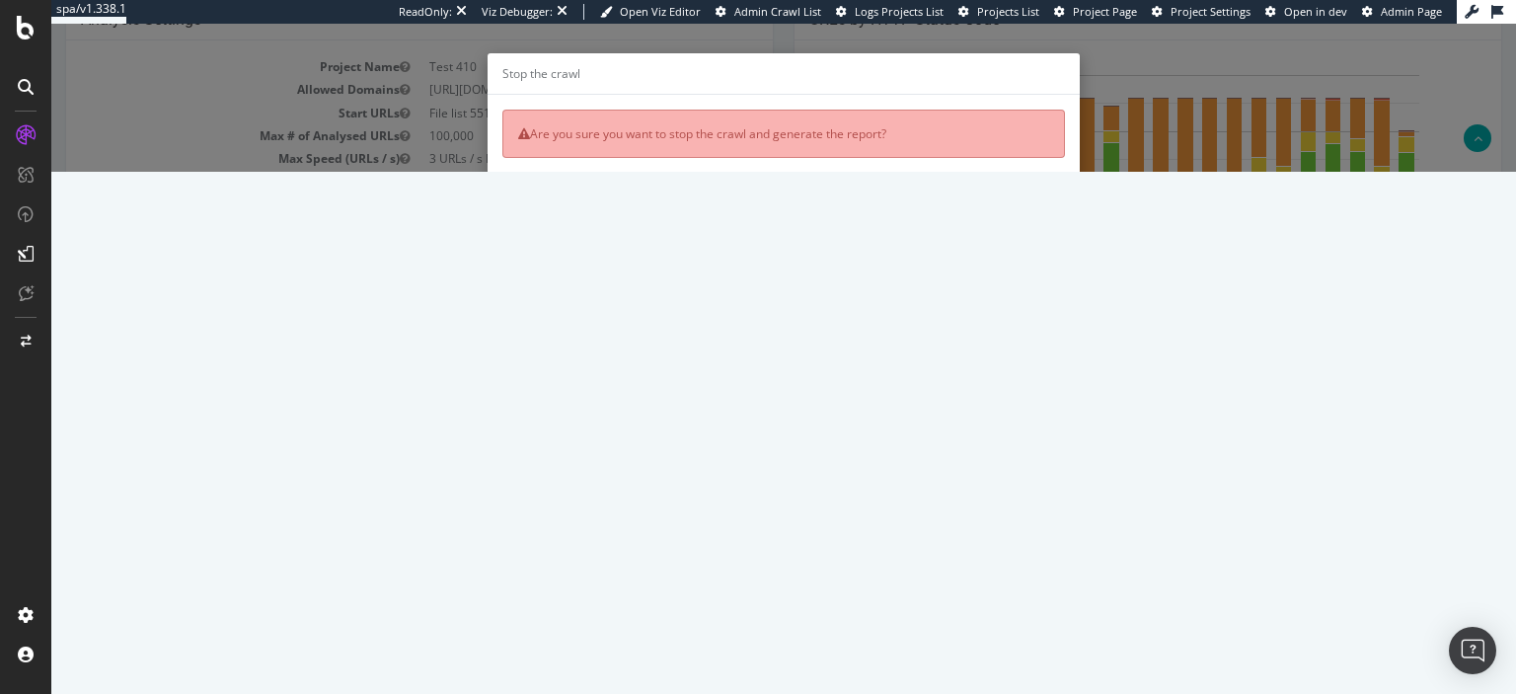
click at [815, 245] on button "Yes, I'm sure" at bounding box center [820, 239] width 105 height 34
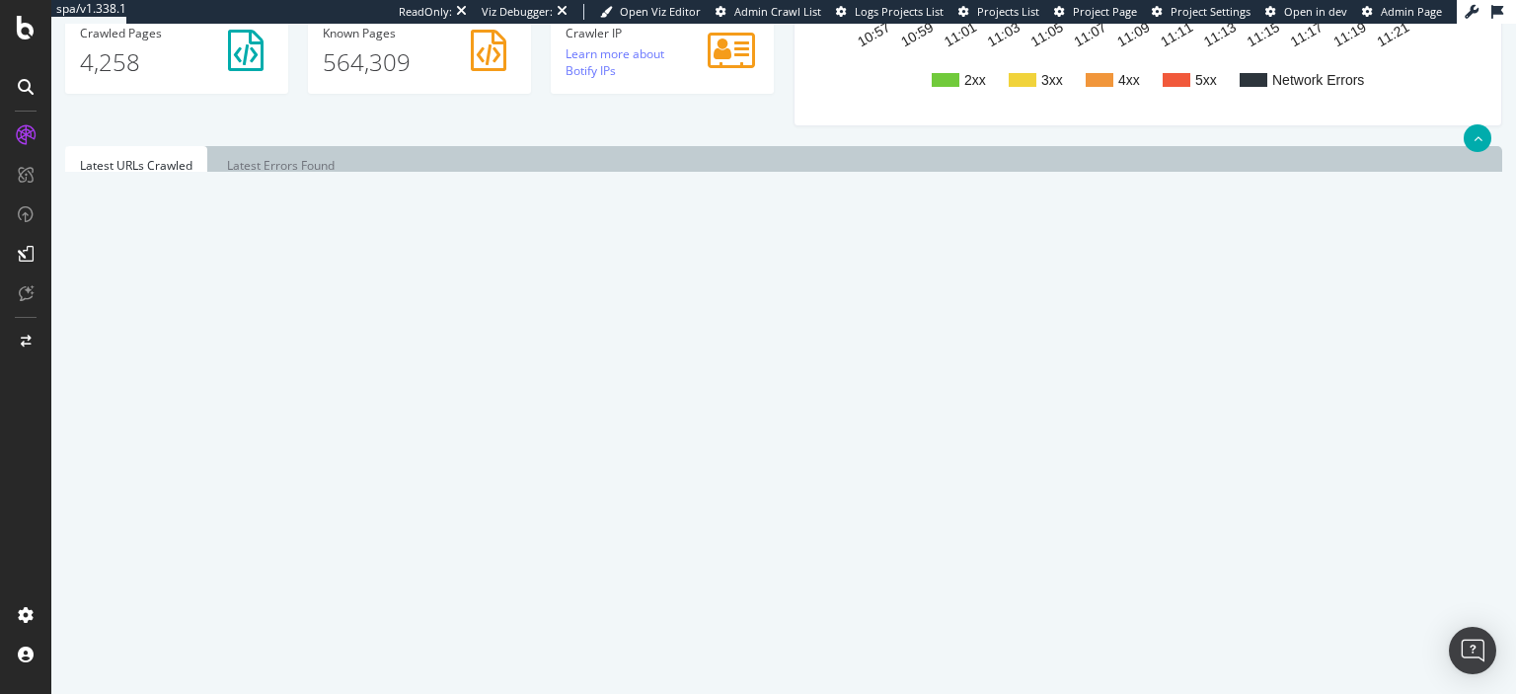
scroll to position [563, 0]
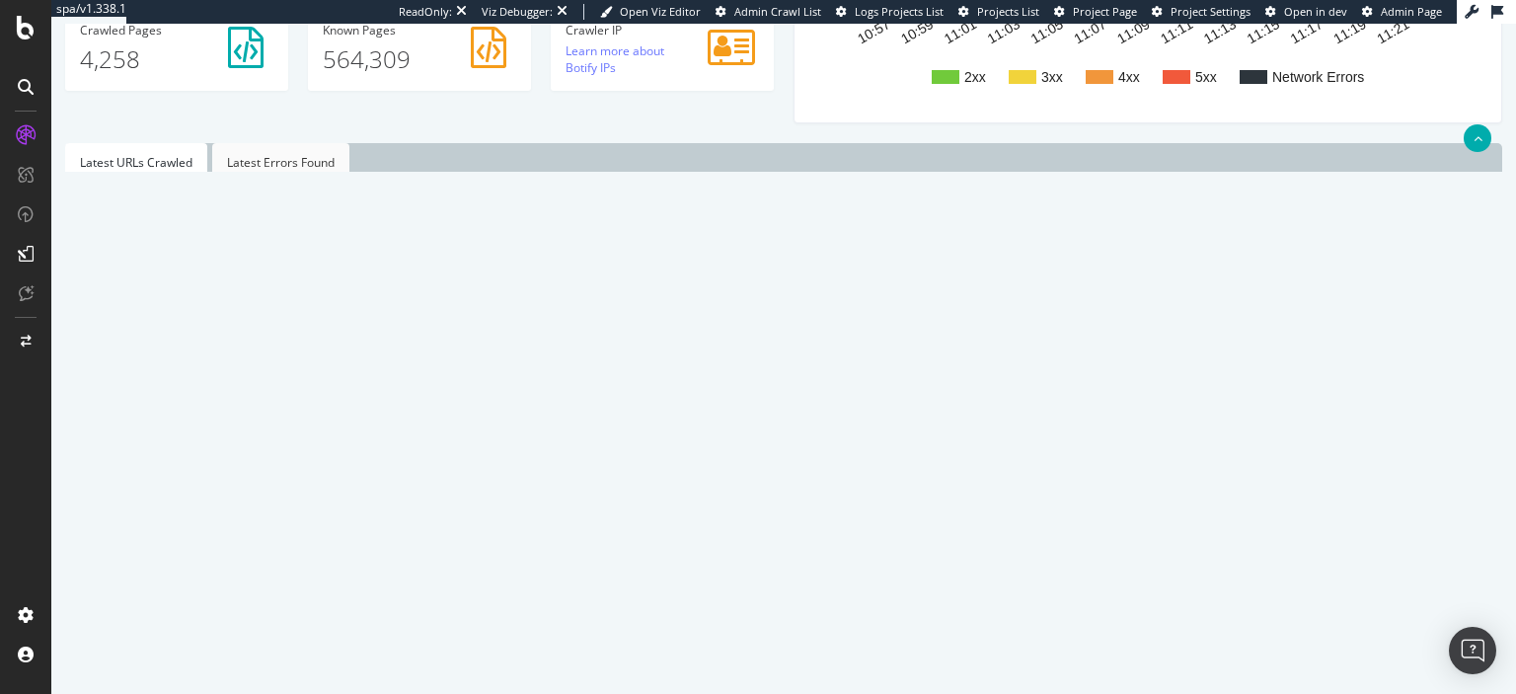
click at [292, 161] on link "Latest Errors Found" at bounding box center [280, 162] width 137 height 39
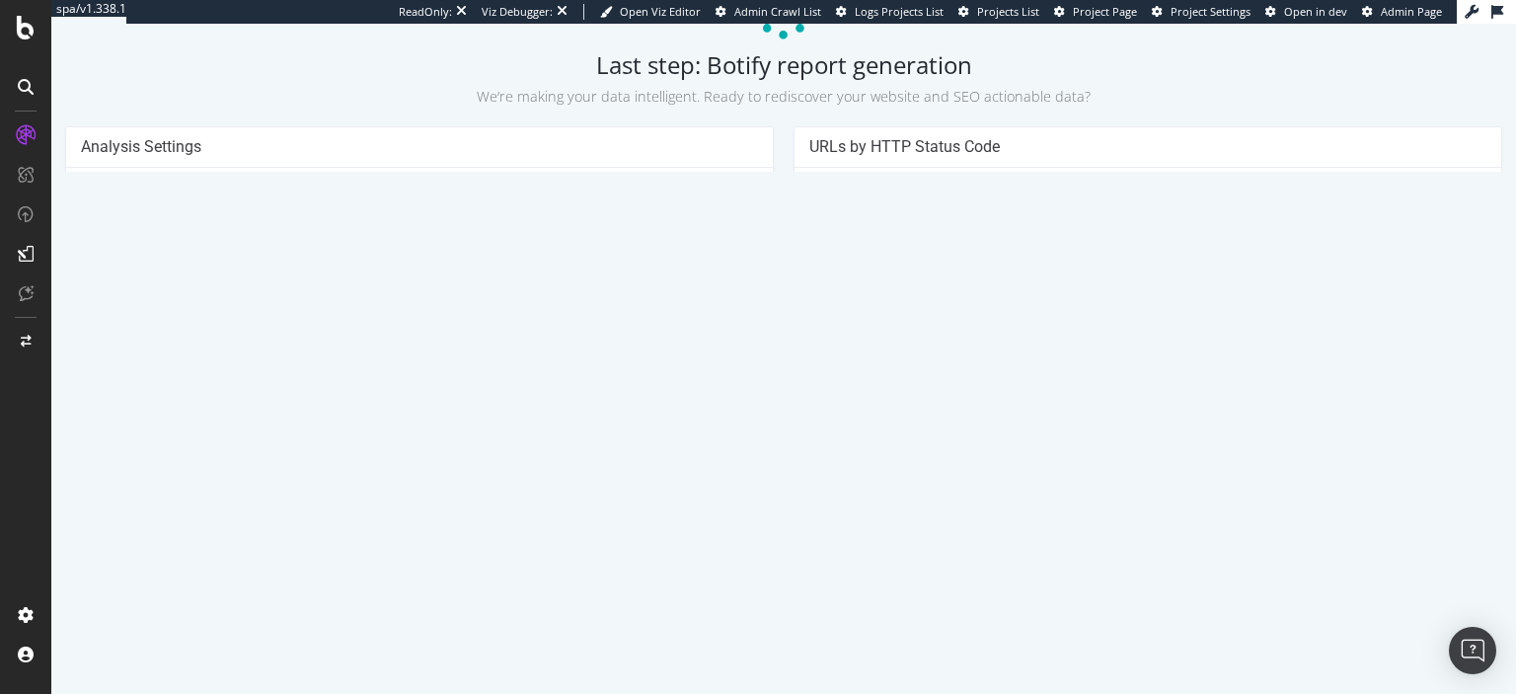
scroll to position [154, 0]
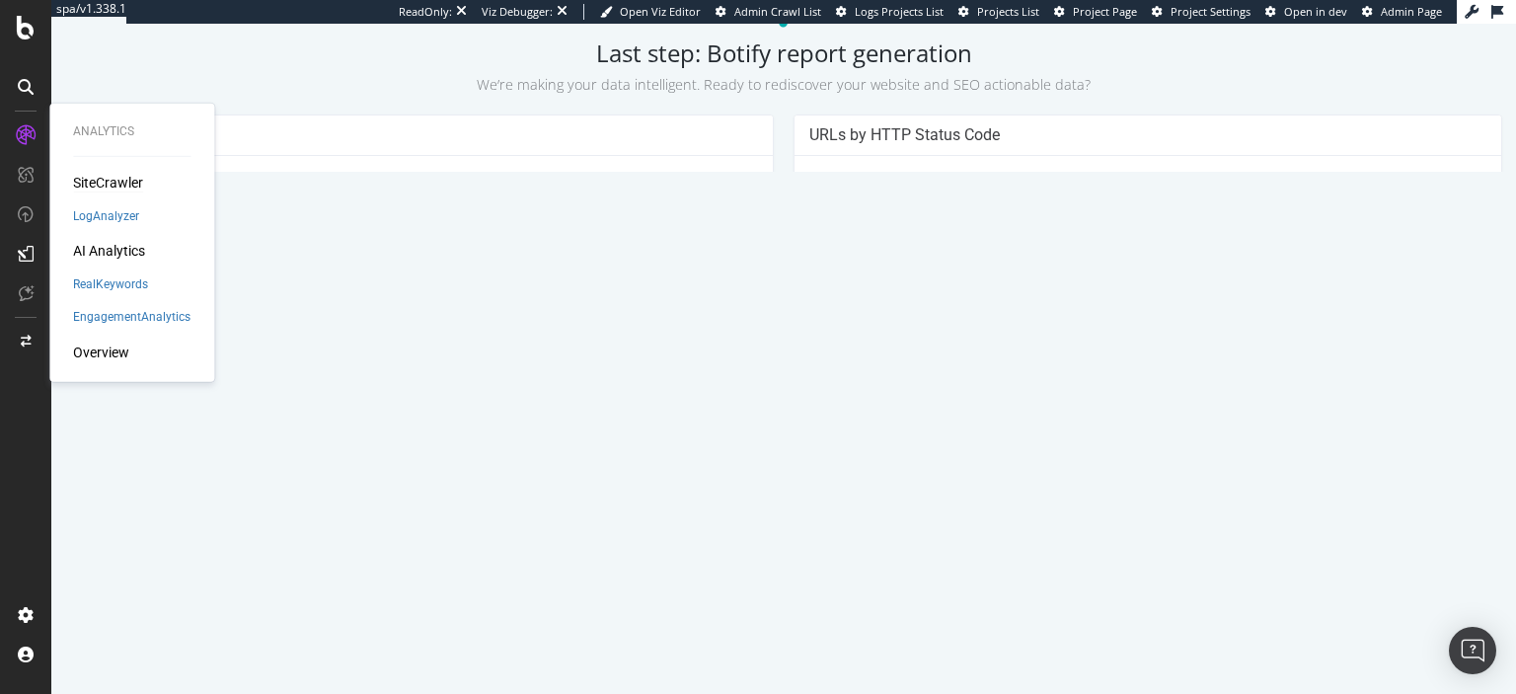
click at [105, 184] on div "SiteCrawler" at bounding box center [108, 183] width 70 height 20
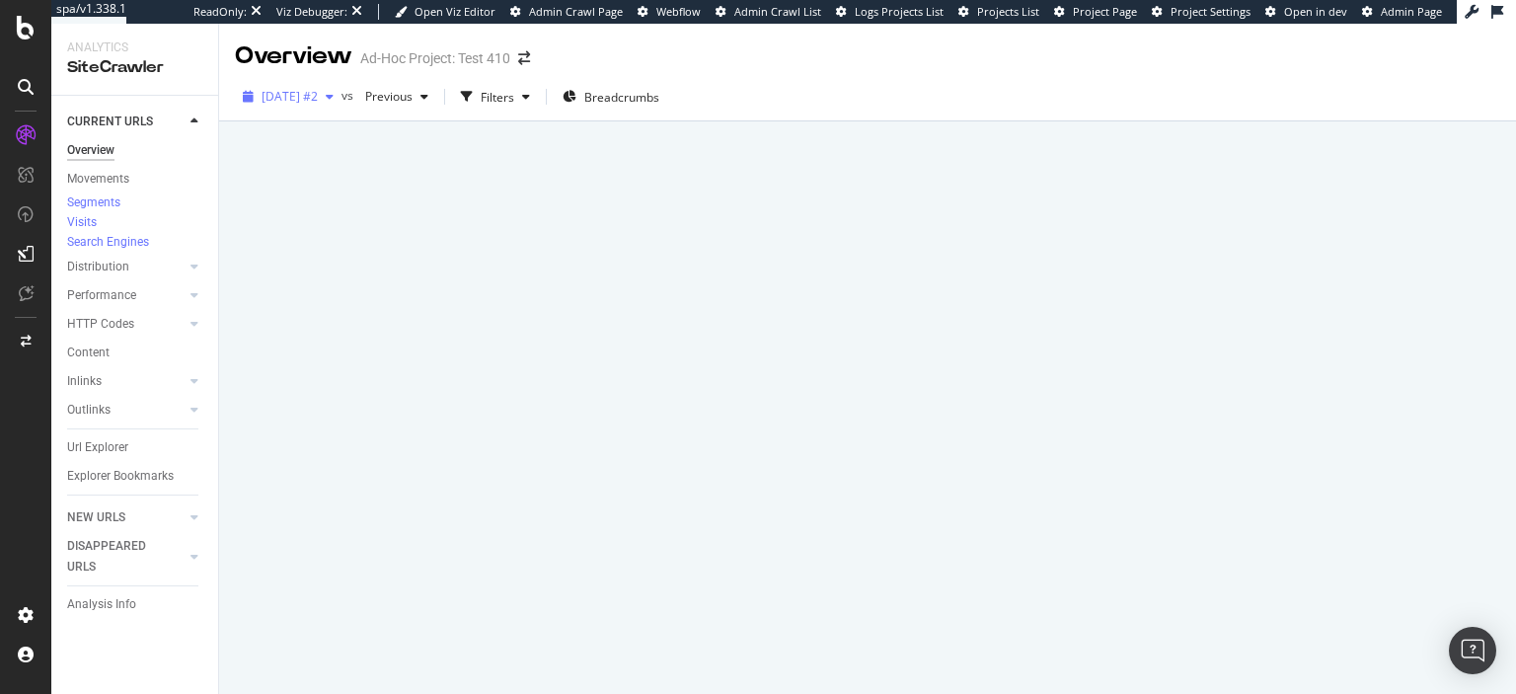
click at [318, 102] on span "2025 Sep. 26th #2" at bounding box center [290, 96] width 56 height 17
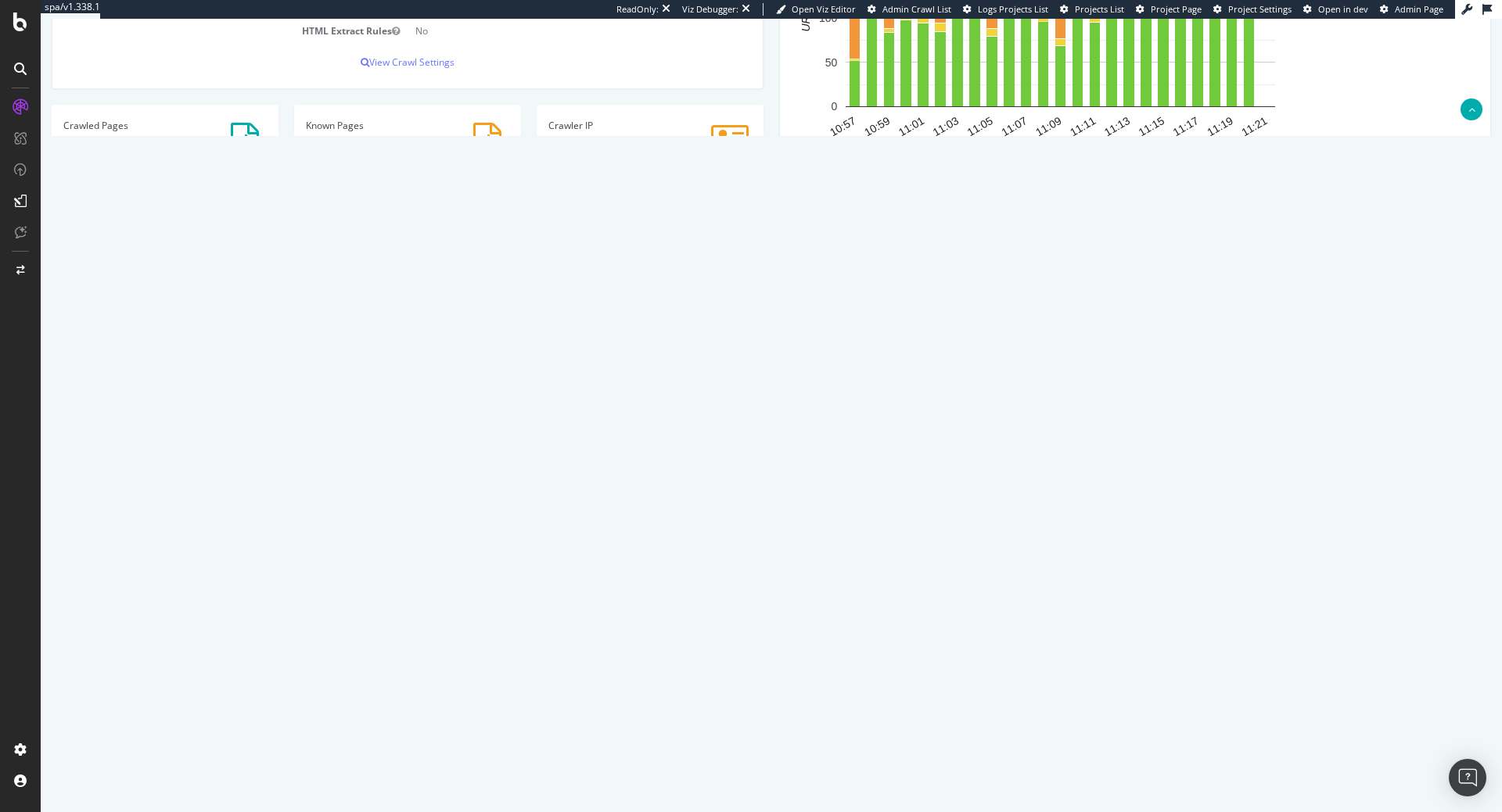
scroll to position [345, 0]
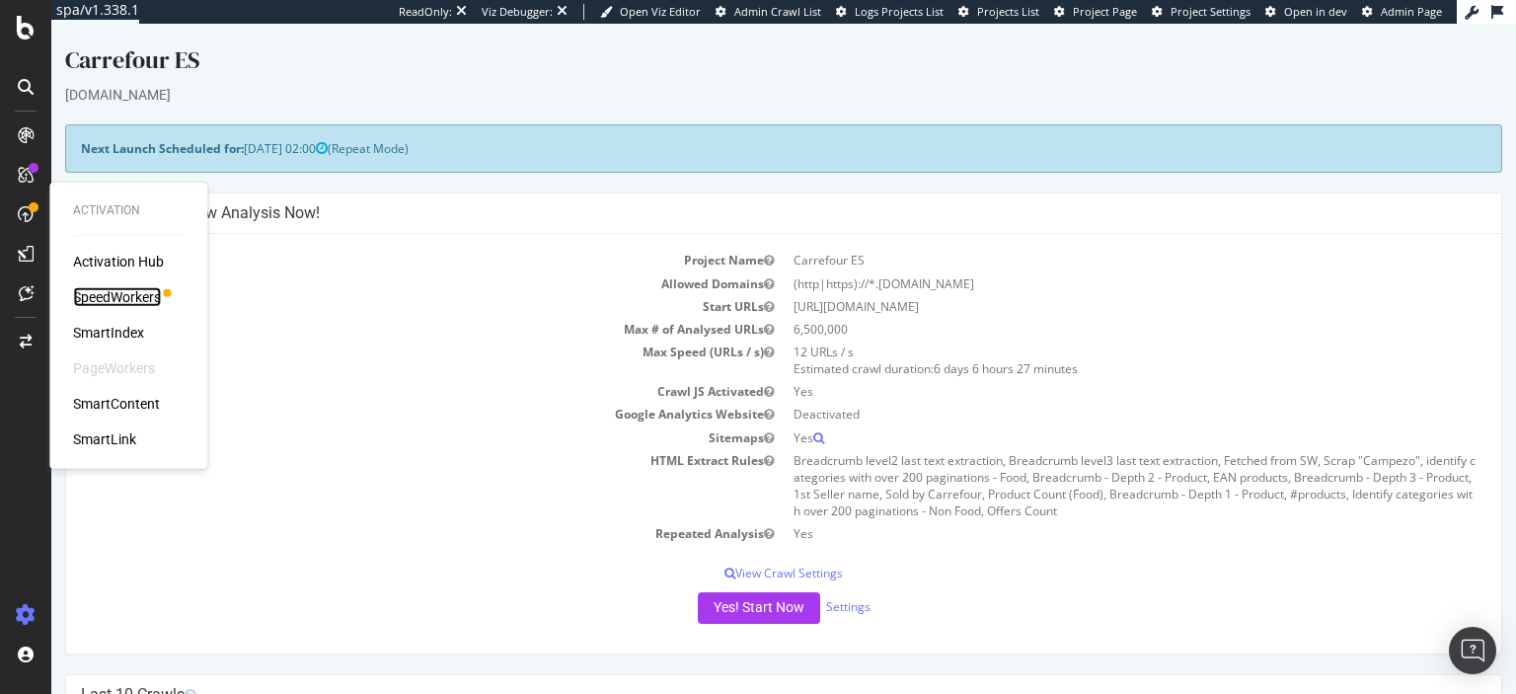
click at [116, 301] on div "SpeedWorkers" at bounding box center [117, 297] width 88 height 20
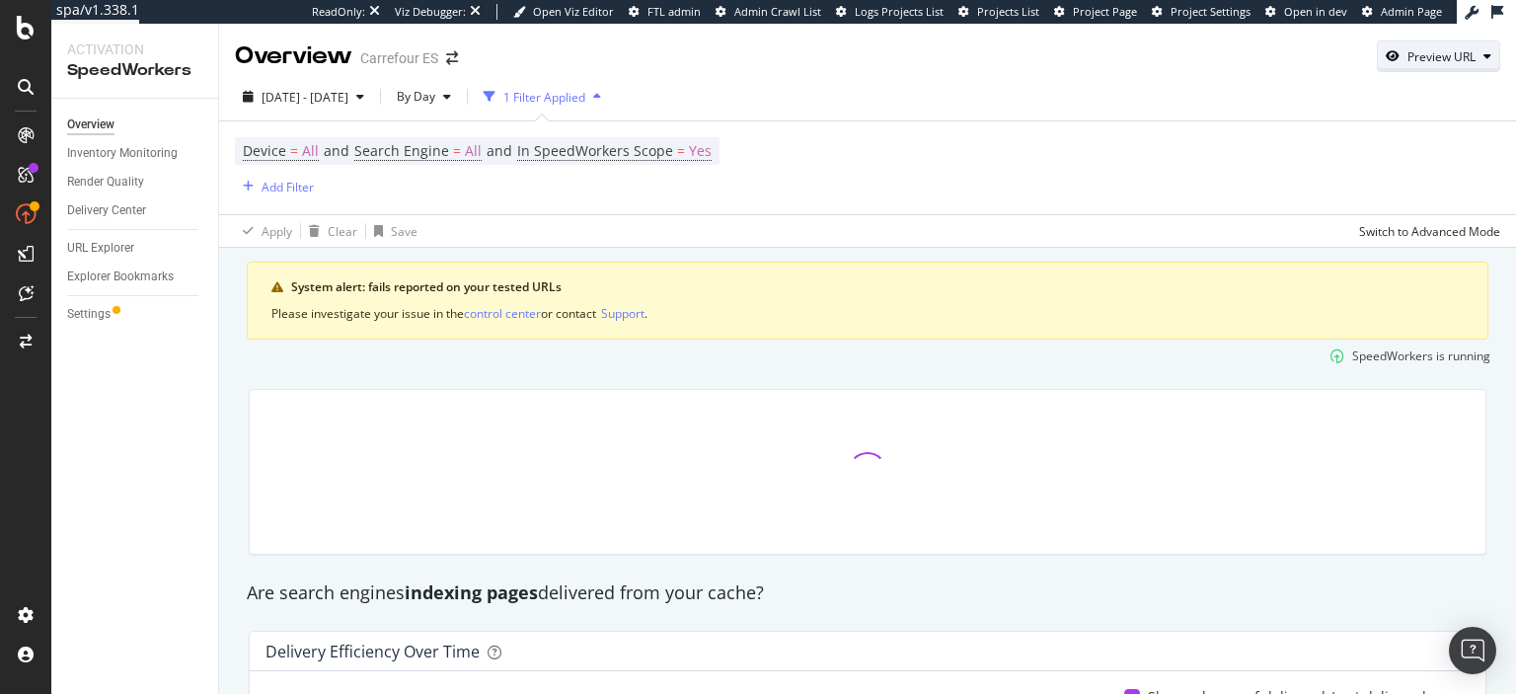
click at [1431, 53] on div "Preview URL" at bounding box center [1441, 56] width 68 height 17
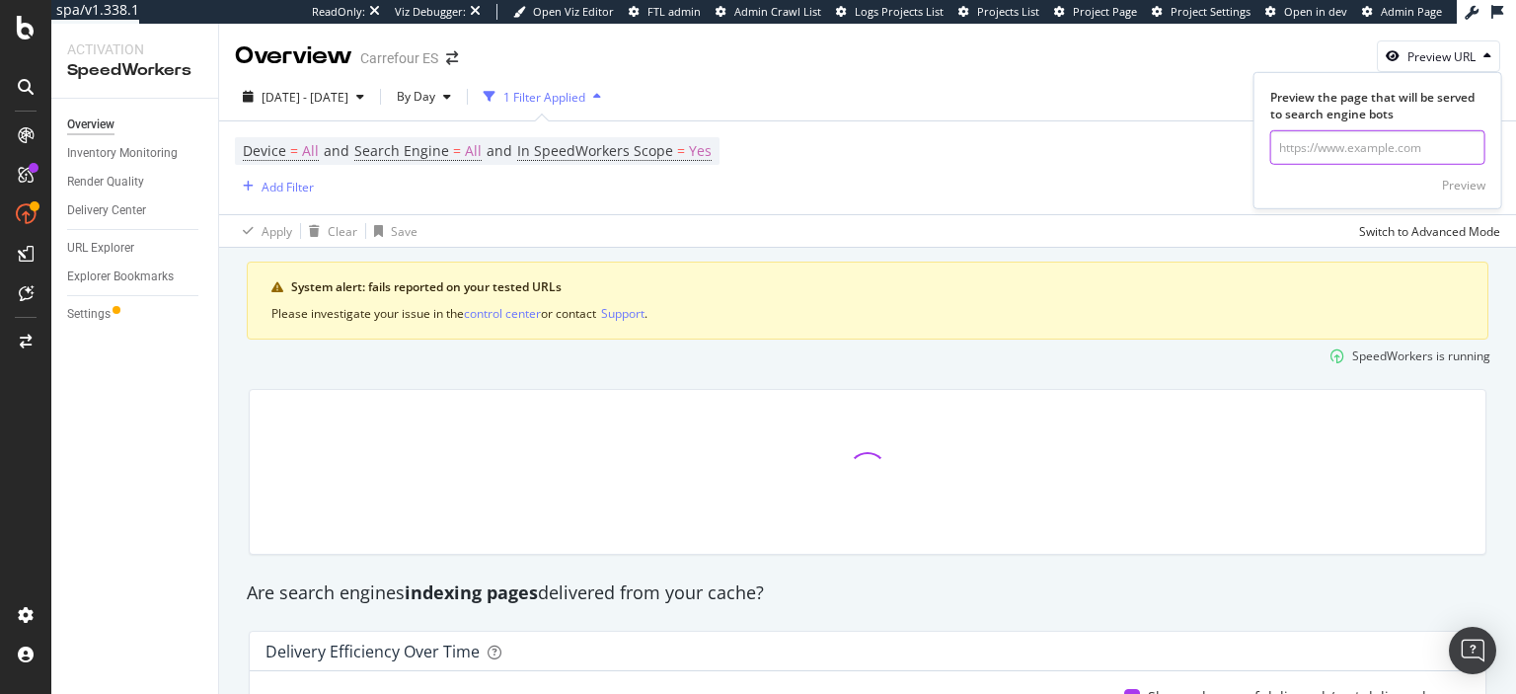
click at [1353, 144] on input "url" at bounding box center [1377, 147] width 215 height 35
paste input "https://www.carrefour.es/sabana-bajera-ajustable-hosteline-iris-premium-blanco-…"
type input "https://www.carrefour.es/sabana-bajera-ajustable-hosteline-iris-premium-blanco-…"
click at [1470, 188] on div "Preview" at bounding box center [1463, 185] width 43 height 17
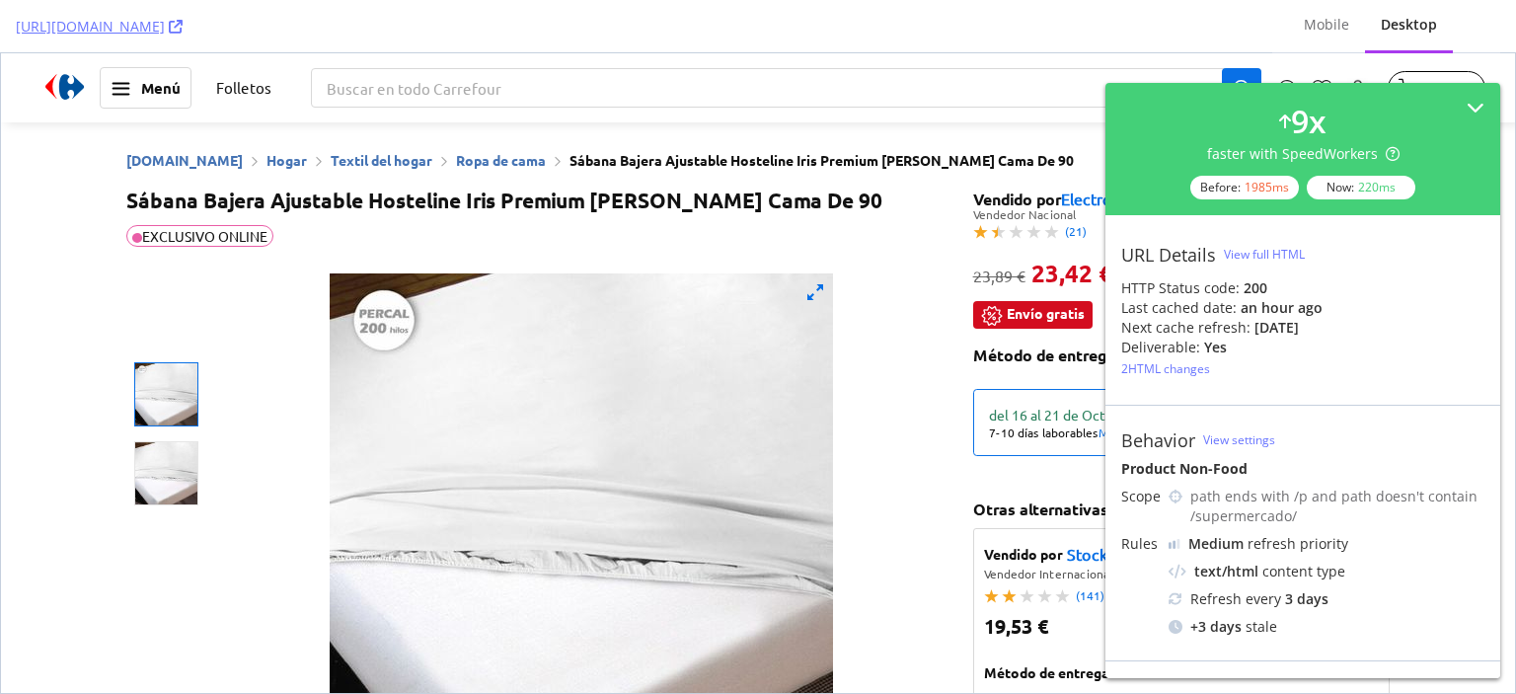
click at [885, 246] on div "Sábana Bajera Ajustable Hosteline Iris Premium Blanco Cama De 90 EXCLUSIVO ONLI…" at bounding box center [542, 223] width 832 height 70
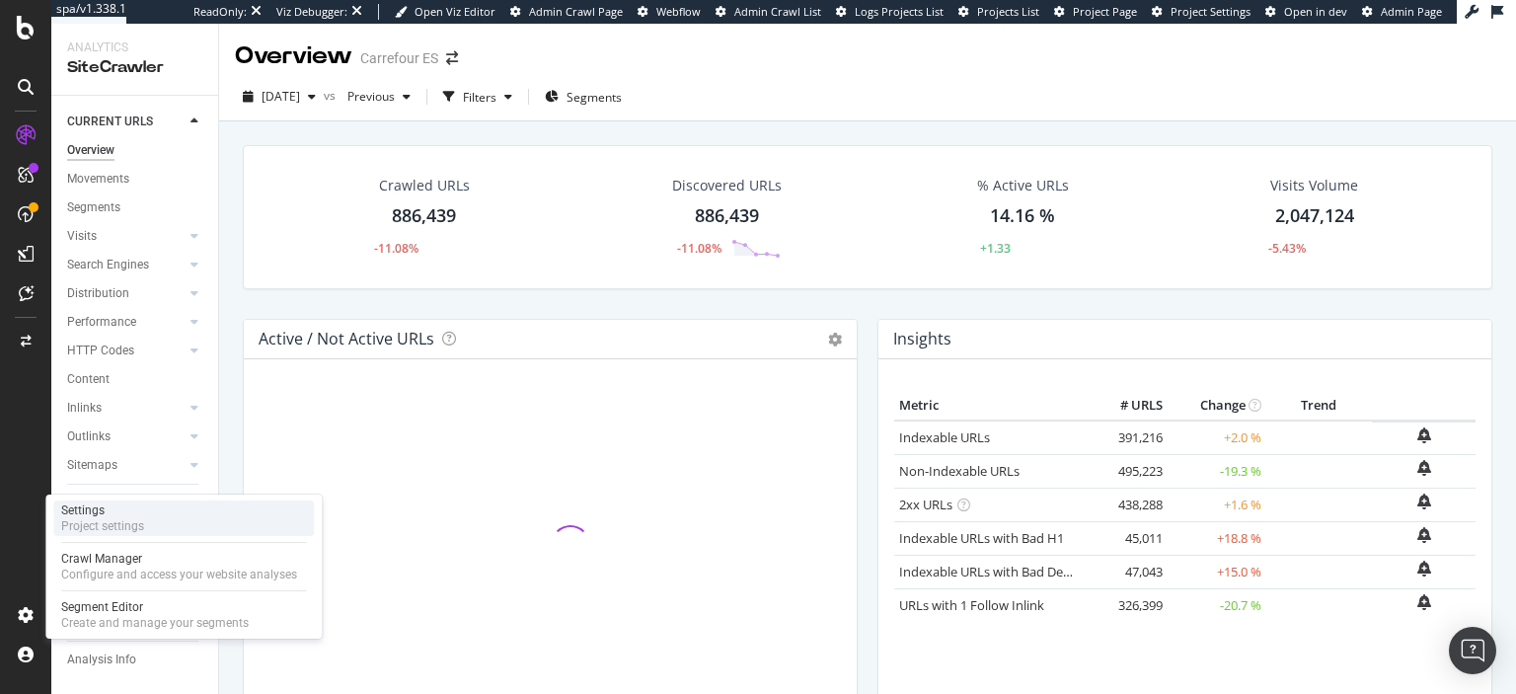
click at [92, 523] on div "Project settings" at bounding box center [102, 526] width 83 height 16
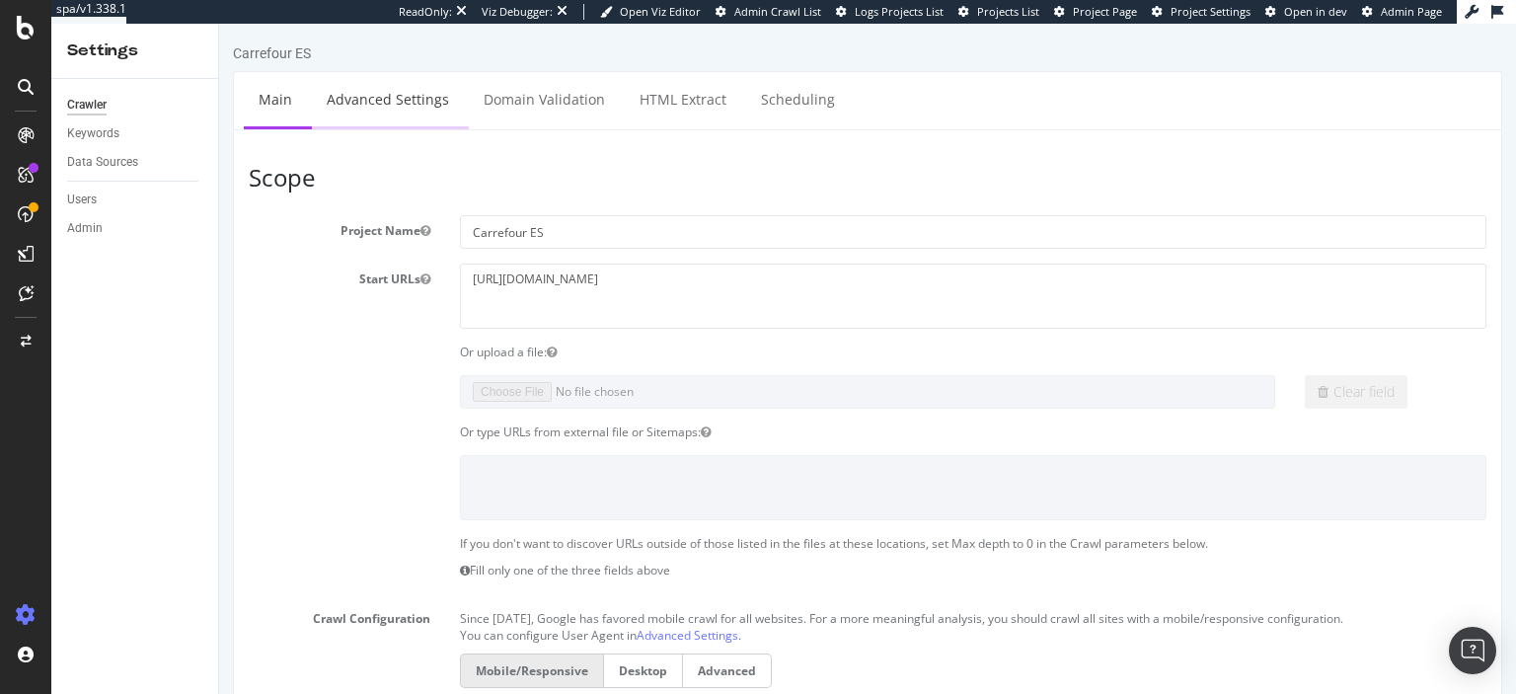
click at [381, 107] on link "Advanced Settings" at bounding box center [388, 99] width 152 height 54
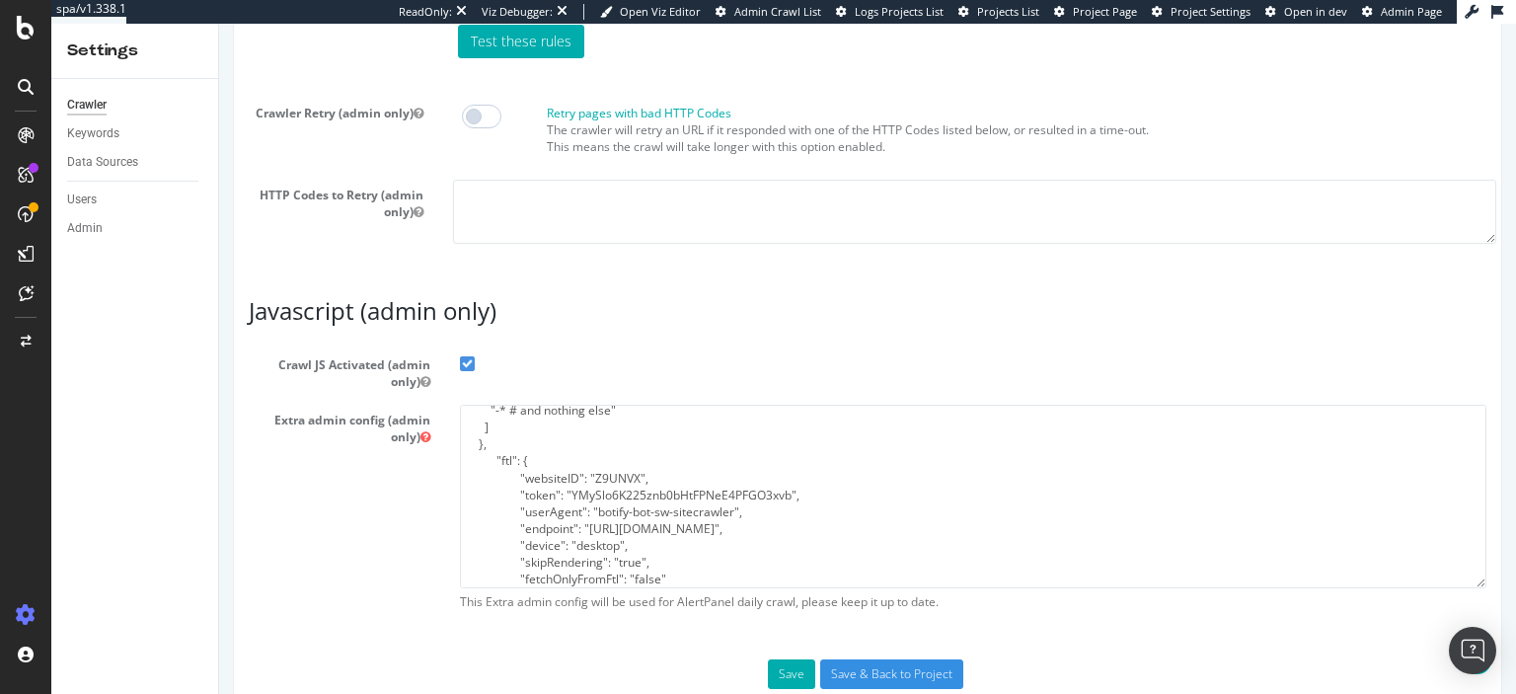
scroll to position [232, 0]
click at [647, 497] on textarea "{ "flags": [ "cube" ], "beta": { "pap_mini_rules": [ "+ [DOMAIN_NAME]/ # Let's …" at bounding box center [973, 496] width 1026 height 183
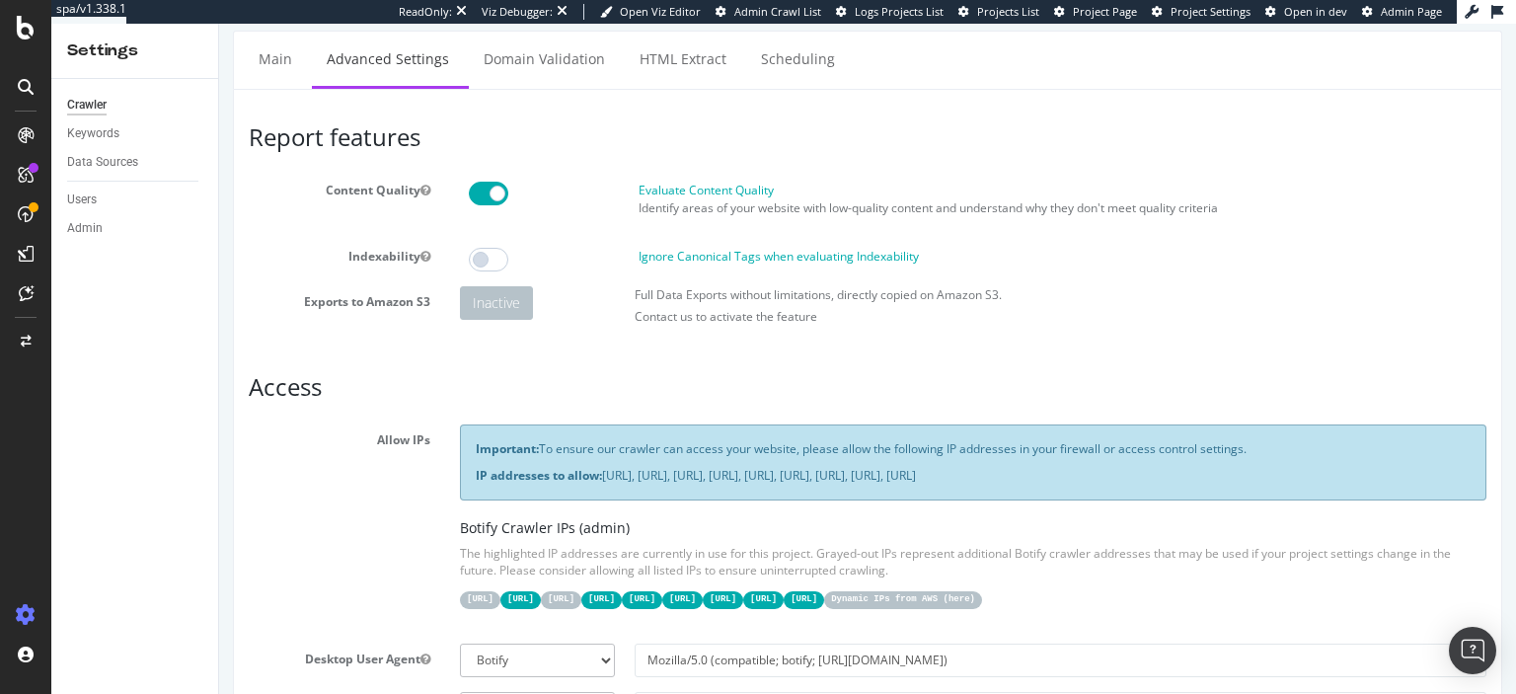
scroll to position [0, 0]
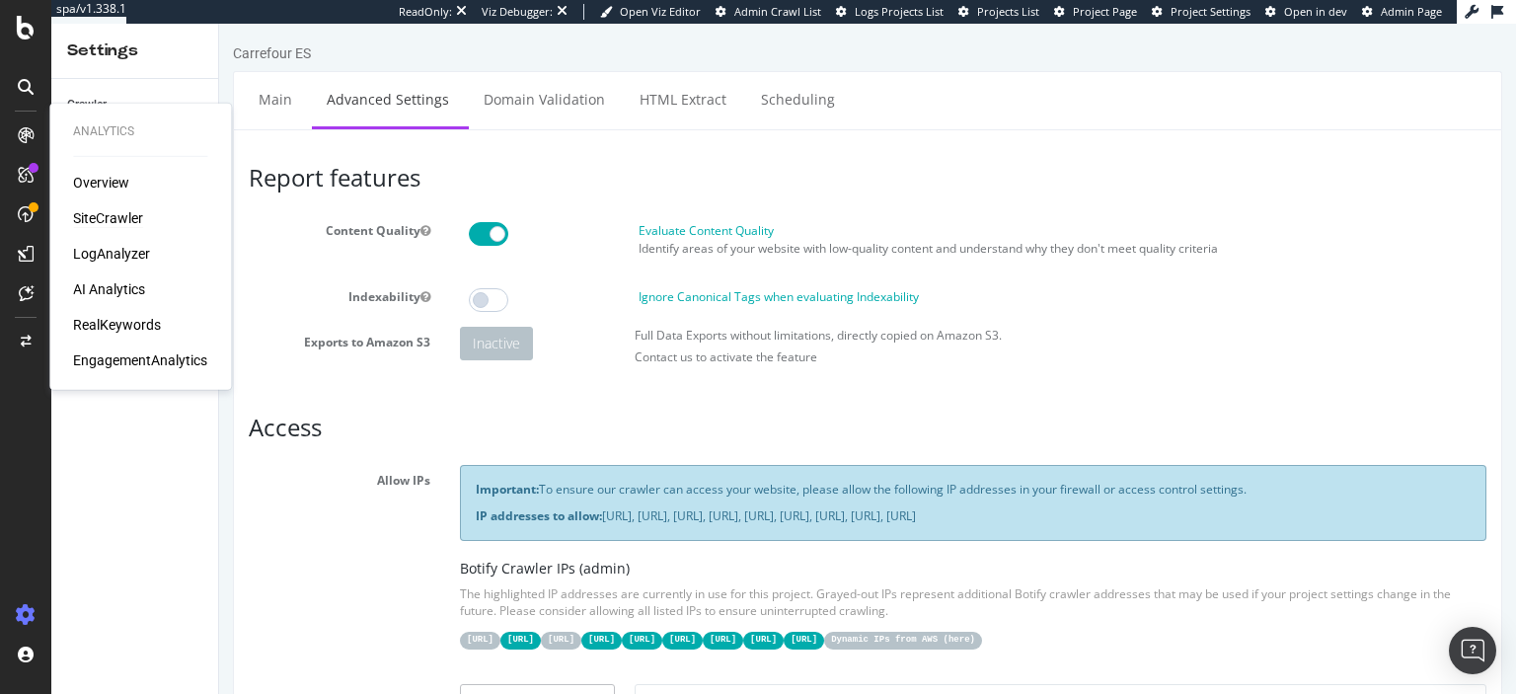
click at [106, 219] on div "SiteCrawler" at bounding box center [108, 218] width 70 height 20
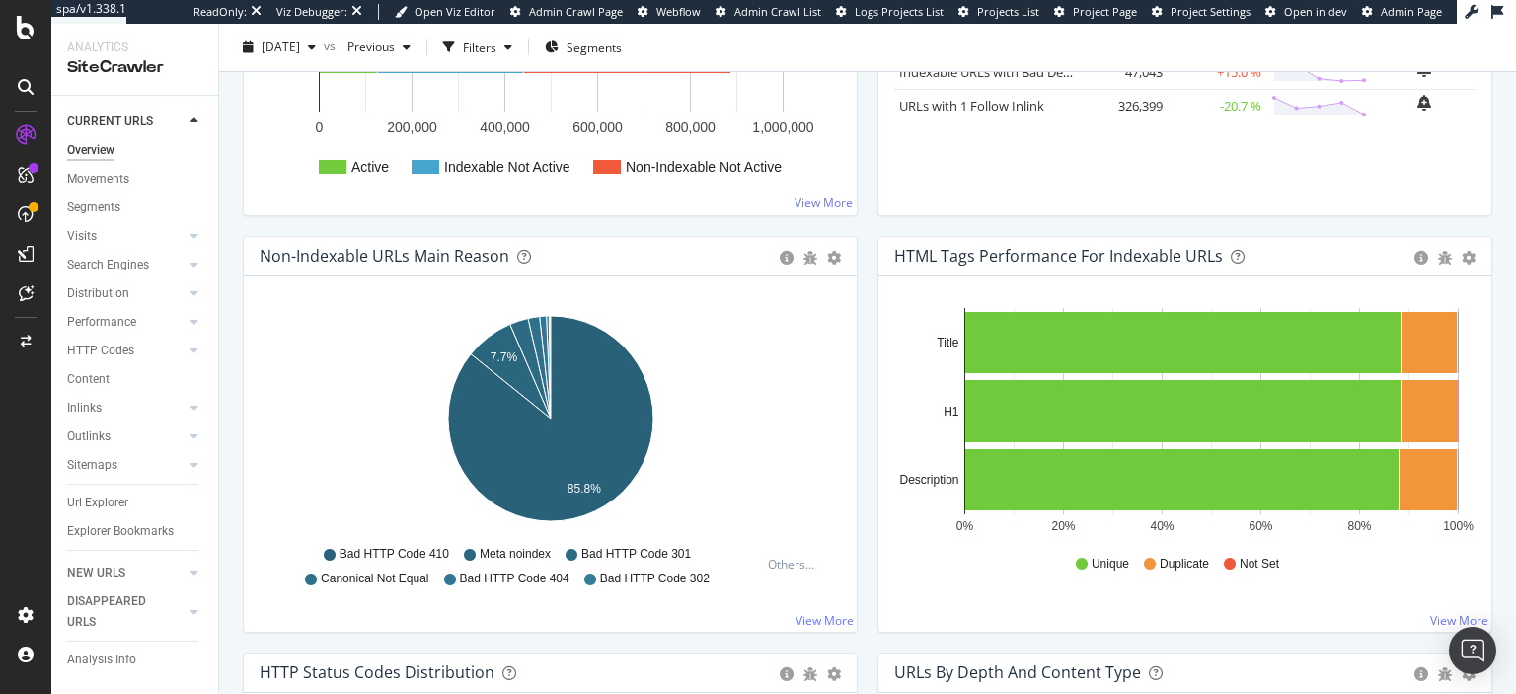
scroll to position [505, 0]
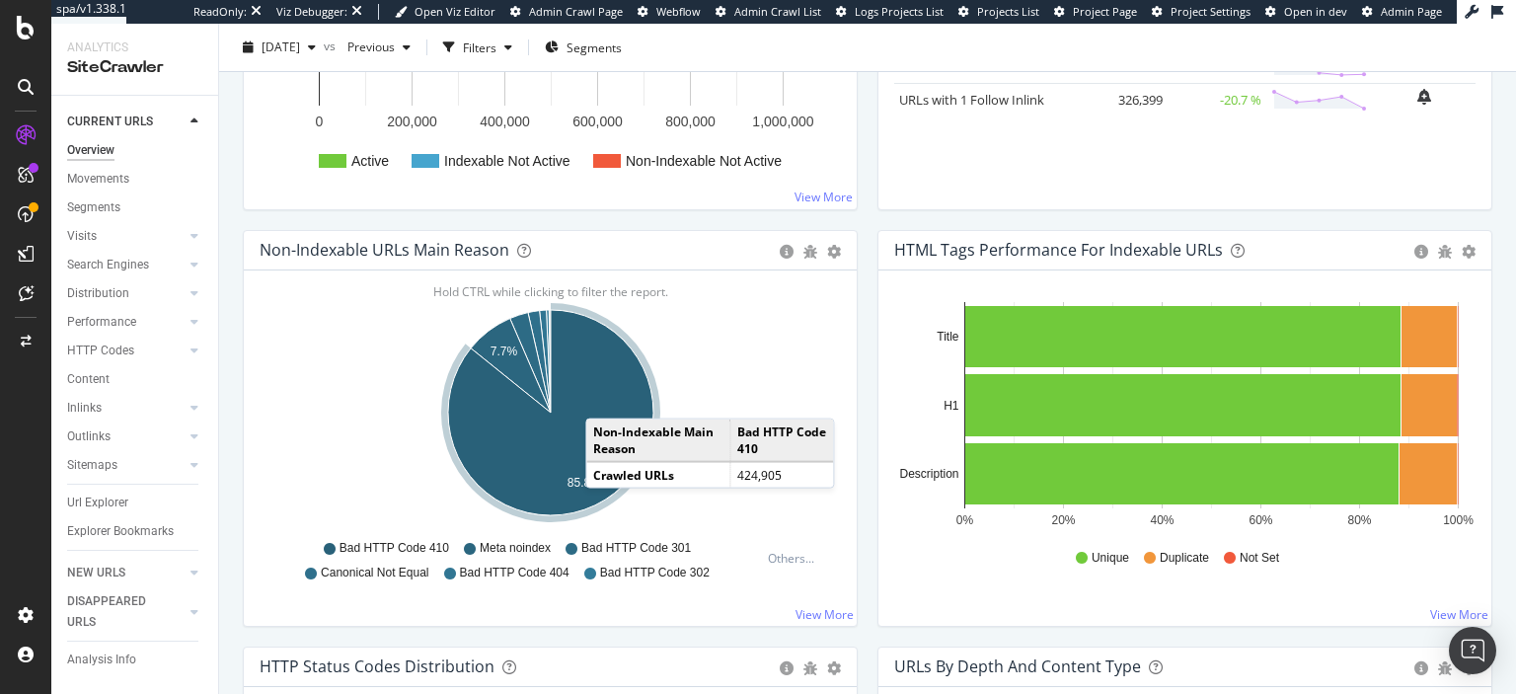
click at [605, 397] on icon "A chart." at bounding box center [550, 412] width 205 height 205
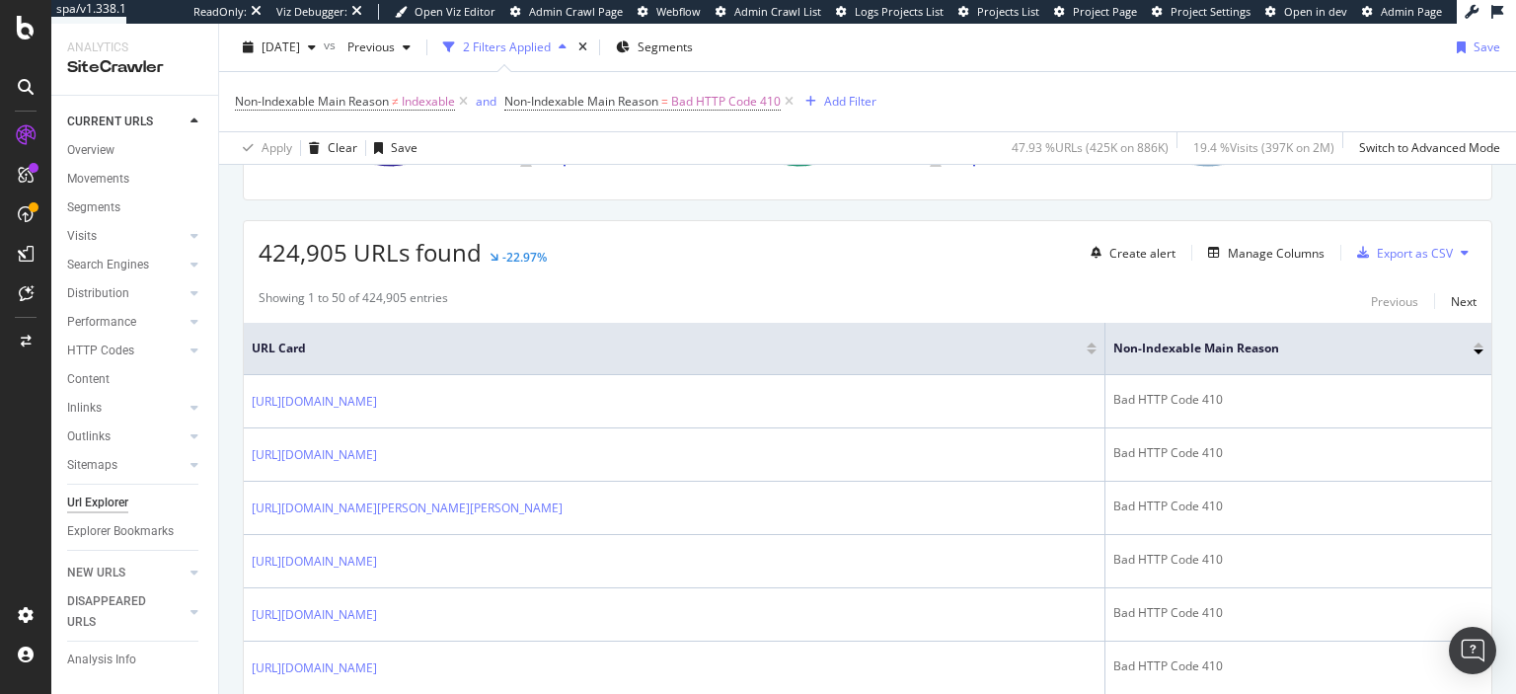
scroll to position [425, 0]
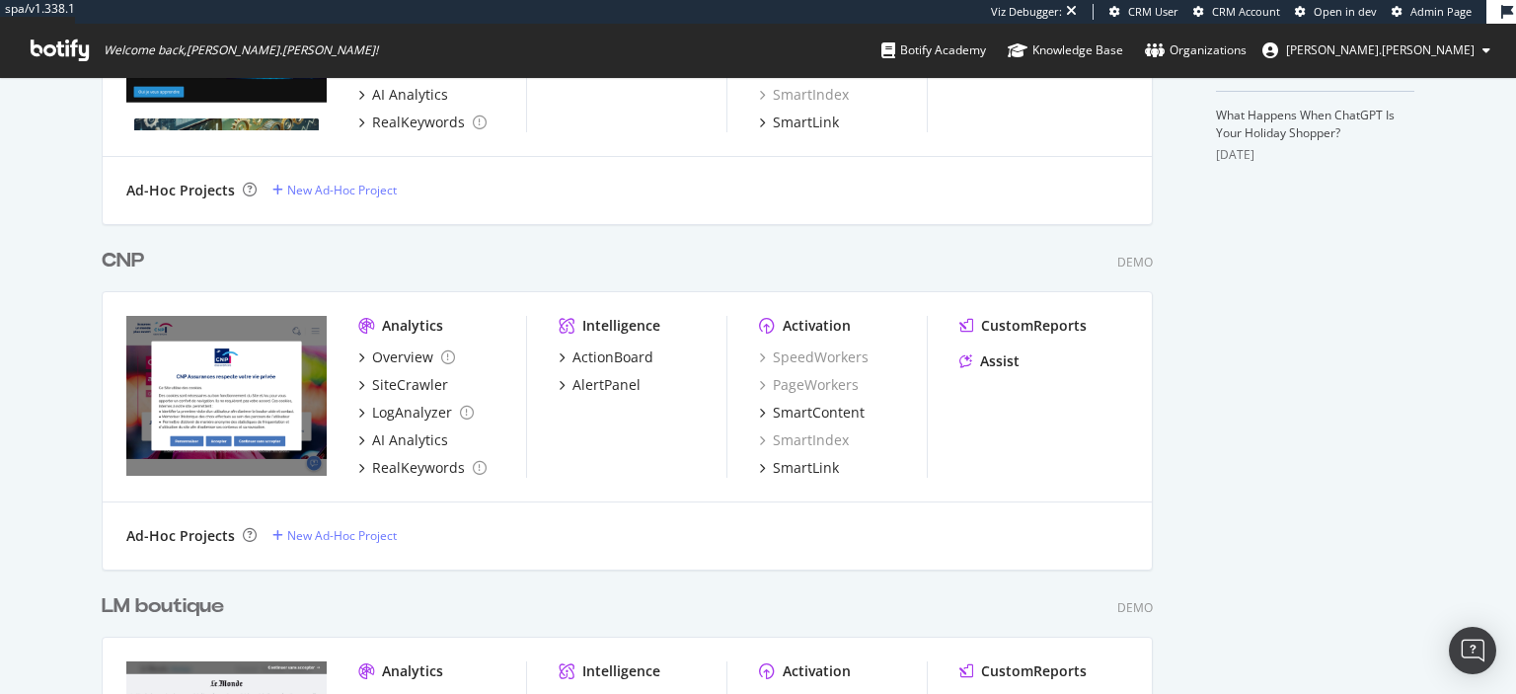
scroll to position [734, 0]
click at [417, 382] on div "SiteCrawler" at bounding box center [410, 385] width 76 height 20
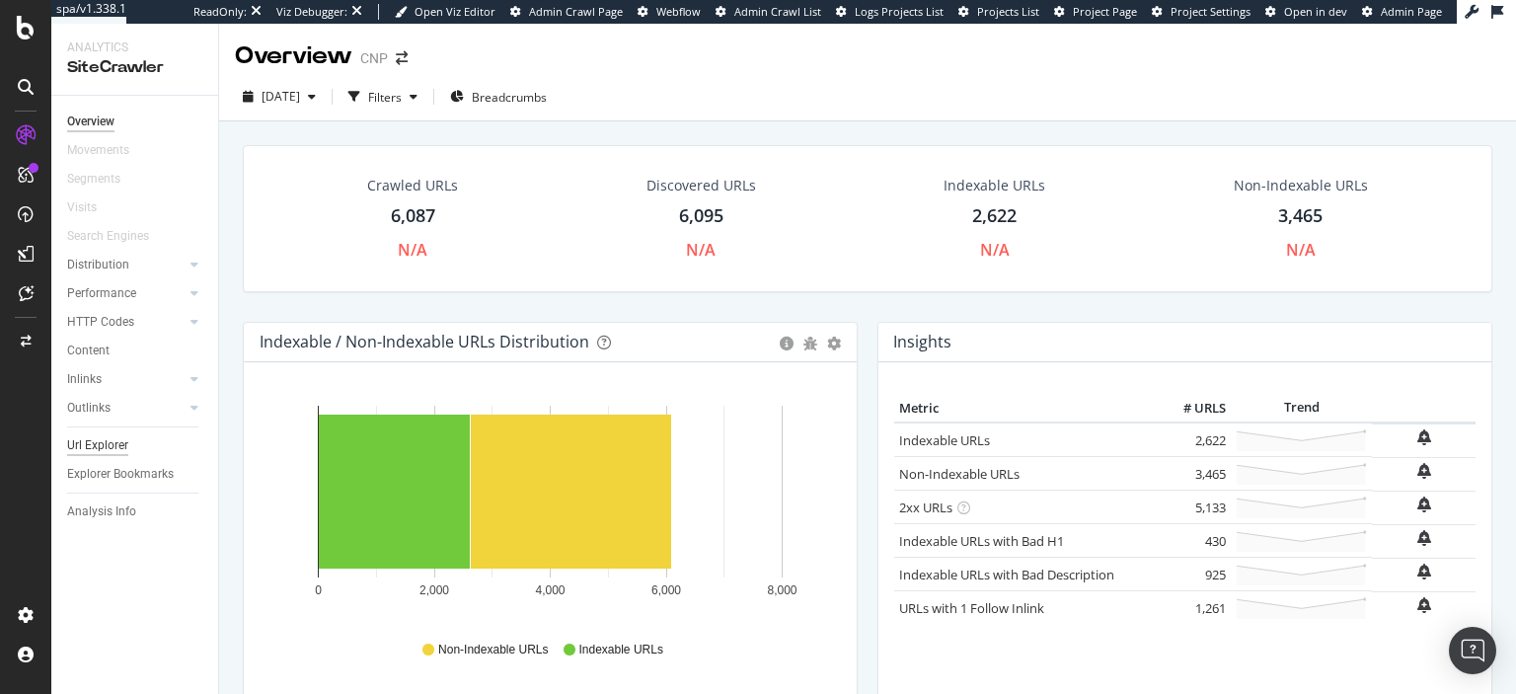
click at [98, 444] on div "Url Explorer" at bounding box center [97, 445] width 61 height 21
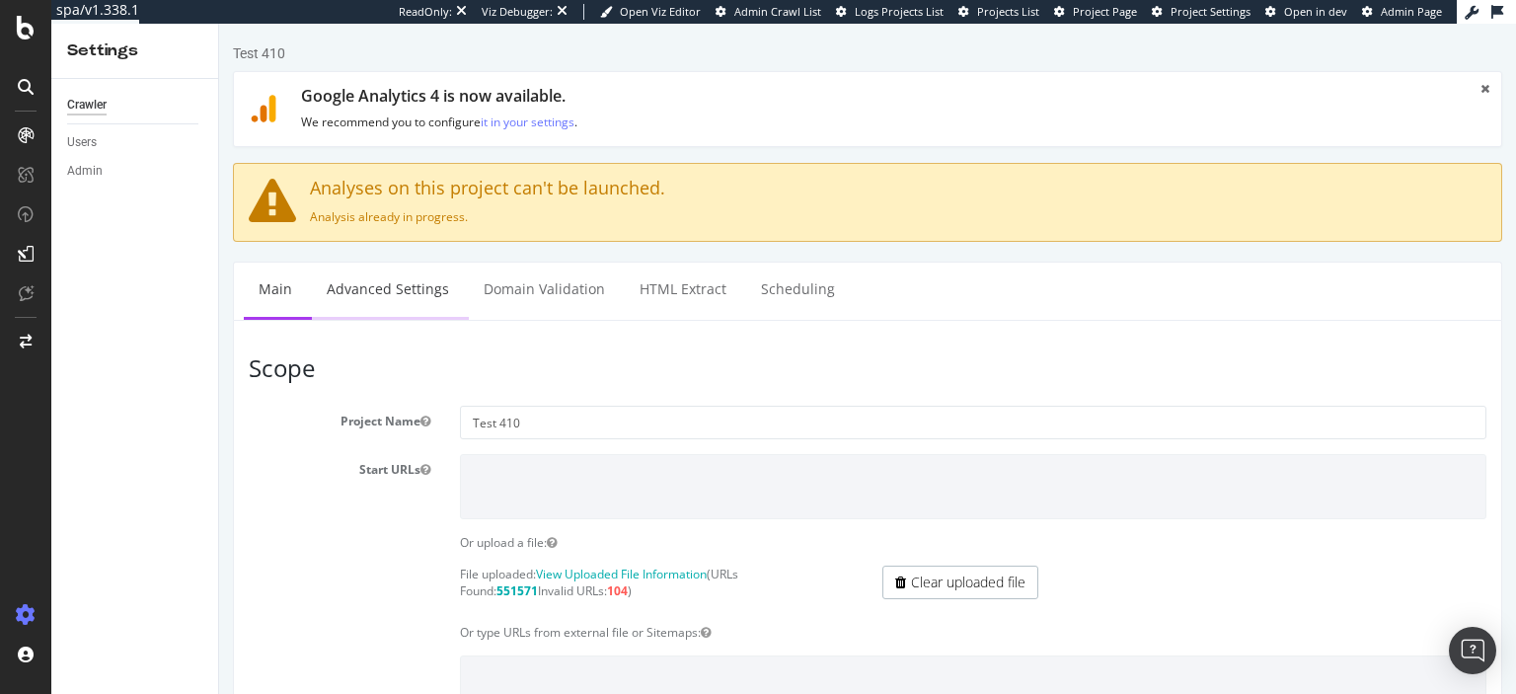
click at [403, 302] on link "Advanced Settings" at bounding box center [388, 290] width 152 height 54
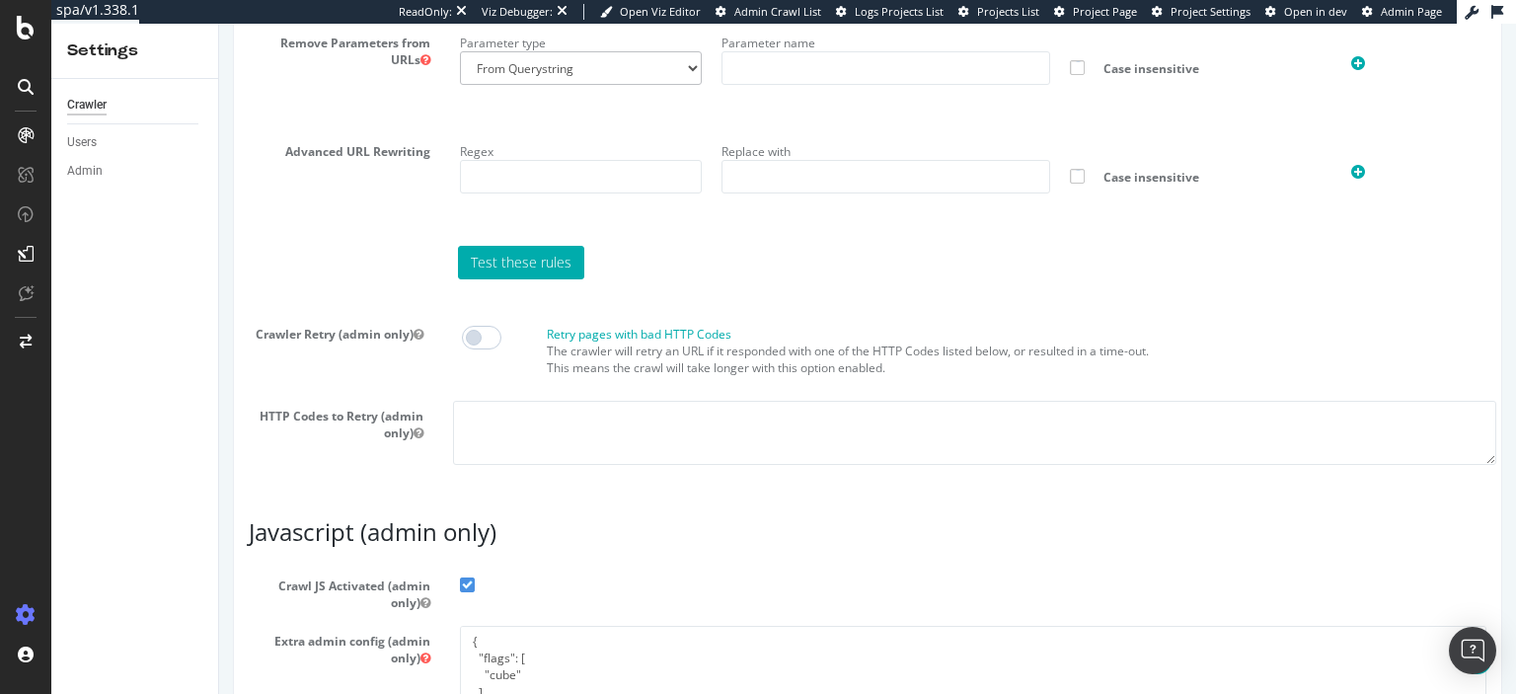
scroll to position [1836, 0]
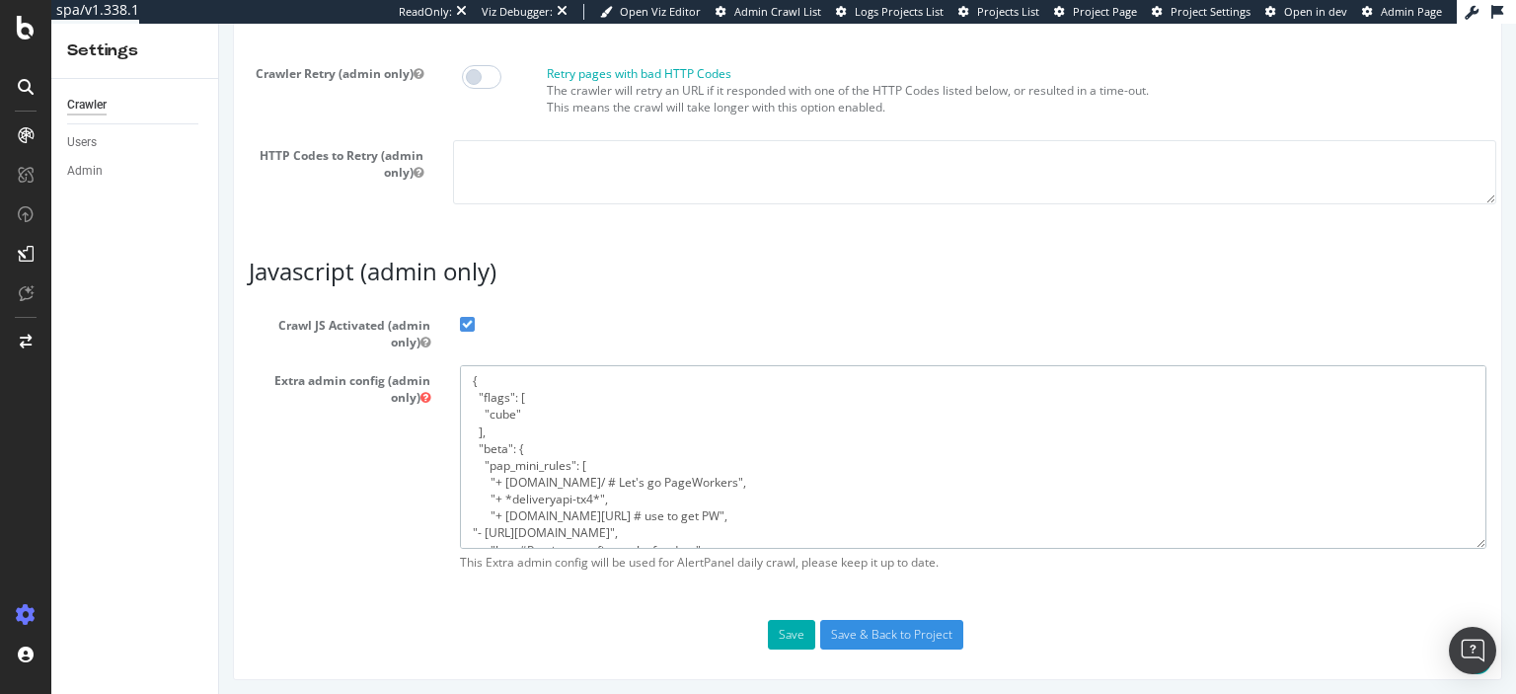
click at [678, 464] on textarea "{ "flags": [ "cube" ], "beta": { "pap_mini_rules": [ "+ [DOMAIN_NAME]/ # Let's …" at bounding box center [973, 456] width 1026 height 183
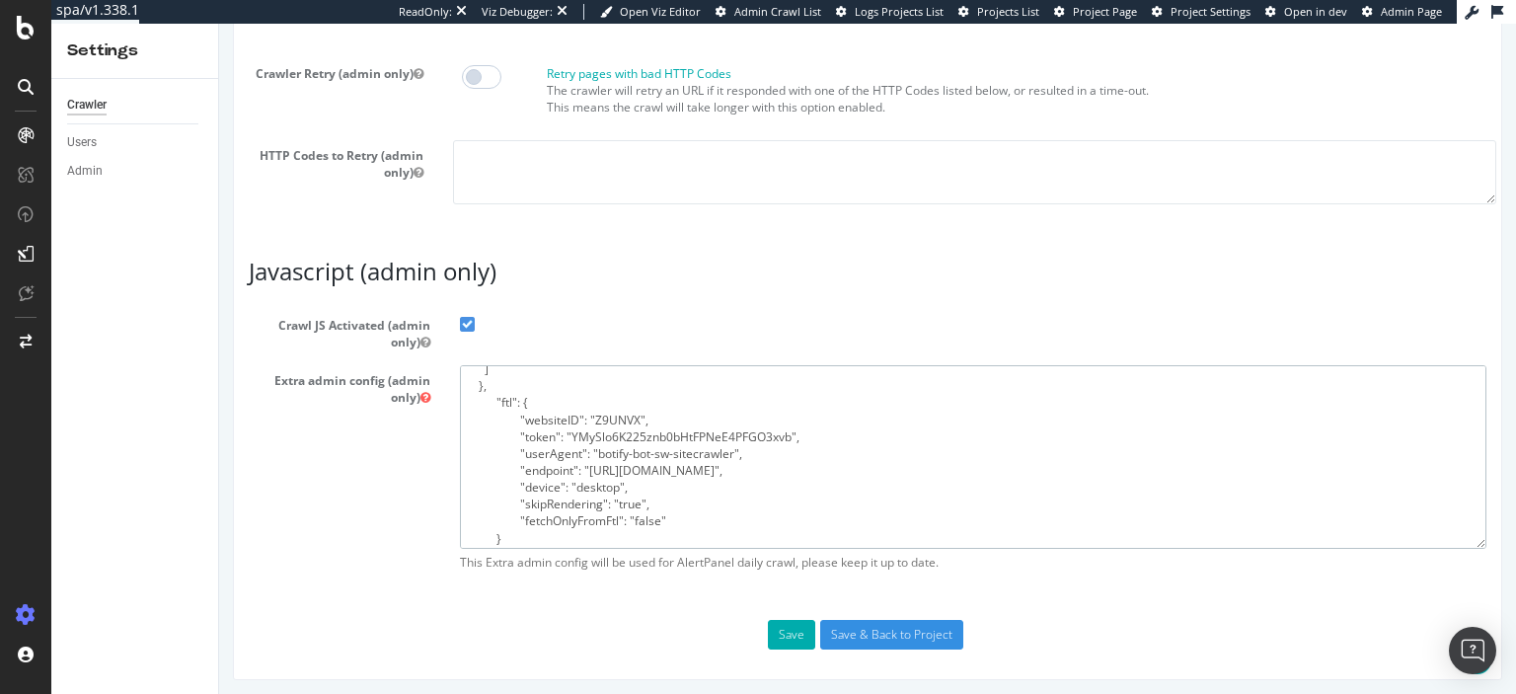
scroll to position [250, 0]
click at [783, 433] on textarea "{ "flags": [ "cube" ], "beta": { "pap_mini_rules": [ "+ [DOMAIN_NAME]/ # Let's …" at bounding box center [973, 456] width 1026 height 183
click at [783, 433] on textarea "{ "flags": [ "cube" ], "beta": { "pap_mini_rules": [ "+ adn.cloud/ # Let's go P…" at bounding box center [973, 456] width 1026 height 183
